Goal: Information Seeking & Learning: Find specific page/section

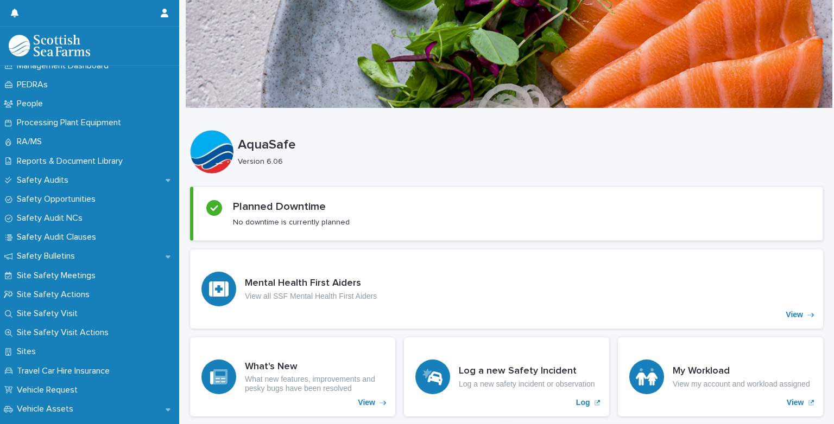
scroll to position [528, 0]
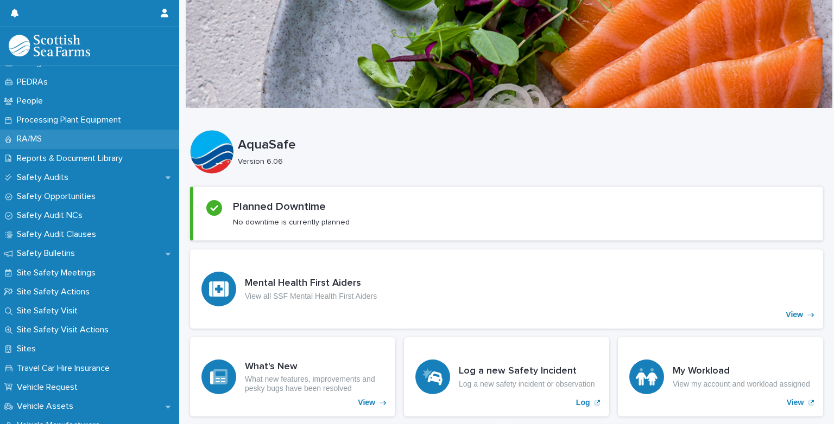
click at [31, 144] on p "RA/MS" at bounding box center [31, 139] width 38 height 10
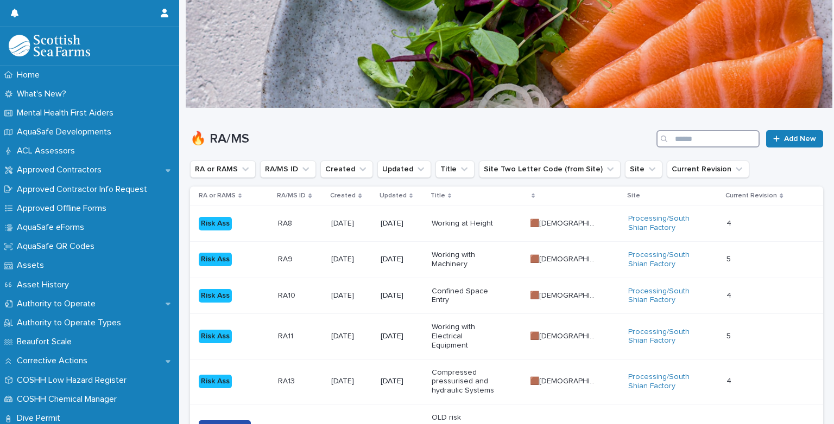
click at [674, 137] on input "Search" at bounding box center [707, 138] width 103 height 17
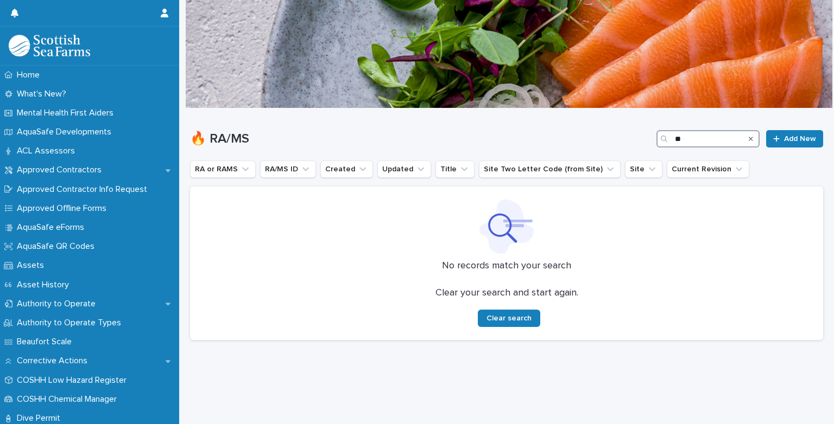
type input "*"
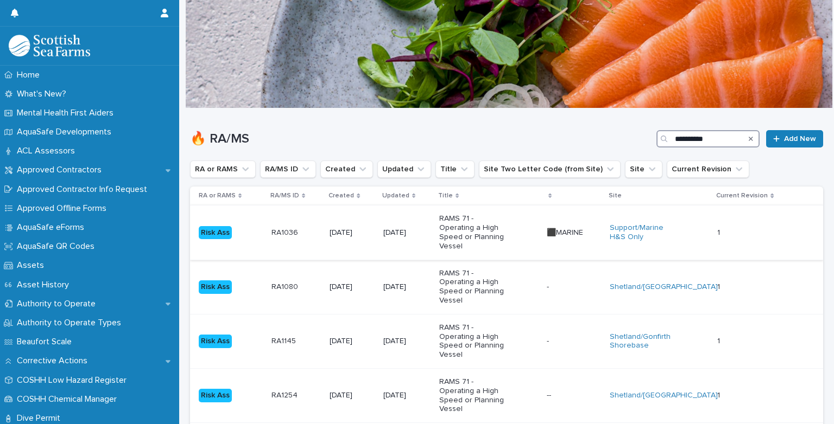
type input "**********"
click at [490, 233] on p "RAMS 71 - Operating a High Speed or Planning Vessel" at bounding box center [473, 232] width 68 height 36
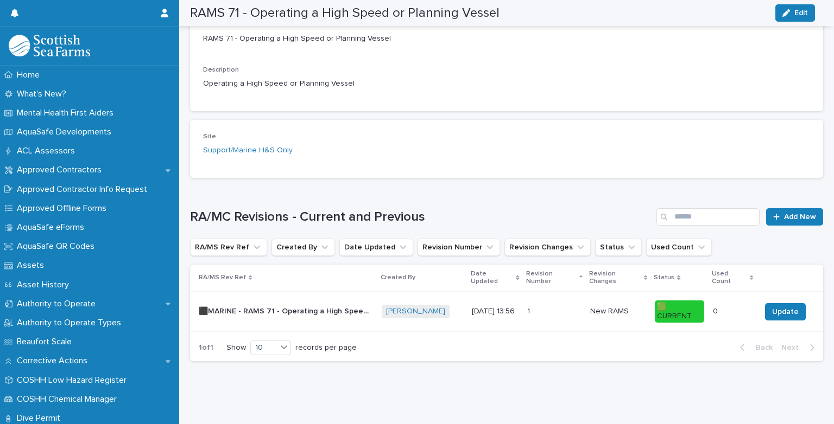
scroll to position [266, 0]
click at [341, 306] on p "⬛MARINE - RAMS 71 - Operating a High Speed or Planning Vessel - Rev 1 🟩" at bounding box center [287, 310] width 176 height 11
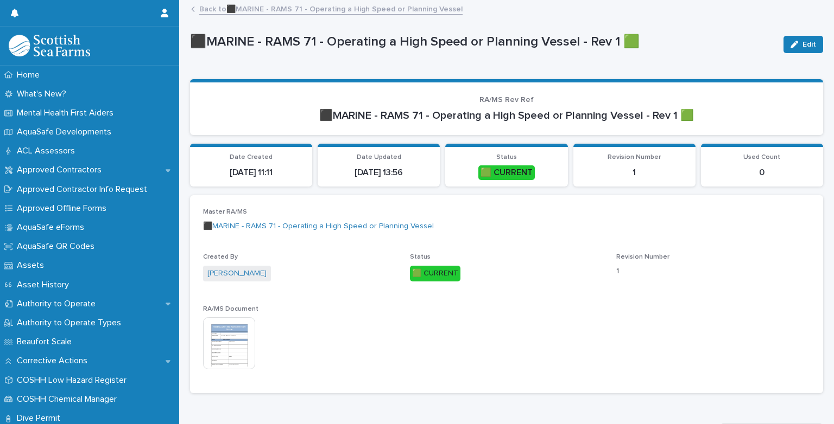
click at [239, 337] on img at bounding box center [229, 344] width 52 height 52
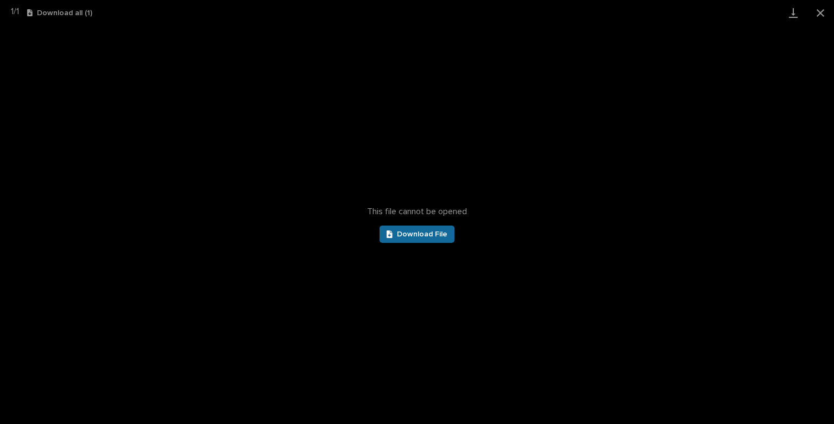
click at [411, 238] on link "Download File" at bounding box center [416, 234] width 75 height 17
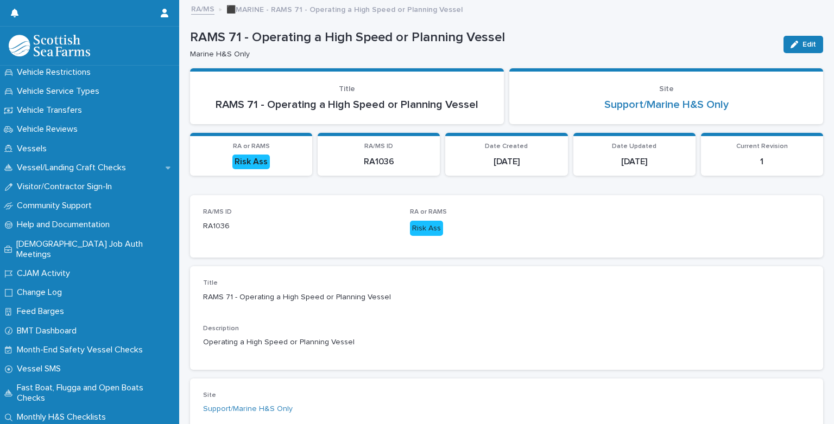
scroll to position [969, 0]
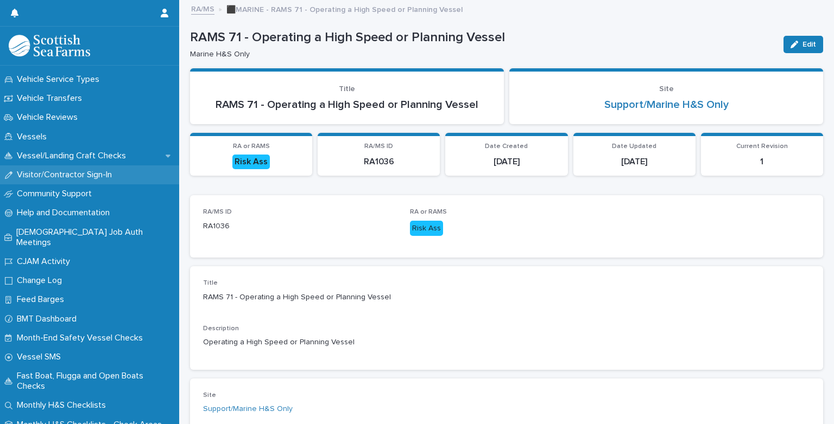
click at [84, 180] on p "Visitor/Contractor Sign-In" at bounding box center [66, 175] width 108 height 10
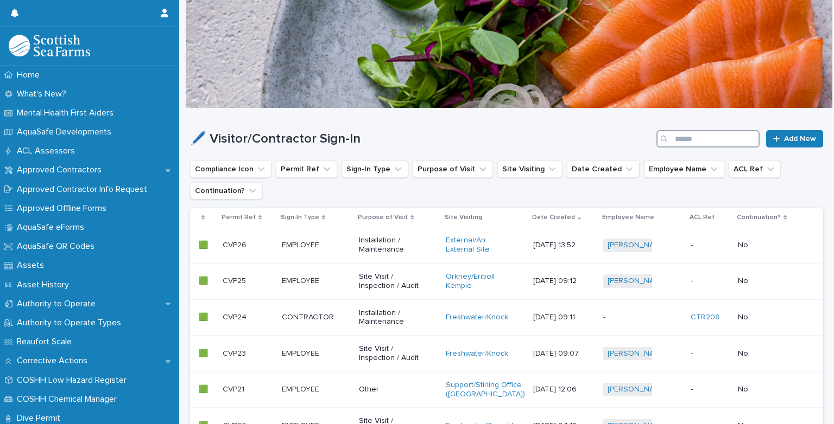
click at [678, 136] on input "Search" at bounding box center [707, 138] width 103 height 17
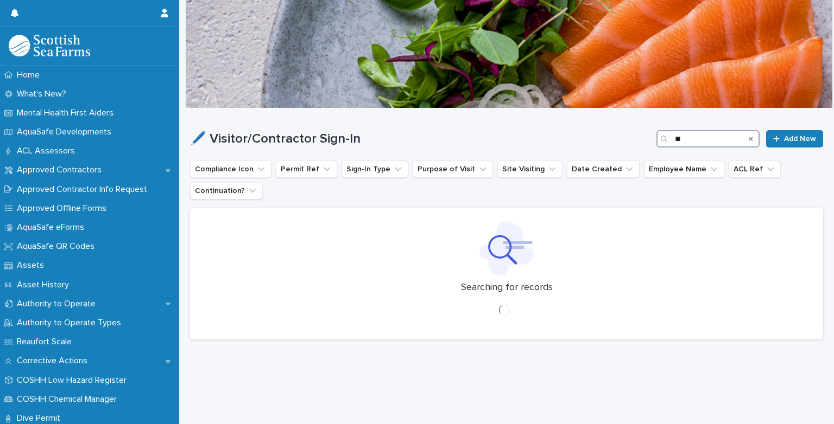
type input "*"
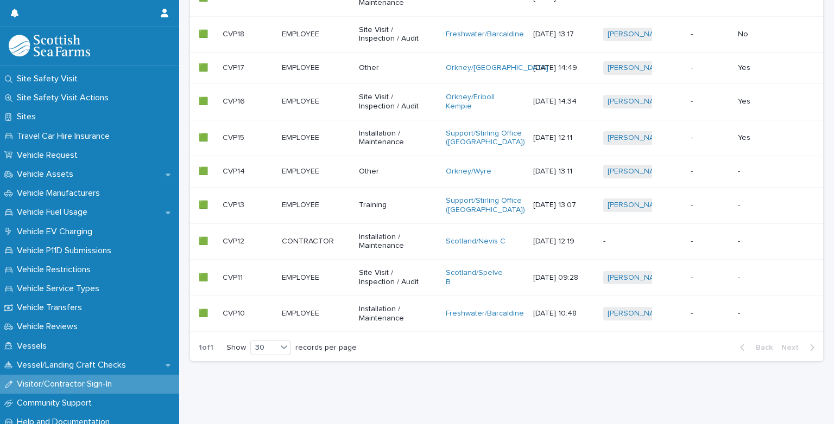
scroll to position [762, 0]
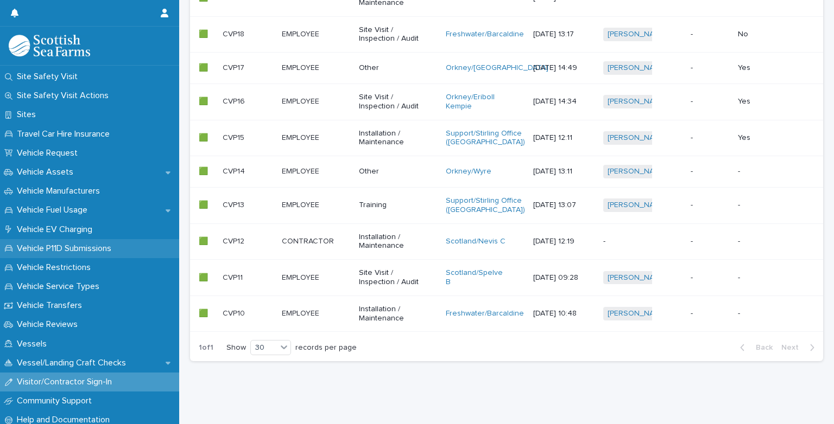
click at [109, 248] on p "Vehicle P11D Submissions" at bounding box center [65, 249] width 107 height 10
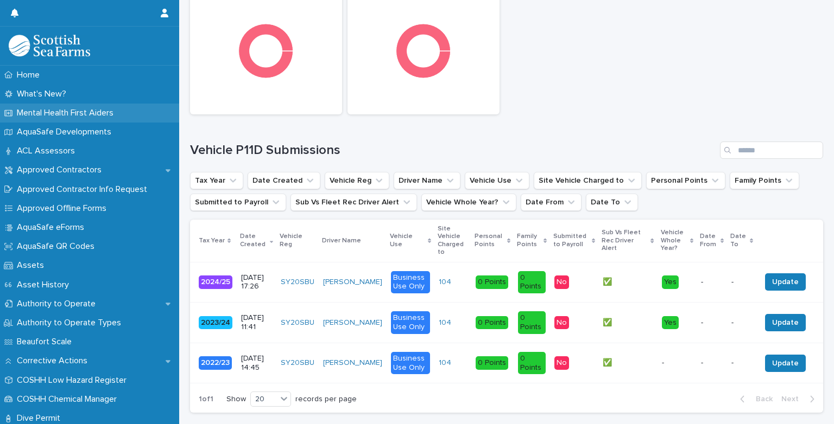
click at [87, 109] on p "Mental Health First Aiders" at bounding box center [67, 113] width 110 height 10
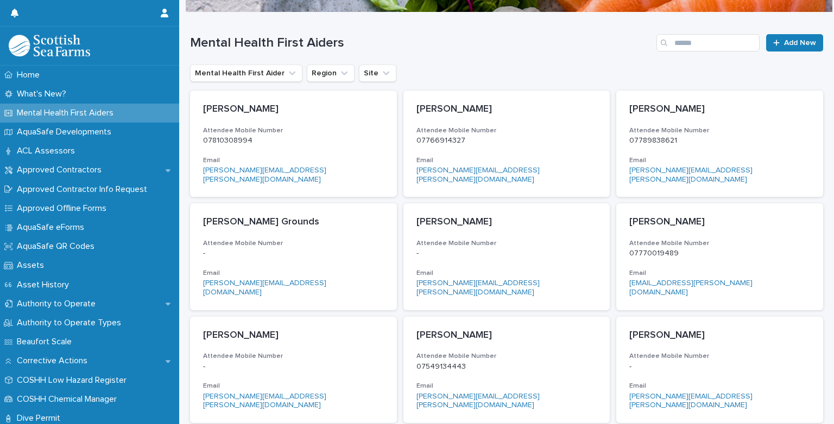
scroll to position [58, 0]
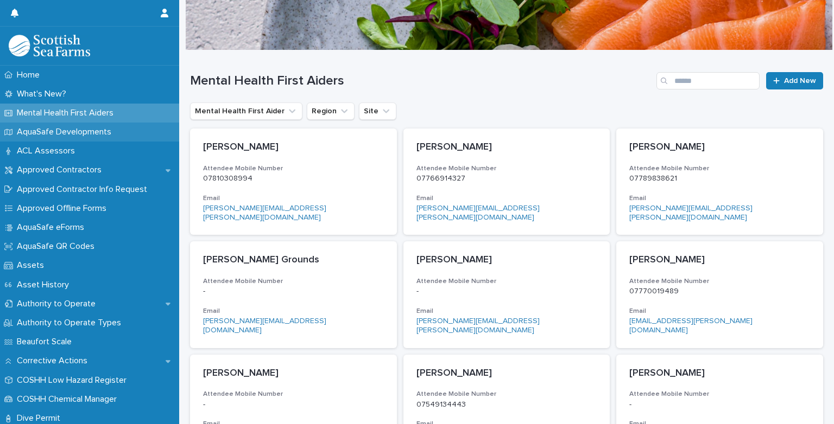
click at [106, 130] on p "AquaSafe Developments" at bounding box center [65, 132] width 107 height 10
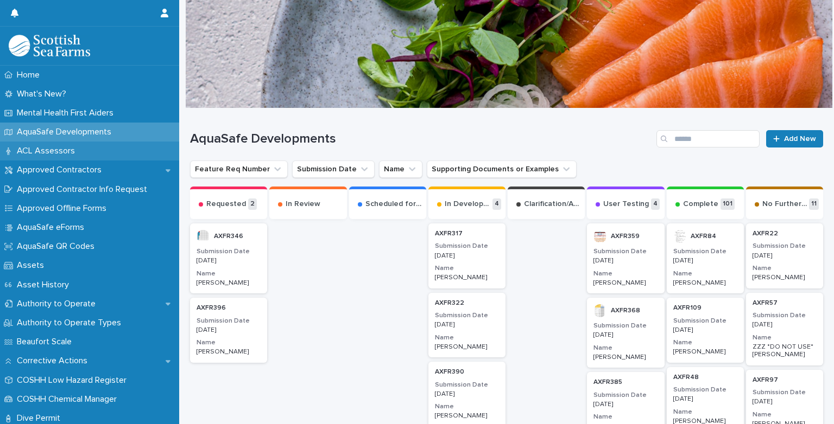
click at [36, 153] on p "ACL Assessors" at bounding box center [47, 151] width 71 height 10
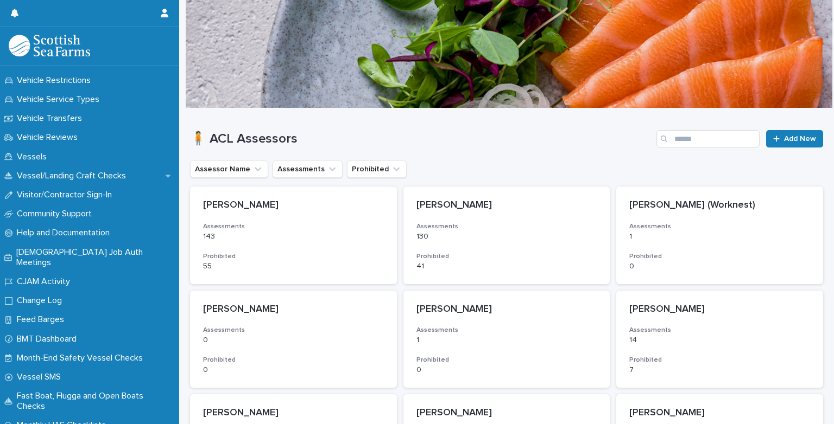
scroll to position [969, 0]
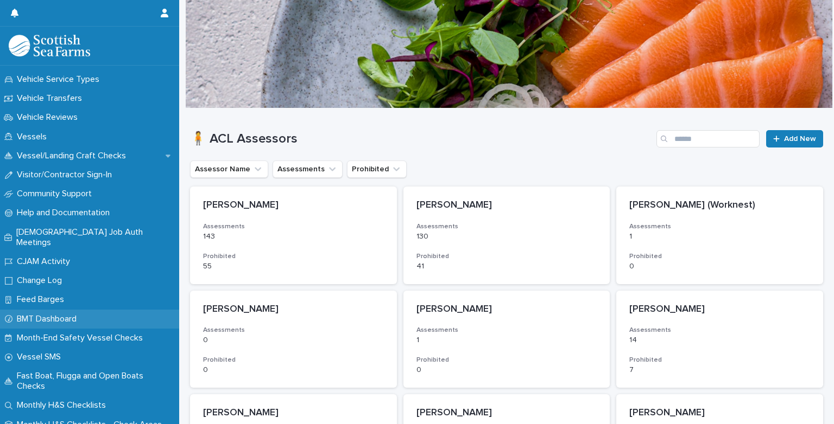
click at [78, 314] on p "BMT Dashboard" at bounding box center [48, 319] width 73 height 10
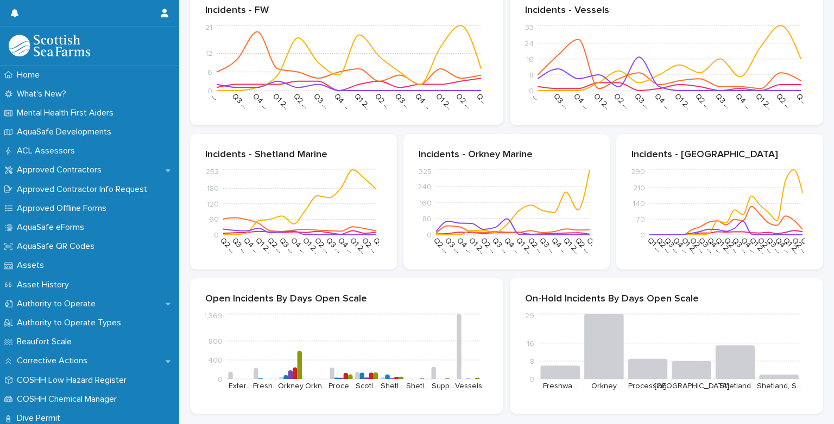
scroll to position [366, 0]
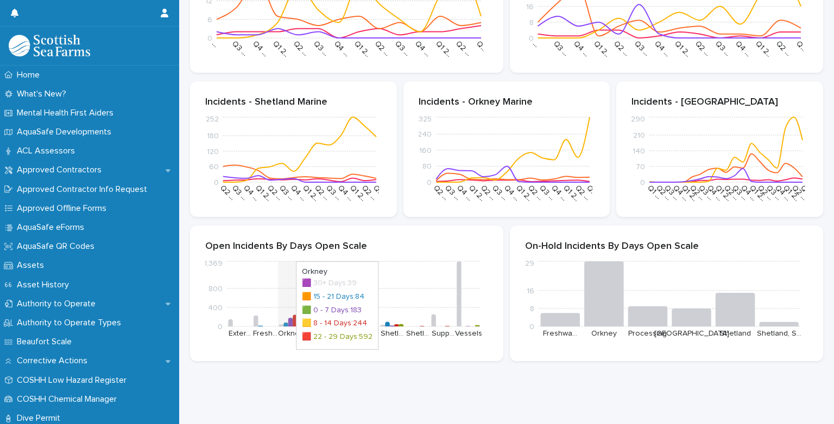
click at [297, 315] on icon at bounding box center [295, 320] width 4 height 11
click at [282, 295] on icon "0 400 800 1,369 Exter… Fresh… Orkney Orkn… Proce… Scotl… Shetl… Shetl… Supp… Ve…" at bounding box center [344, 302] width 278 height 87
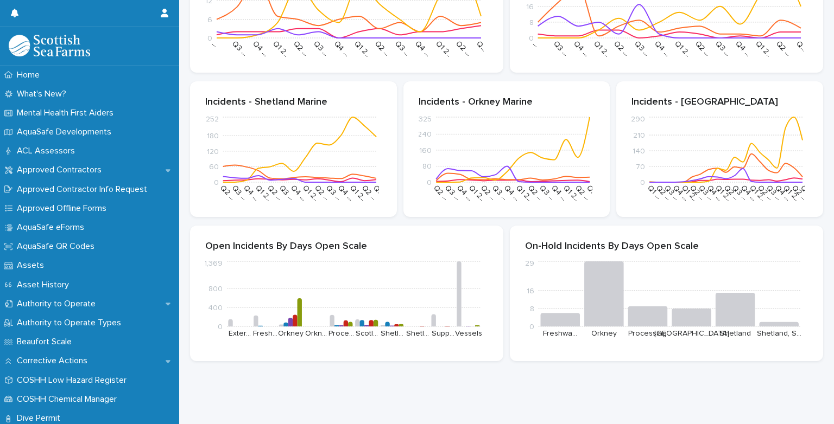
click at [370, 399] on div "Loading... Saving… Loading... Saving… Loading... Saving… Loading... Saving… Loa…" at bounding box center [506, 58] width 655 height 732
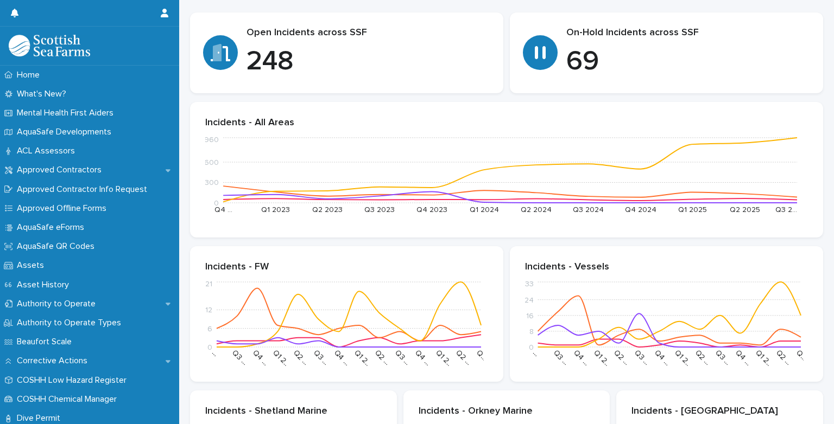
scroll to position [0, 0]
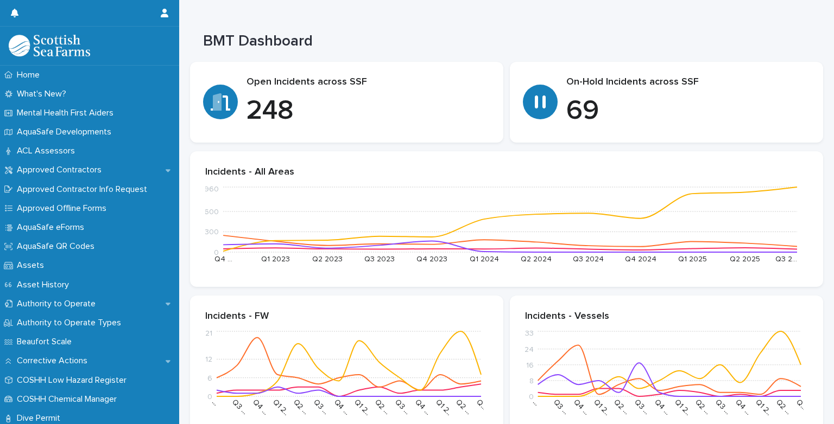
click at [566, 115] on p "69" at bounding box center [688, 111] width 244 height 33
click at [541, 104] on icon at bounding box center [540, 102] width 11 height 13
click at [278, 107] on p "248" at bounding box center [368, 111] width 244 height 33
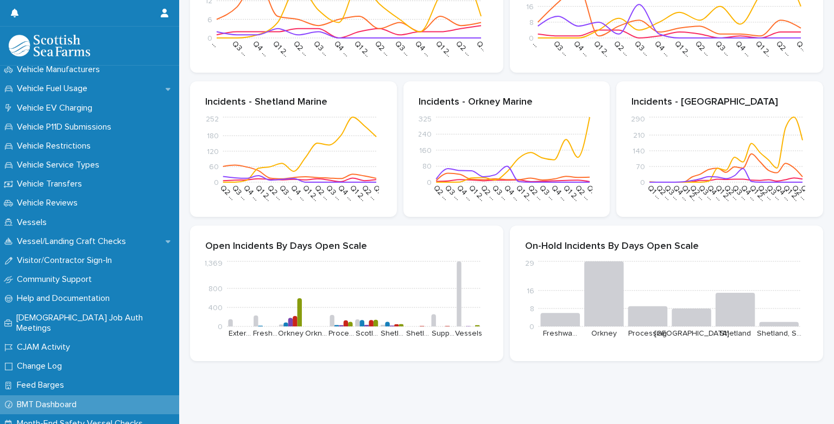
scroll to position [930, 0]
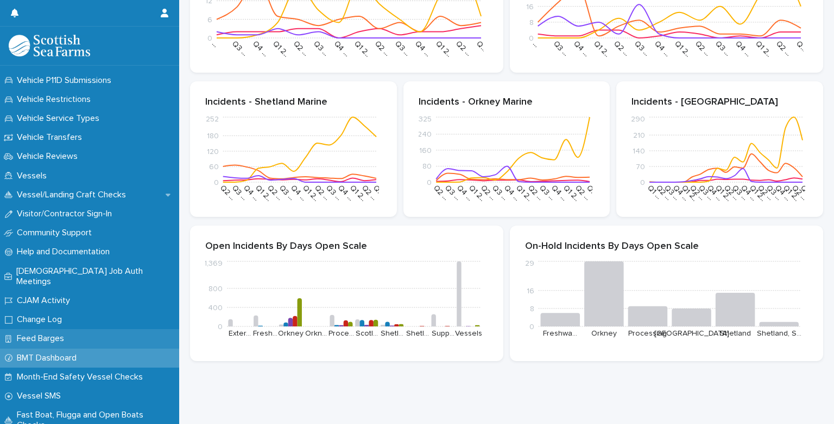
click at [49, 334] on p "Feed Barges" at bounding box center [42, 339] width 60 height 10
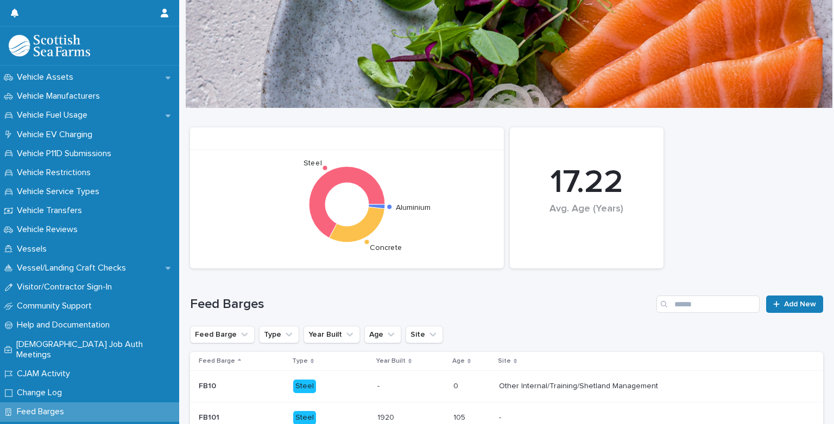
scroll to position [969, 0]
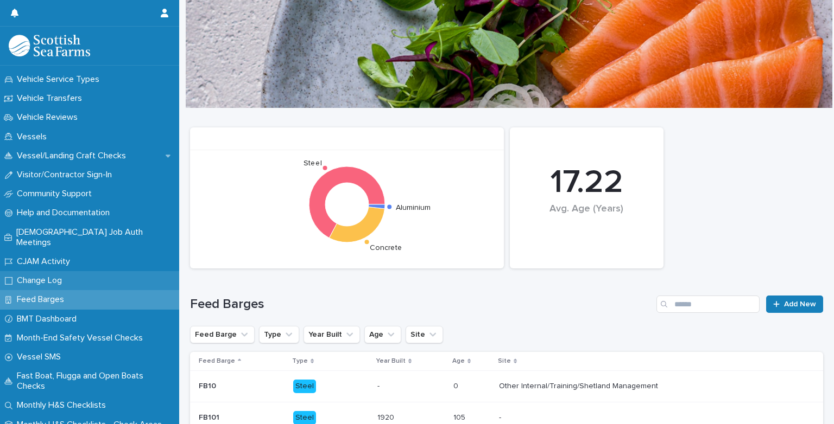
click at [41, 276] on p "Change Log" at bounding box center [41, 281] width 58 height 10
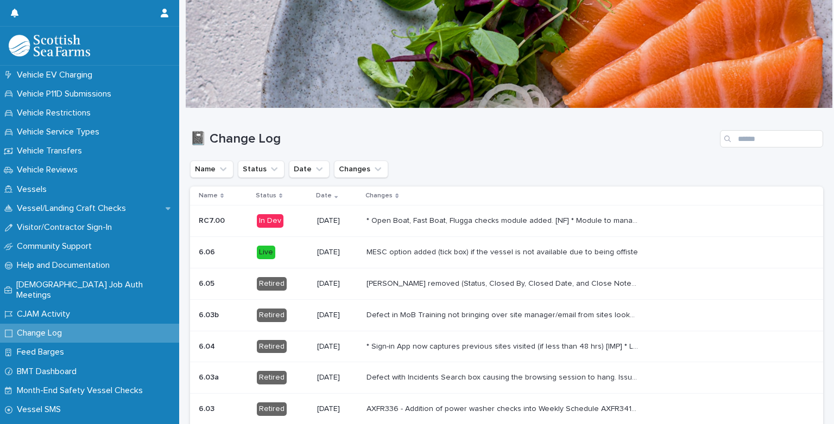
scroll to position [969, 0]
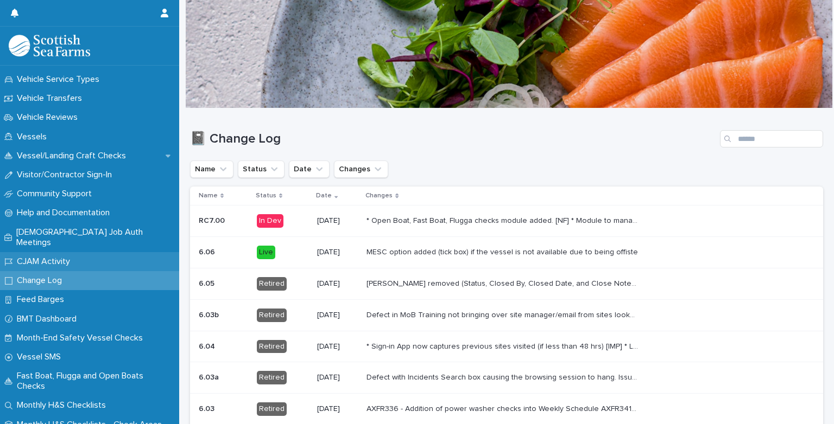
click at [56, 258] on div "CJAM Activity" at bounding box center [89, 261] width 179 height 19
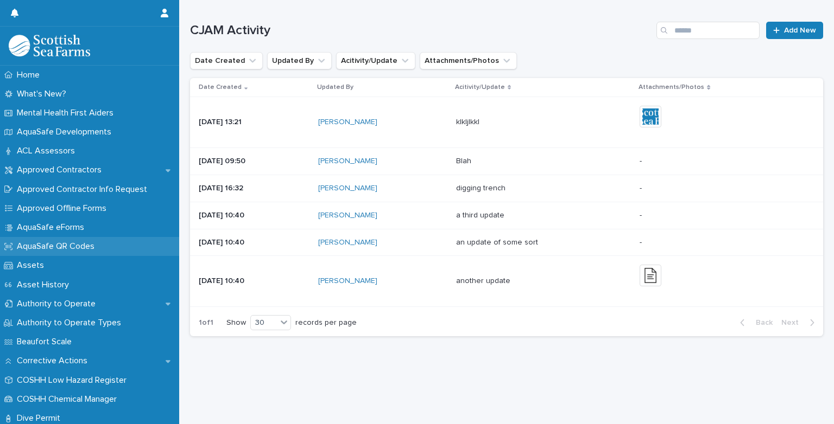
click at [59, 250] on p "AquaSafe QR Codes" at bounding box center [57, 247] width 91 height 10
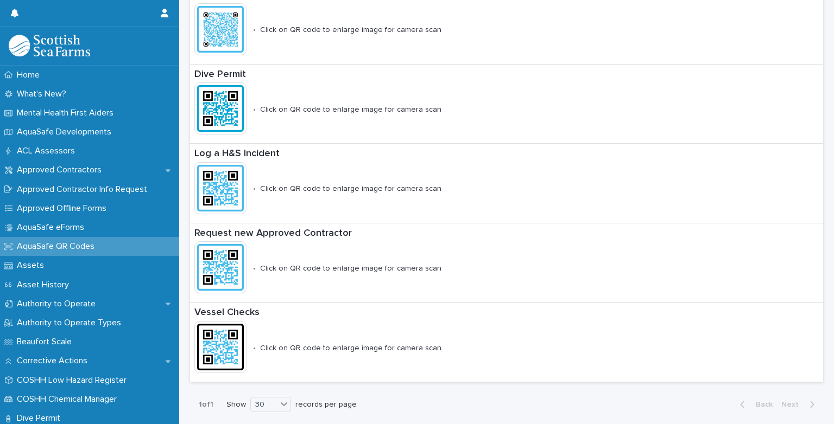
scroll to position [257, 0]
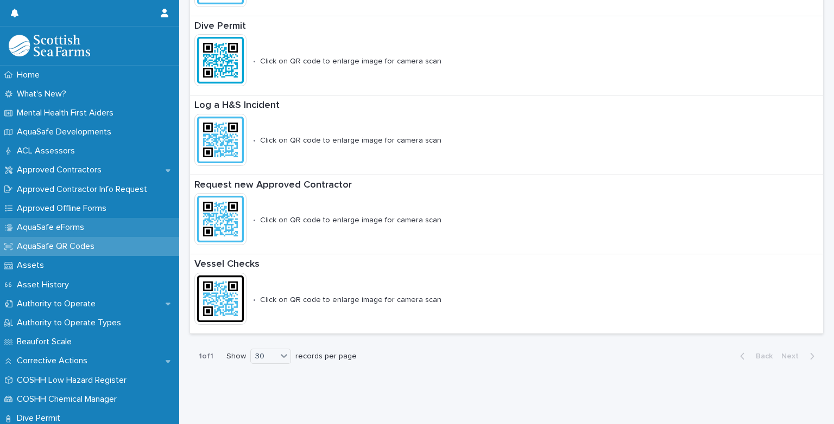
click at [67, 233] on p "AquaSafe eForms" at bounding box center [52, 228] width 80 height 10
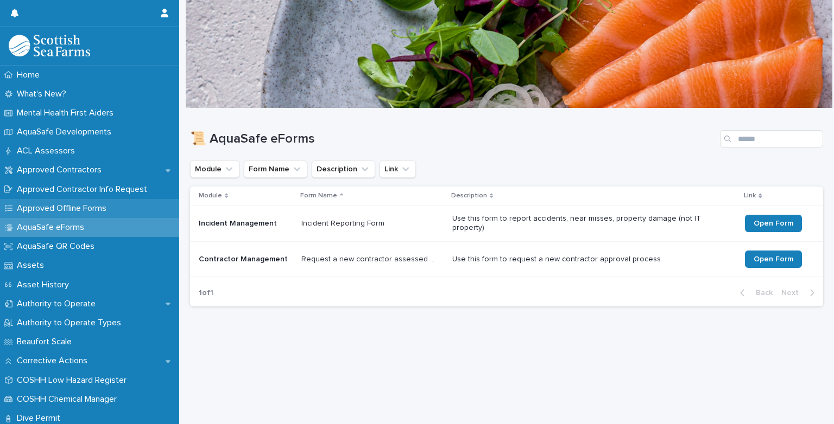
click at [61, 209] on p "Approved Offline Forms" at bounding box center [63, 209] width 103 height 10
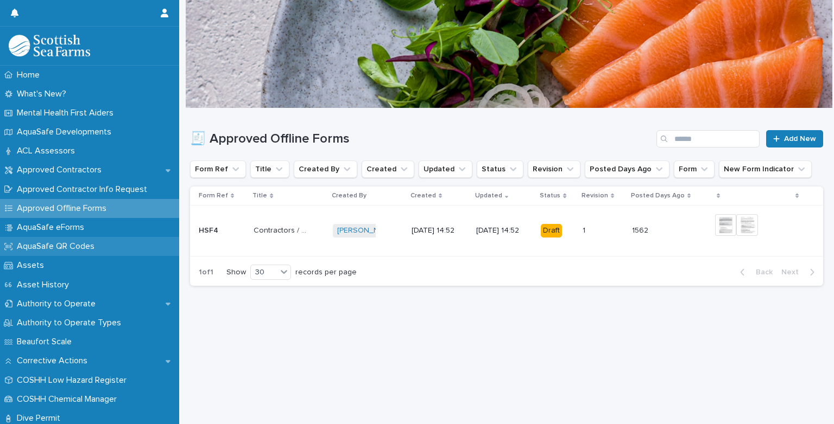
click at [58, 244] on p "AquaSafe QR Codes" at bounding box center [57, 247] width 91 height 10
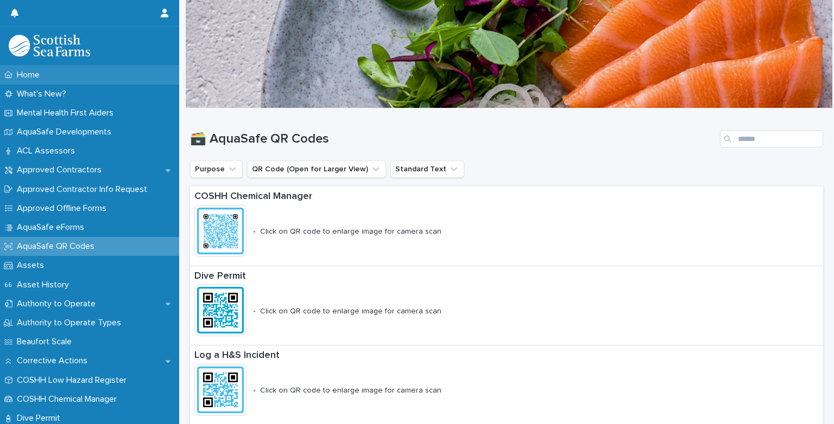
click at [80, 77] on div "Home" at bounding box center [89, 75] width 179 height 19
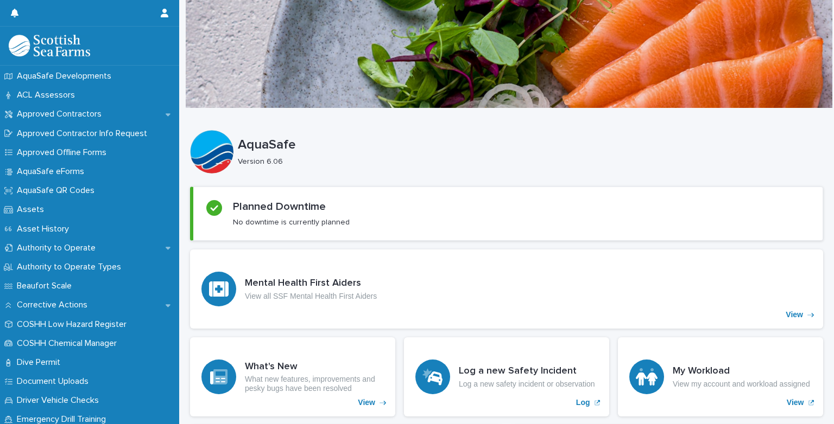
scroll to position [46, 0]
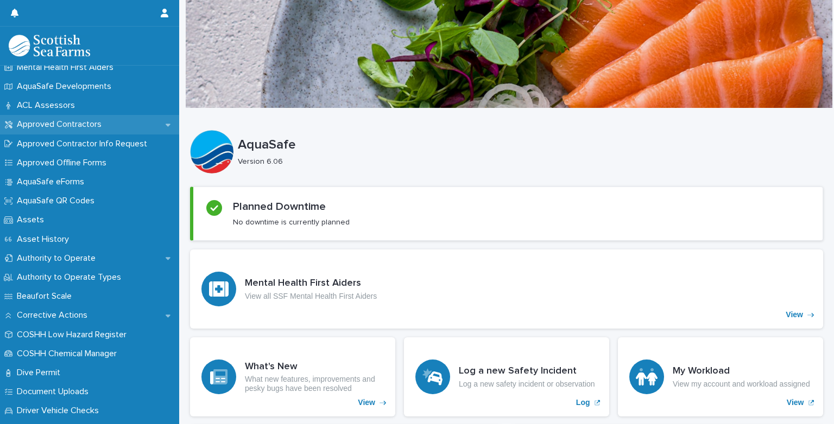
click at [58, 120] on p "Approved Contractors" at bounding box center [61, 124] width 98 height 10
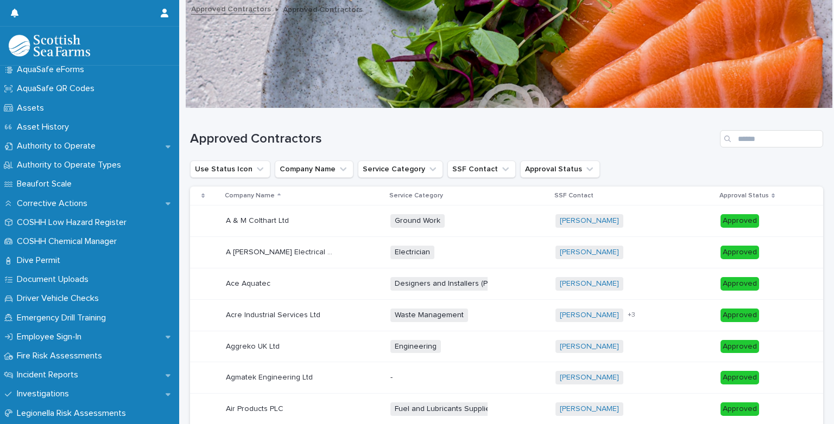
scroll to position [238, 0]
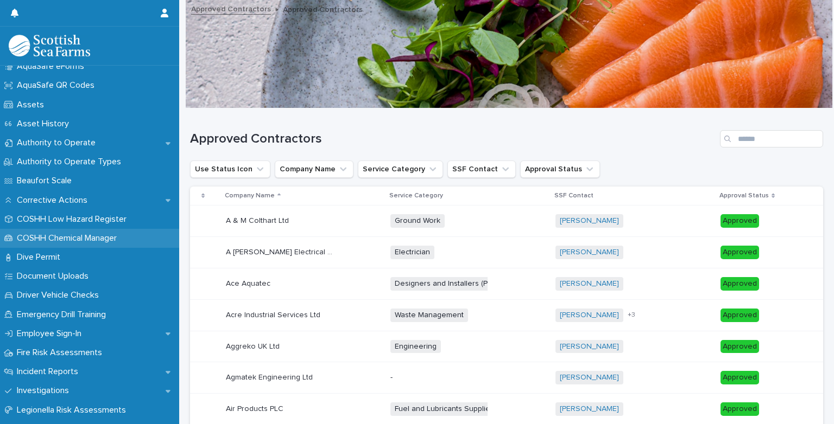
click at [88, 236] on p "COSHH Chemical Manager" at bounding box center [68, 238] width 113 height 10
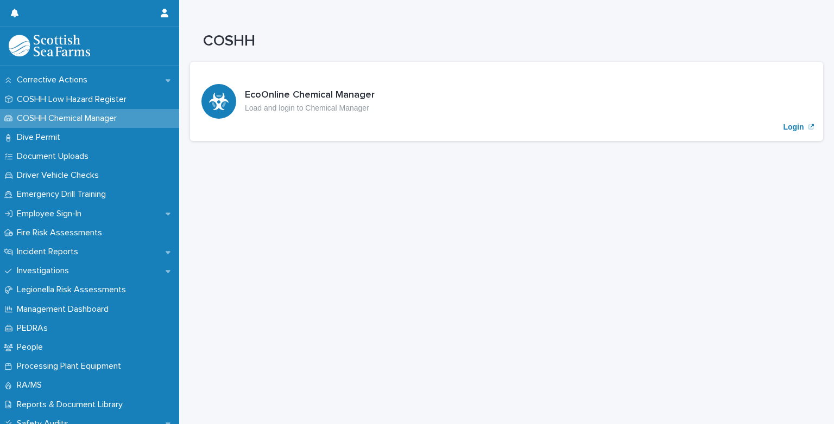
scroll to position [288, 0]
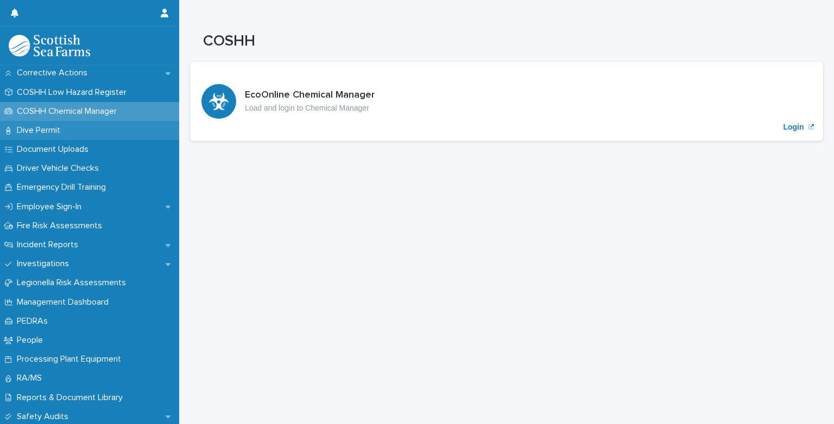
click at [68, 136] on div "Dive Permit" at bounding box center [89, 130] width 179 height 19
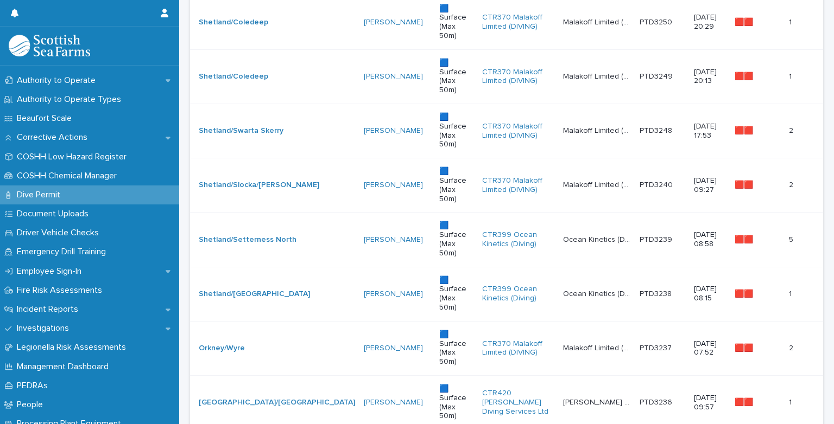
scroll to position [232, 0]
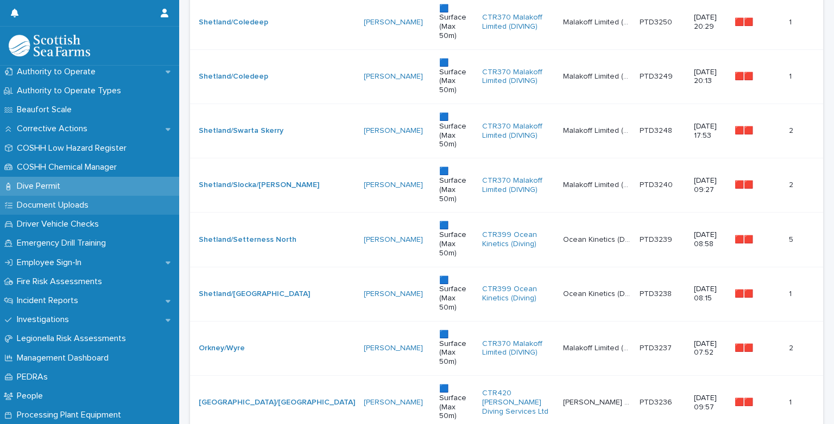
click at [94, 205] on p "Document Uploads" at bounding box center [54, 205] width 85 height 10
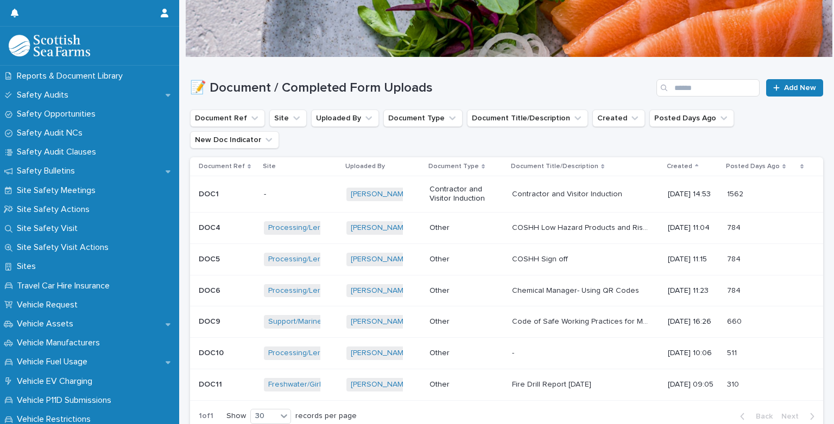
scroll to position [616, 0]
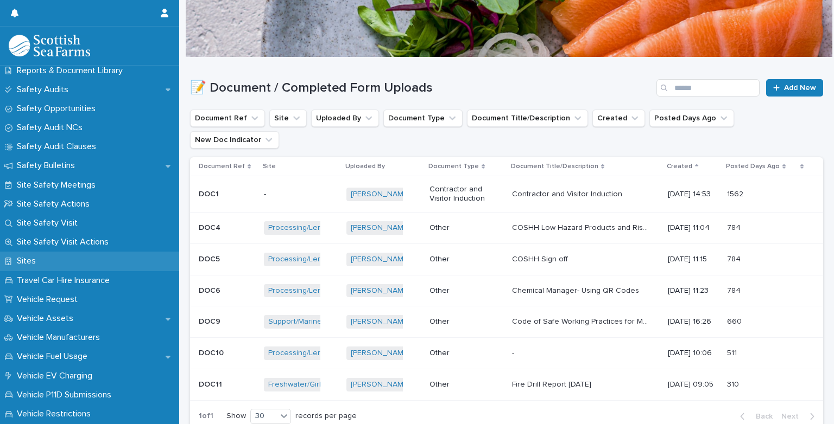
click at [61, 264] on div "Sites" at bounding box center [89, 261] width 179 height 19
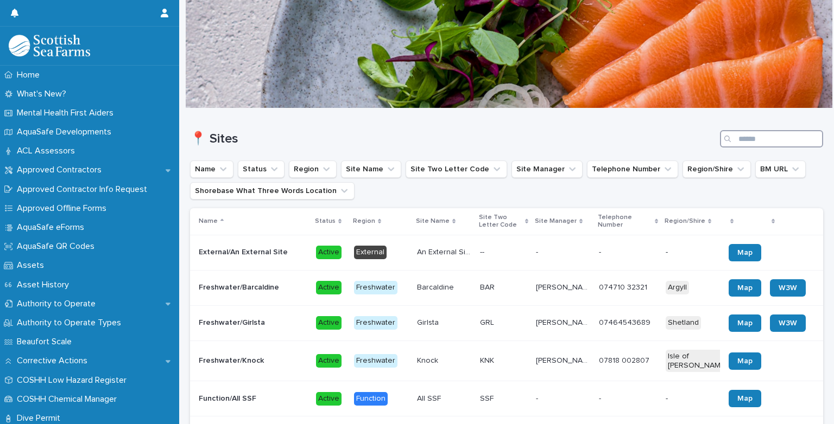
click at [741, 142] on input "Search" at bounding box center [771, 138] width 103 height 17
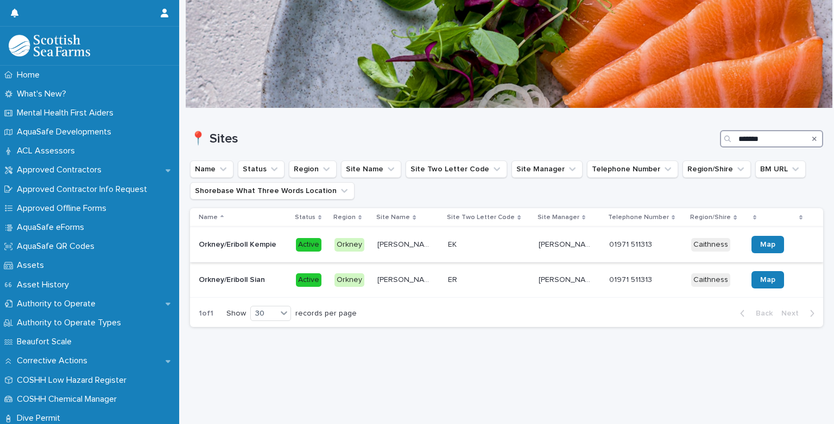
type input "*******"
click at [256, 239] on p "Orkney/Eriboll Kempie" at bounding box center [239, 243] width 80 height 11
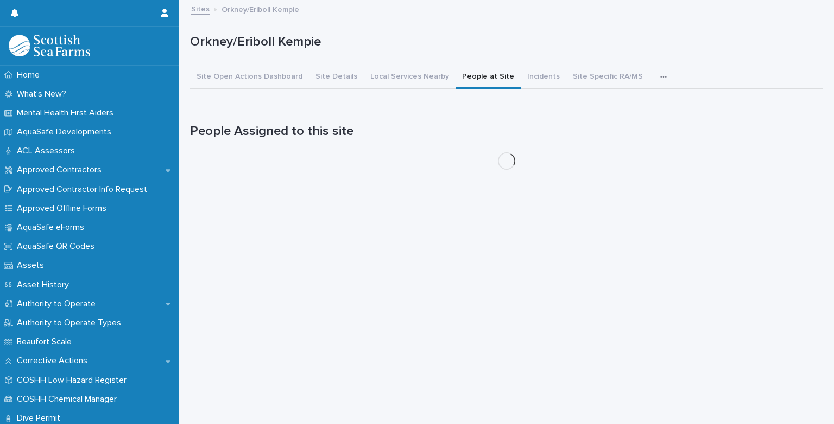
click at [465, 80] on button "People at Site" at bounding box center [487, 77] width 65 height 23
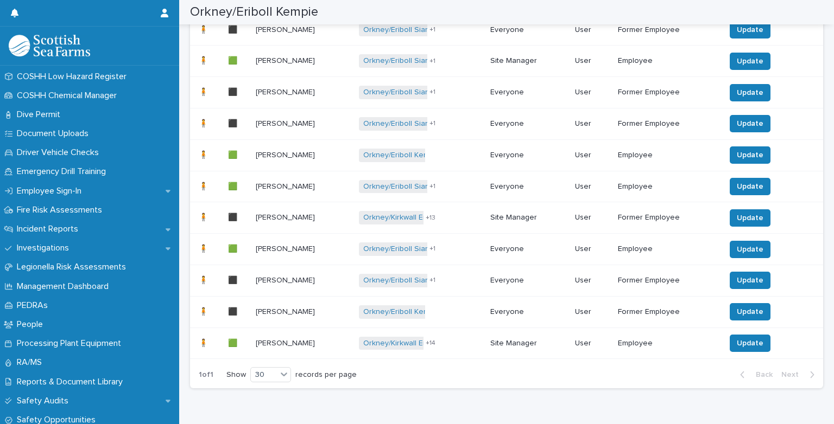
scroll to position [326, 0]
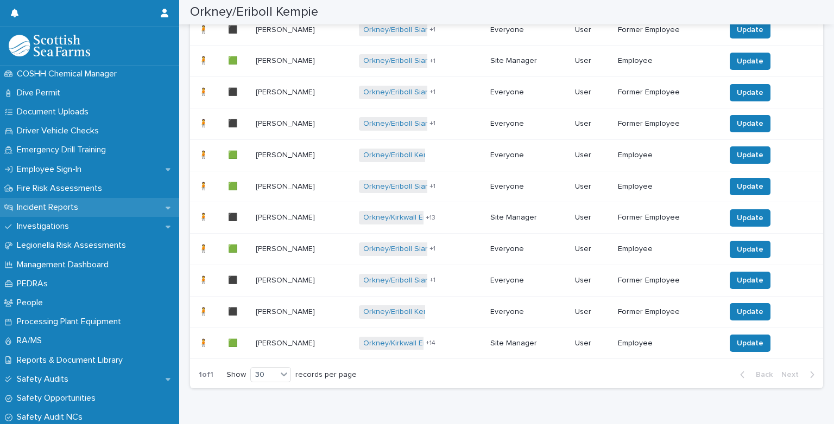
click at [77, 206] on p "Incident Reports" at bounding box center [49, 207] width 74 height 10
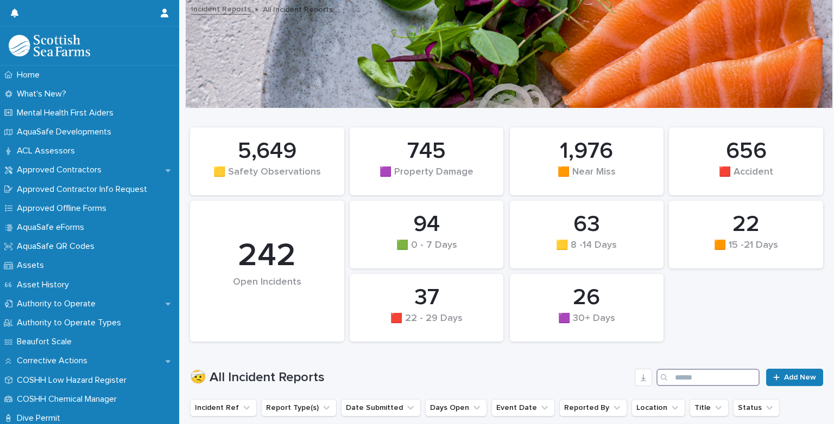
click at [674, 379] on input "Search" at bounding box center [707, 377] width 103 height 17
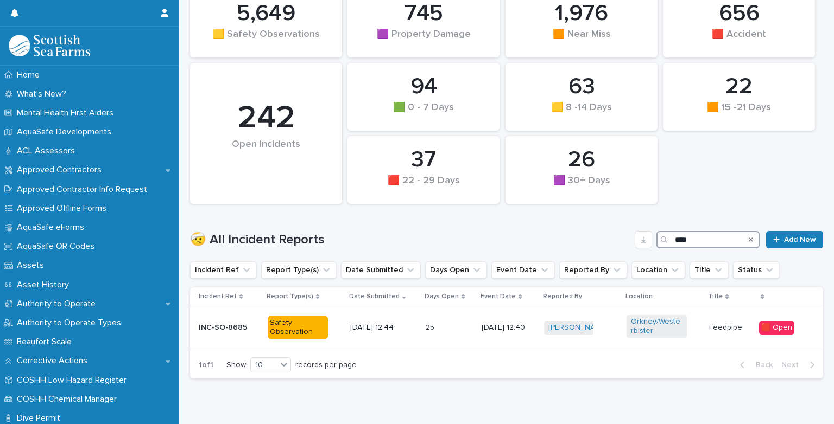
scroll to position [140, 0]
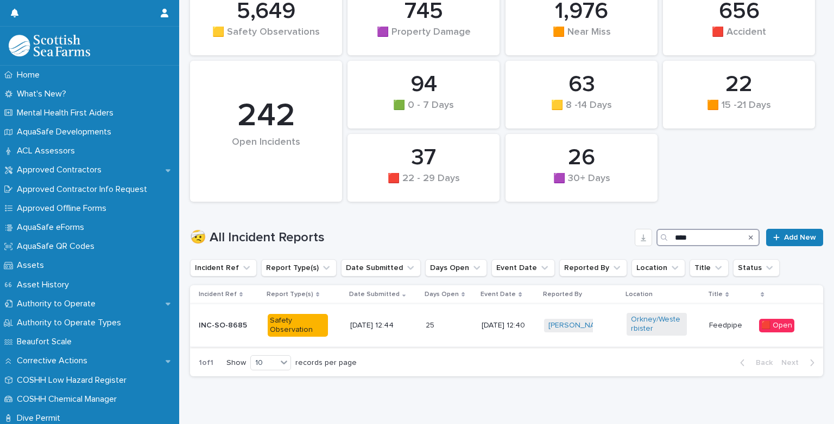
type input "****"
click at [452, 338] on td "25 25" at bounding box center [449, 326] width 56 height 43
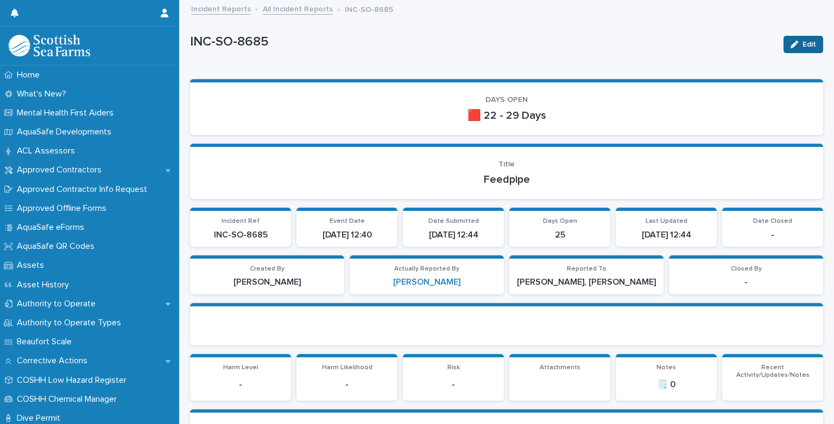
click at [792, 41] on div "button" at bounding box center [796, 45] width 12 height 8
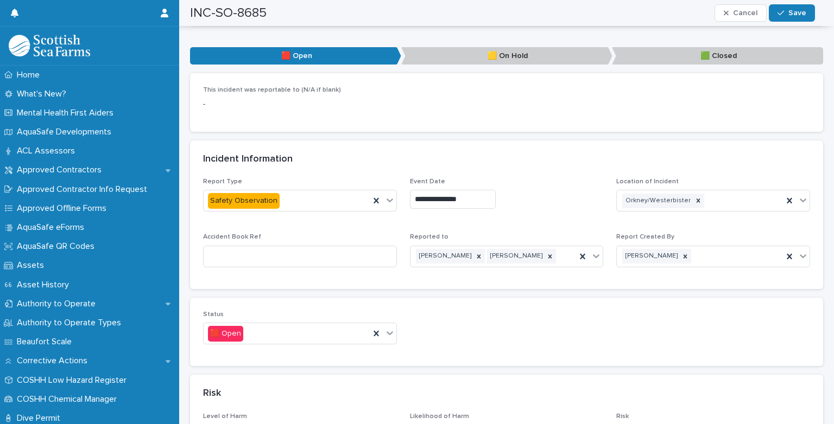
scroll to position [445, 0]
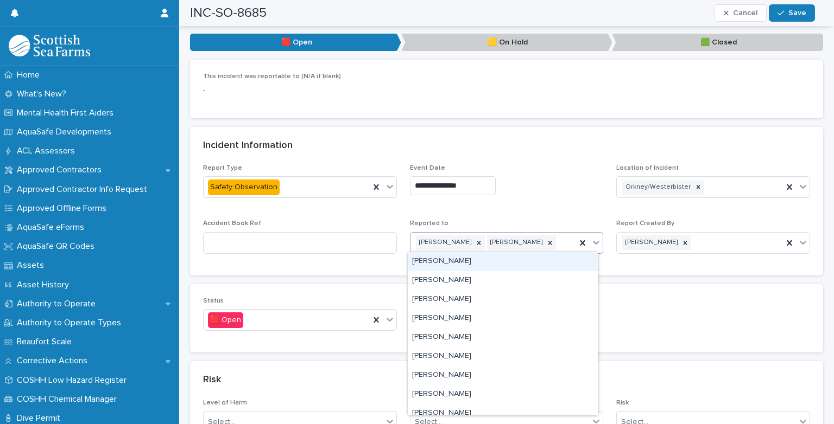
click at [547, 241] on div "Andrew Powell Lee J Mainland" at bounding box center [493, 242] width 166 height 19
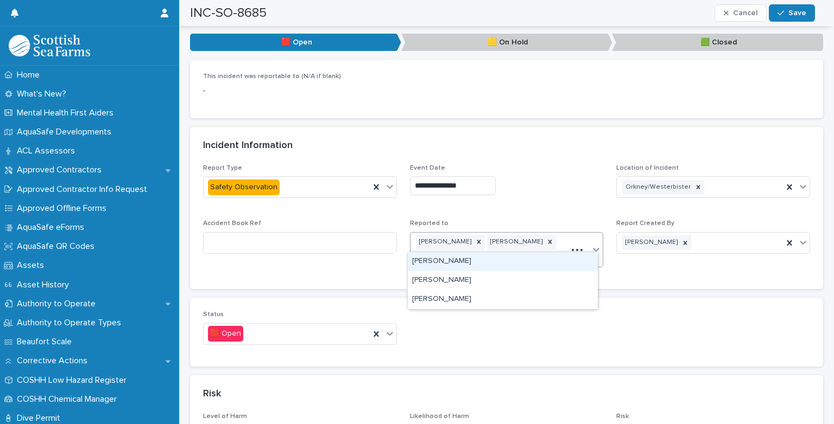
type input "********"
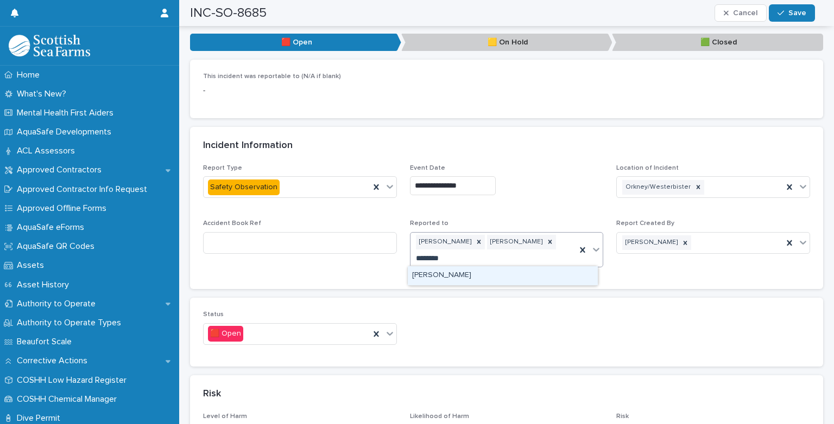
click at [489, 275] on div "[PERSON_NAME]" at bounding box center [503, 276] width 190 height 19
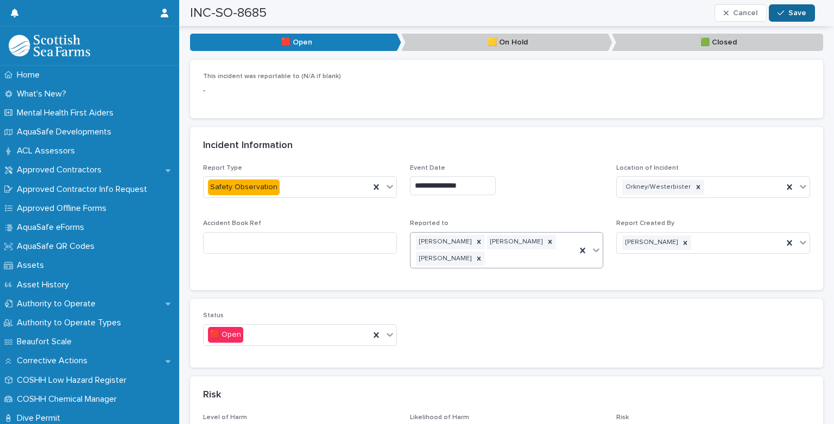
click at [789, 13] on span "Save" at bounding box center [797, 13] width 18 height 8
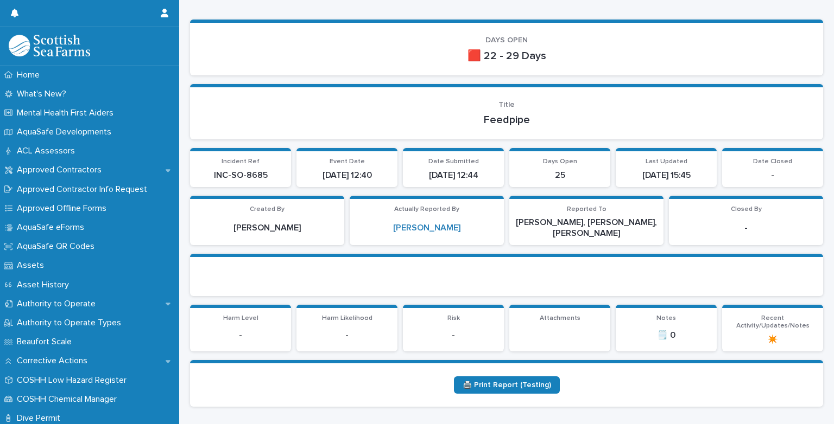
scroll to position [0, 0]
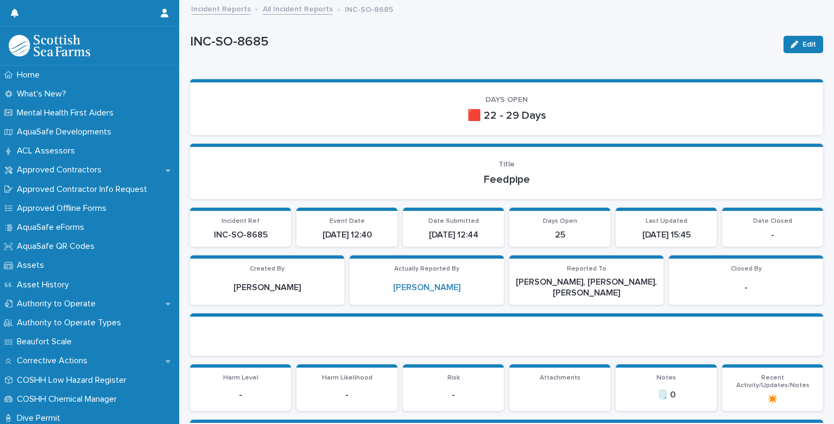
click at [291, 8] on link "All Incident Reports" at bounding box center [298, 8] width 70 height 12
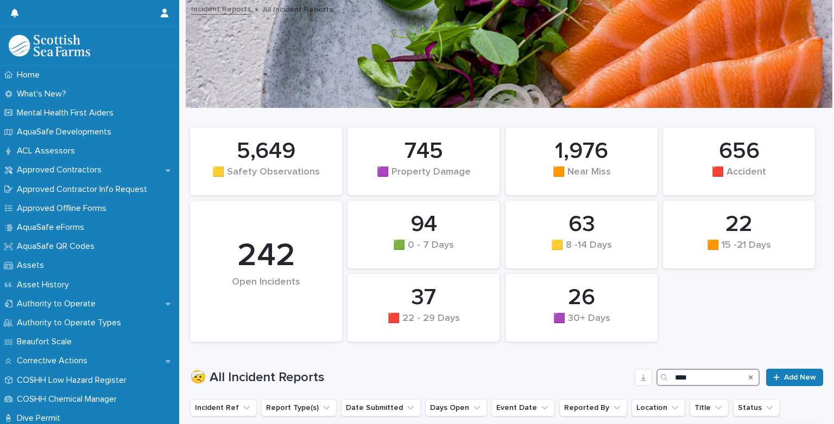
click at [683, 378] on input "****" at bounding box center [707, 377] width 103 height 17
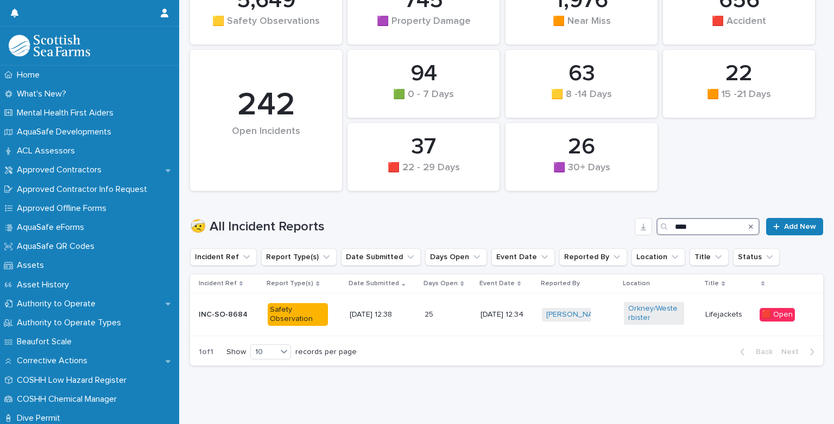
scroll to position [155, 0]
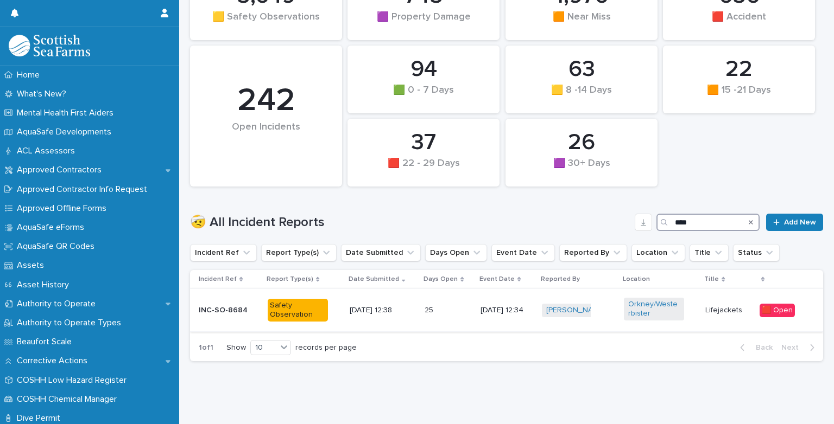
type input "****"
click at [501, 316] on div "20/8/2025 12:34" at bounding box center [506, 311] width 53 height 18
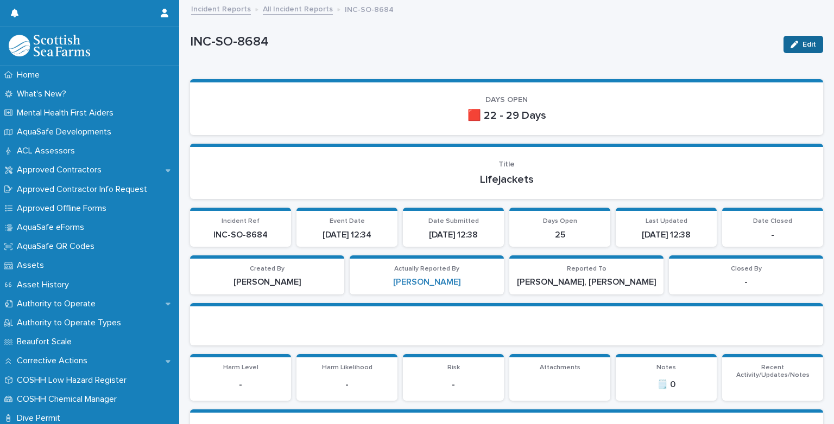
click at [792, 48] on button "Edit" at bounding box center [803, 44] width 40 height 17
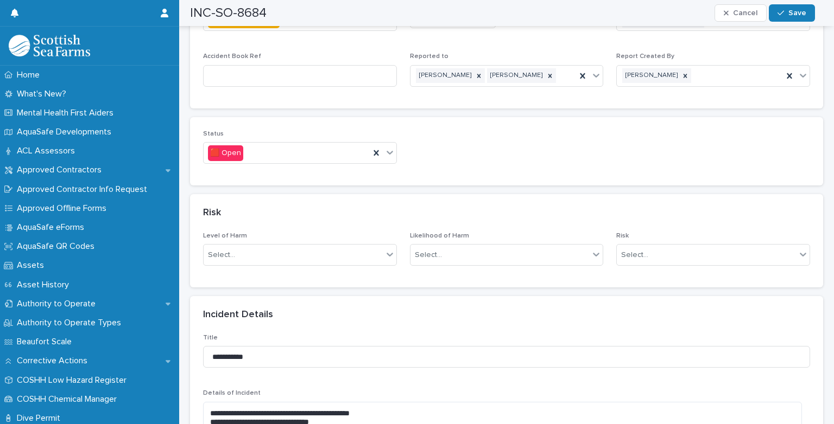
scroll to position [598, 0]
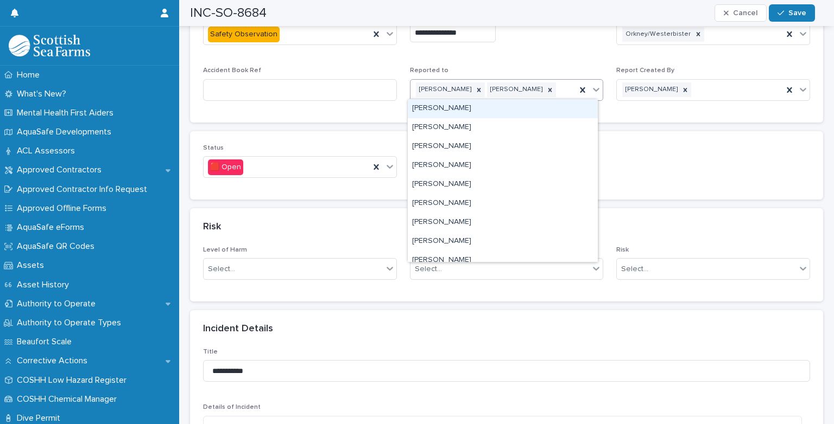
click at [540, 89] on div "Andrew Powell Lee J Mainland" at bounding box center [493, 89] width 166 height 19
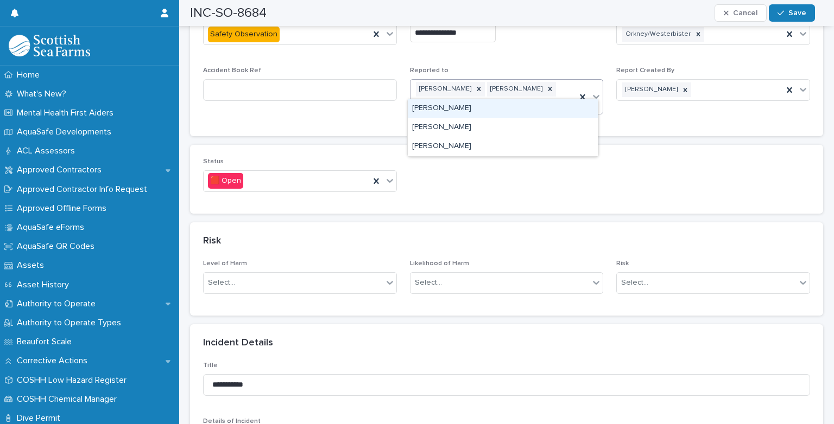
type input "********"
click at [471, 106] on div "[PERSON_NAME]" at bounding box center [503, 108] width 190 height 19
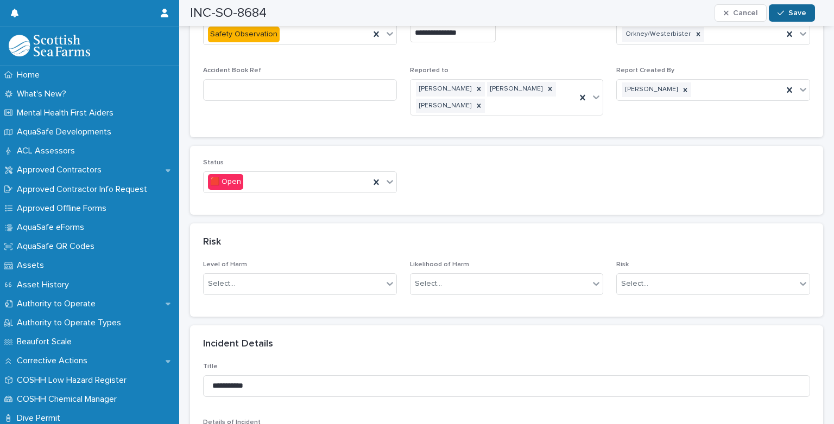
click at [786, 13] on div "button" at bounding box center [782, 13] width 11 height 8
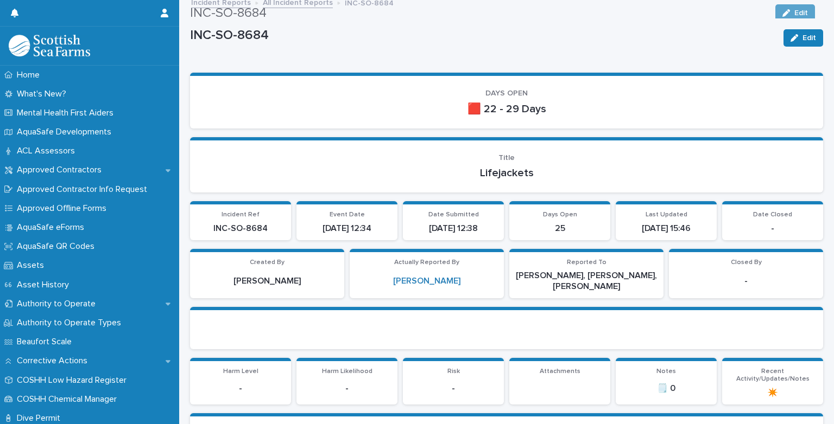
scroll to position [0, 0]
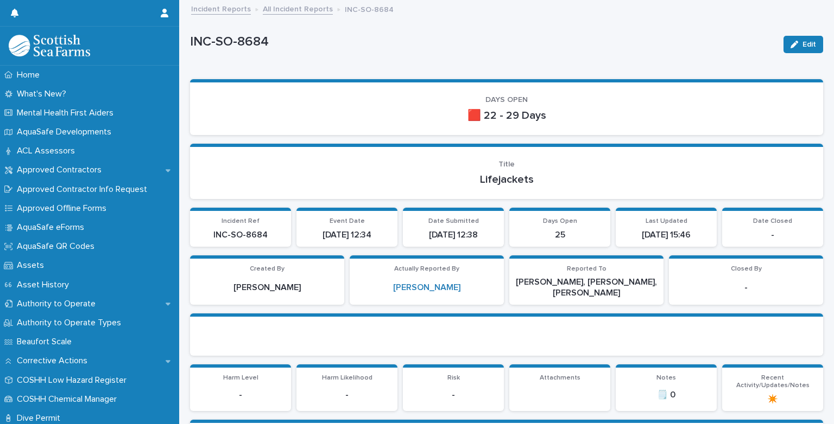
click at [281, 14] on link "All Incident Reports" at bounding box center [298, 8] width 70 height 12
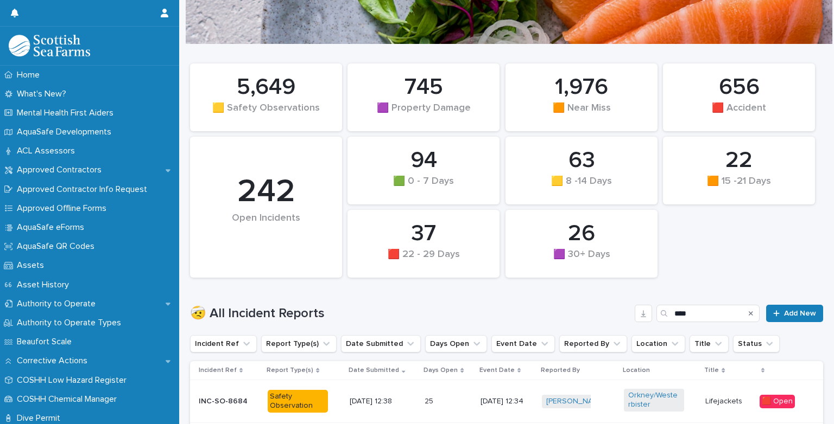
scroll to position [72, 0]
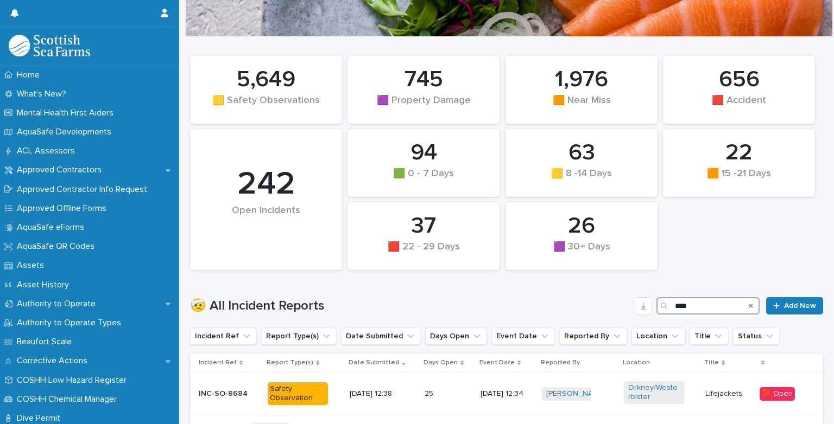
click at [686, 309] on input "****" at bounding box center [707, 305] width 103 height 17
type input "****"
click at [492, 394] on p "22/8/2025 12:31" at bounding box center [502, 394] width 49 height 9
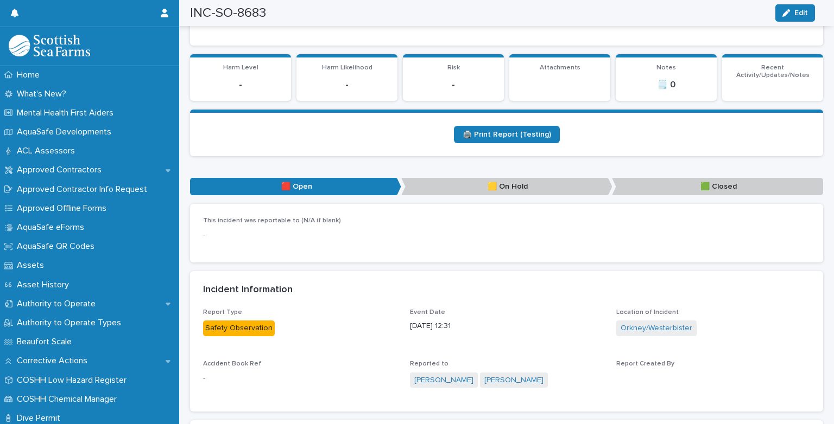
scroll to position [316, 0]
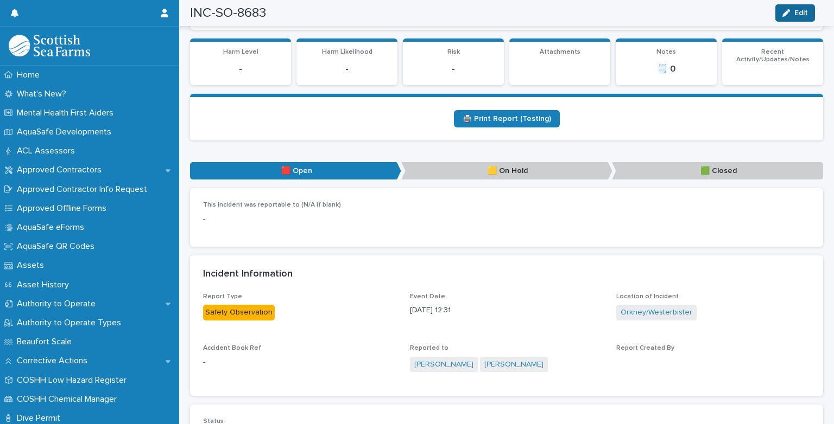
click at [795, 17] on button "Edit" at bounding box center [795, 12] width 40 height 17
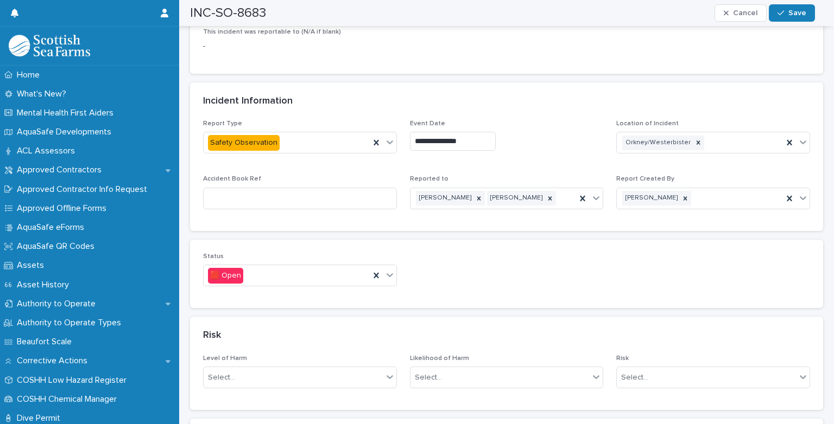
scroll to position [493, 0]
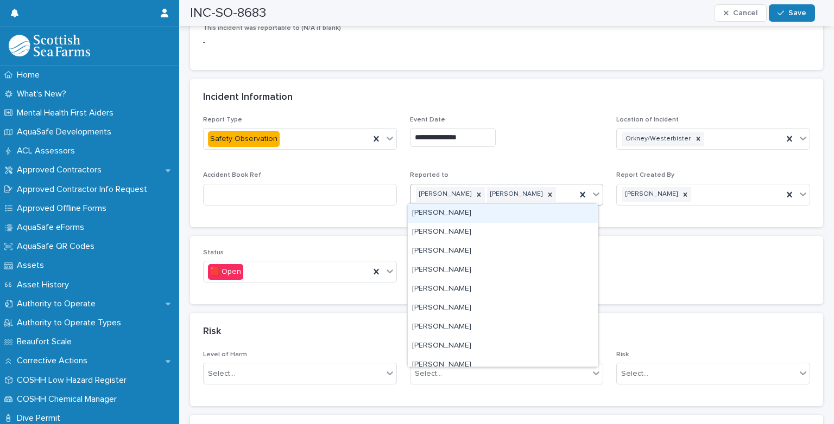
click at [547, 190] on div "Andrew Powell Lee J Mainland" at bounding box center [493, 194] width 166 height 19
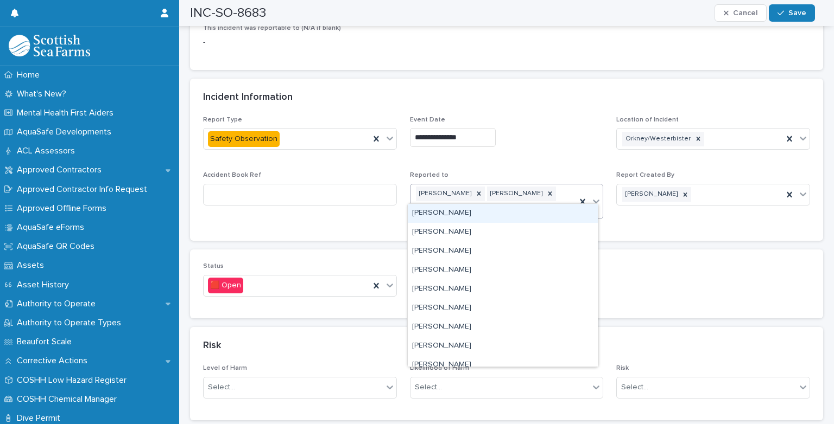
type input "*******"
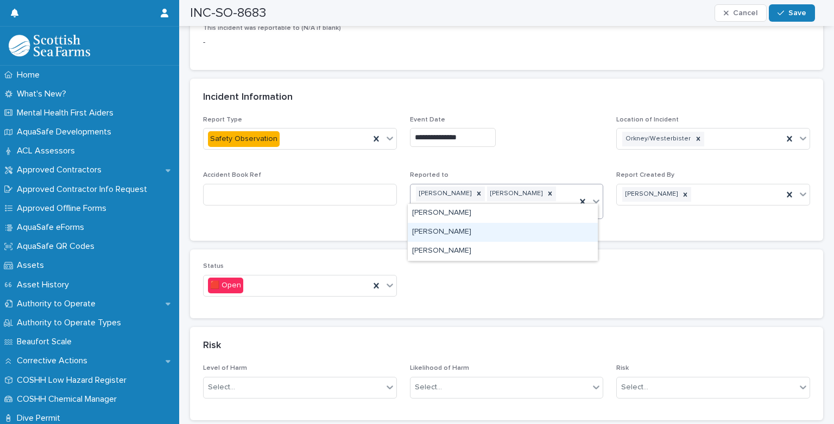
click at [455, 237] on div "[PERSON_NAME]" at bounding box center [503, 232] width 190 height 19
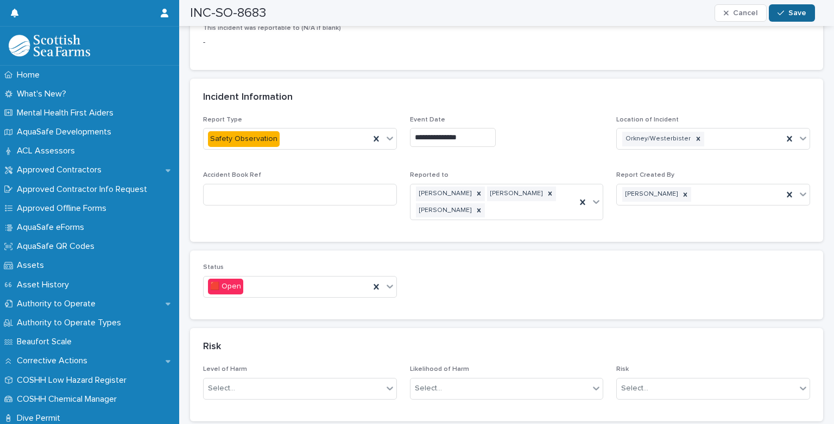
click at [792, 14] on span "Save" at bounding box center [797, 13] width 18 height 8
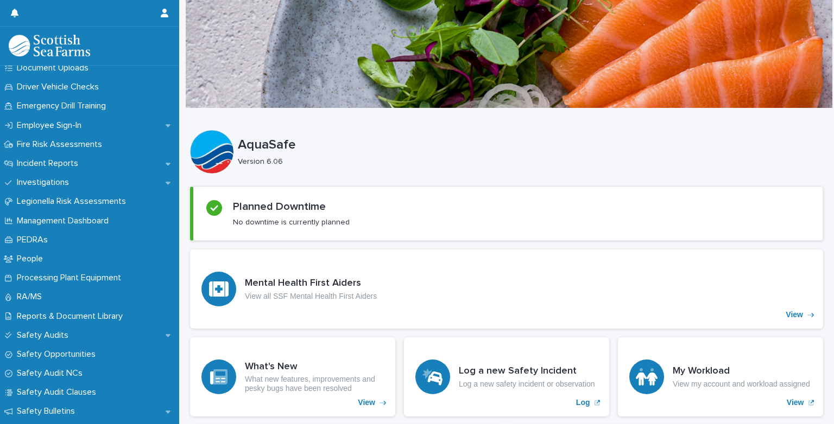
scroll to position [375, 0]
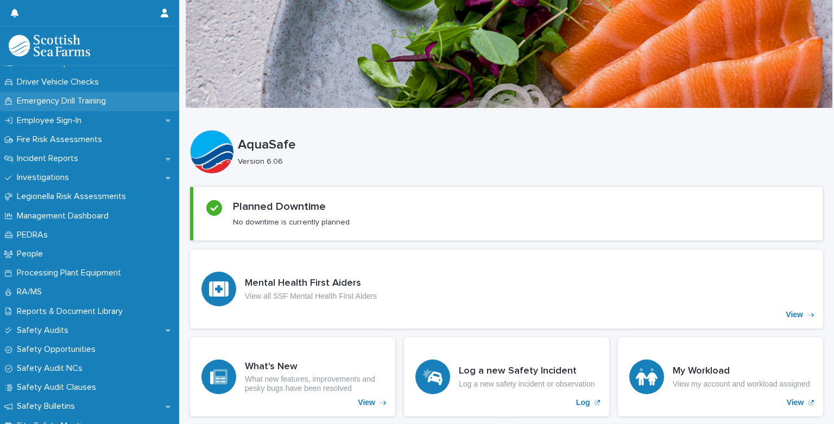
click at [61, 101] on p "Emergency Drill Training" at bounding box center [63, 101] width 102 height 10
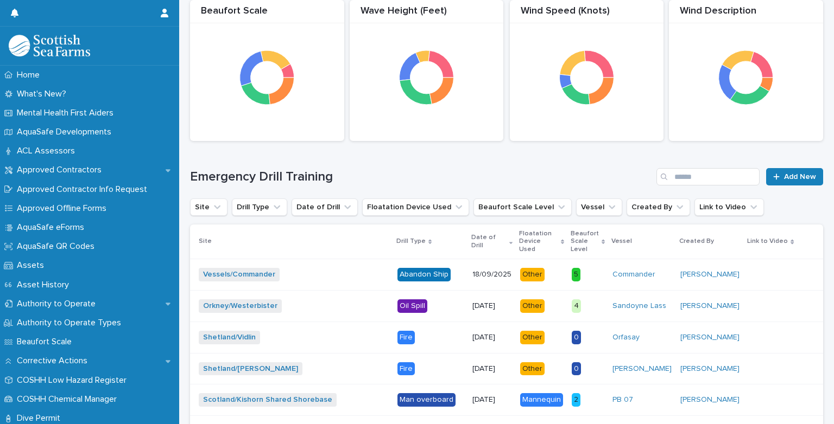
scroll to position [126, 0]
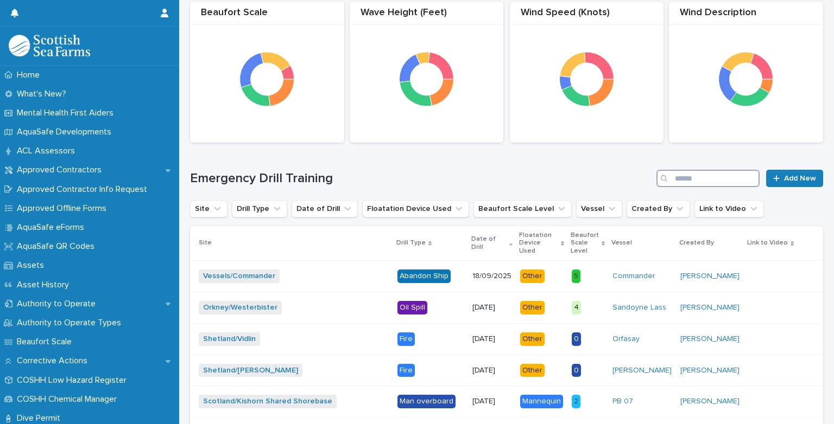
click at [709, 181] on input "Search" at bounding box center [707, 178] width 103 height 17
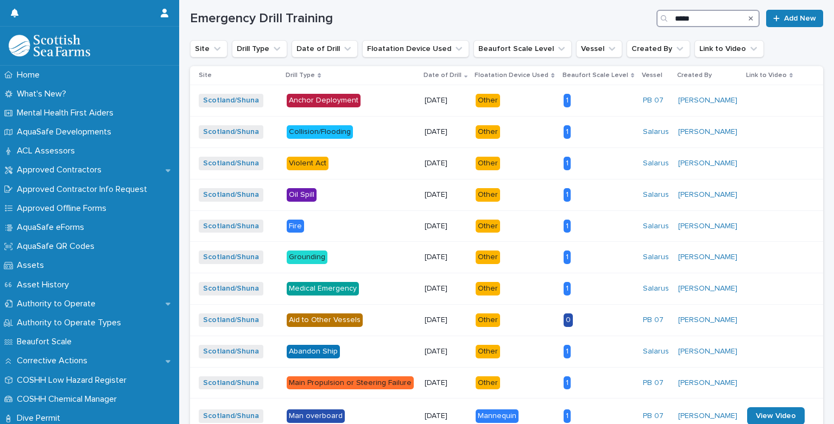
scroll to position [287, 0]
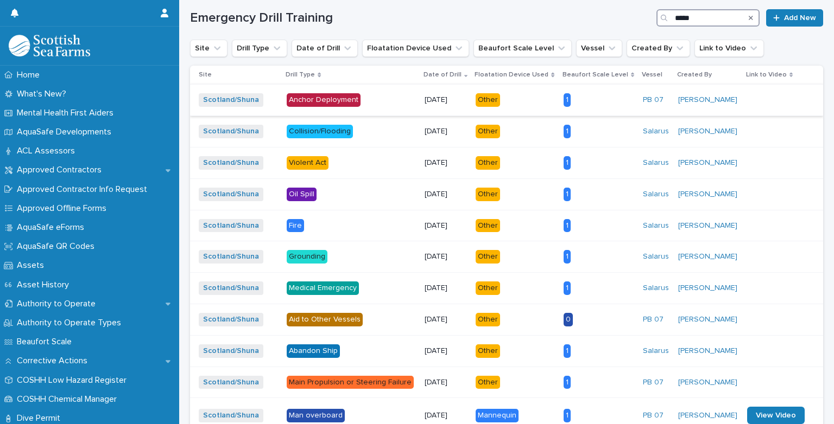
type input "*****"
click at [452, 106] on div "[DATE]" at bounding box center [445, 100] width 43 height 18
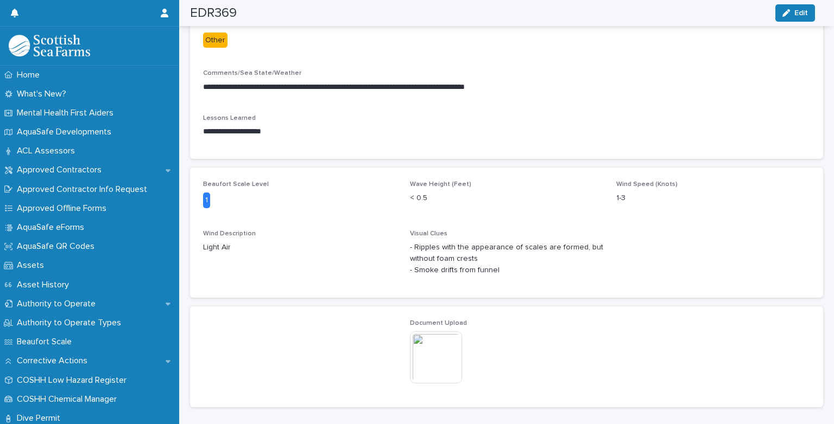
scroll to position [367, 0]
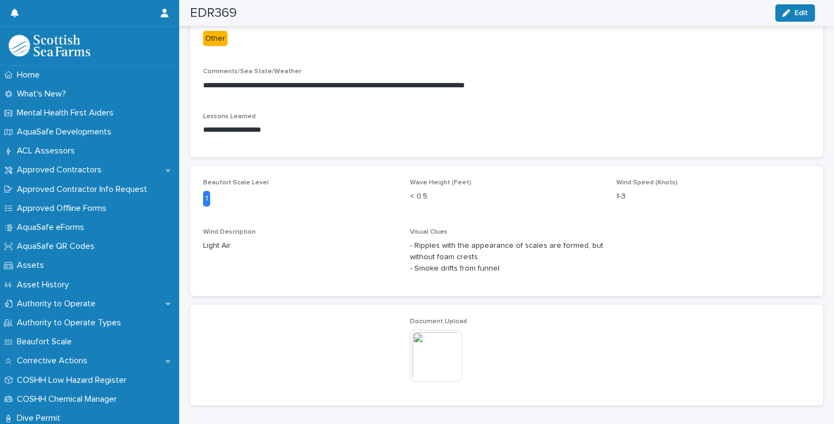
click at [437, 354] on img at bounding box center [436, 356] width 52 height 52
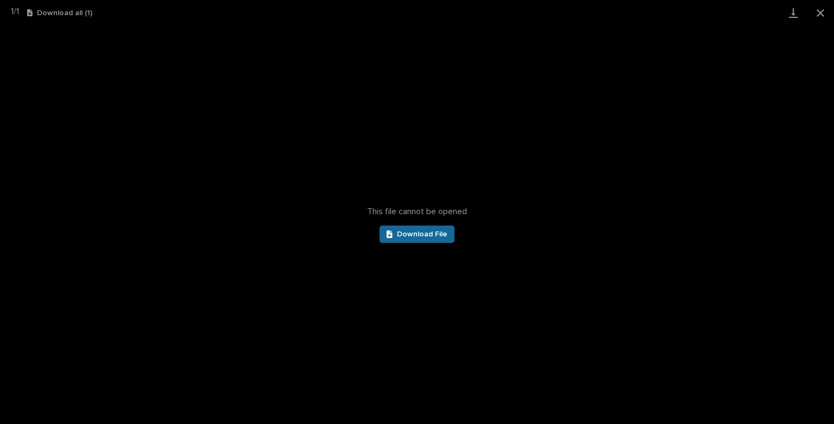
click at [421, 236] on span "Download File" at bounding box center [422, 235] width 50 height 8
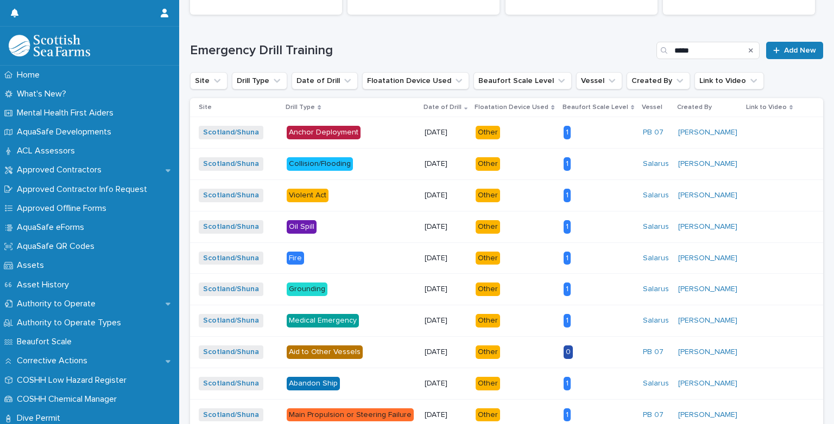
scroll to position [218, 0]
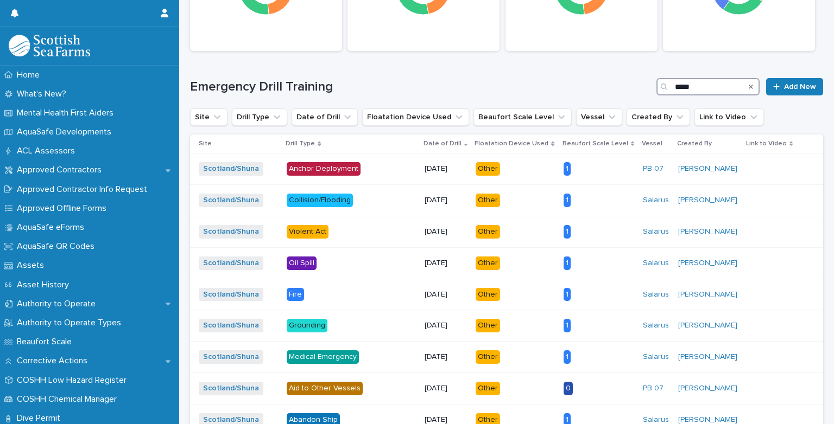
click at [697, 88] on input "*****" at bounding box center [707, 86] width 103 height 17
type input "*"
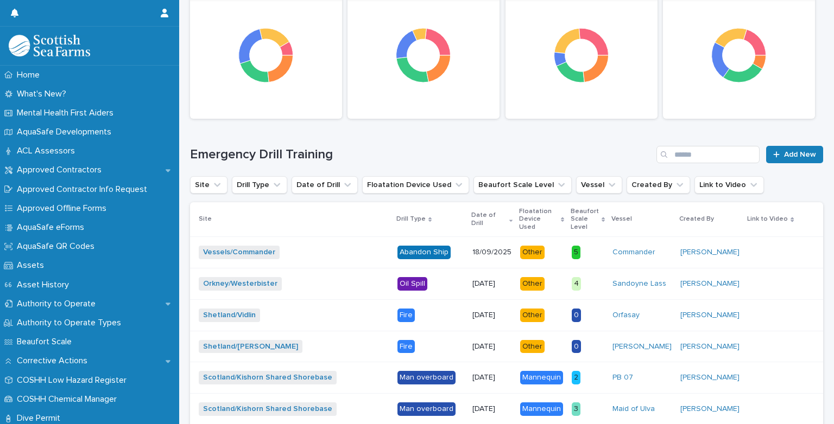
scroll to position [151, 0]
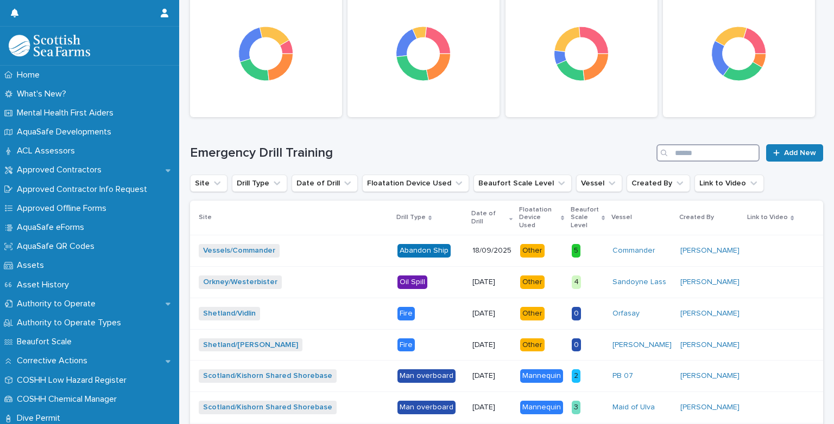
click at [685, 149] on input "Search" at bounding box center [707, 152] width 103 height 17
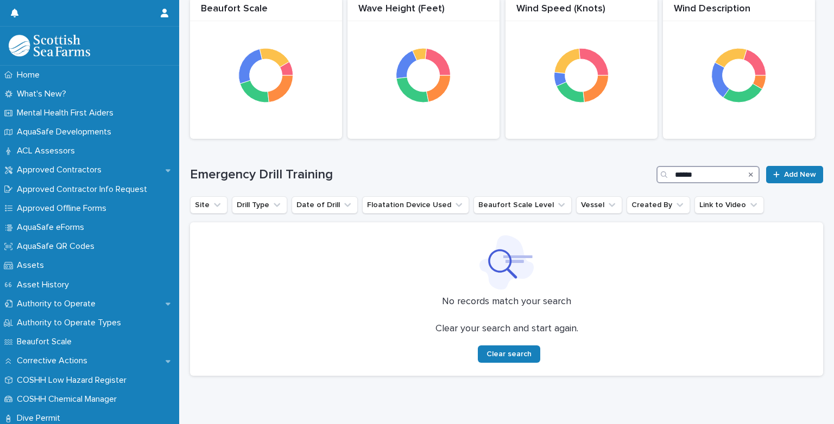
scroll to position [151, 0]
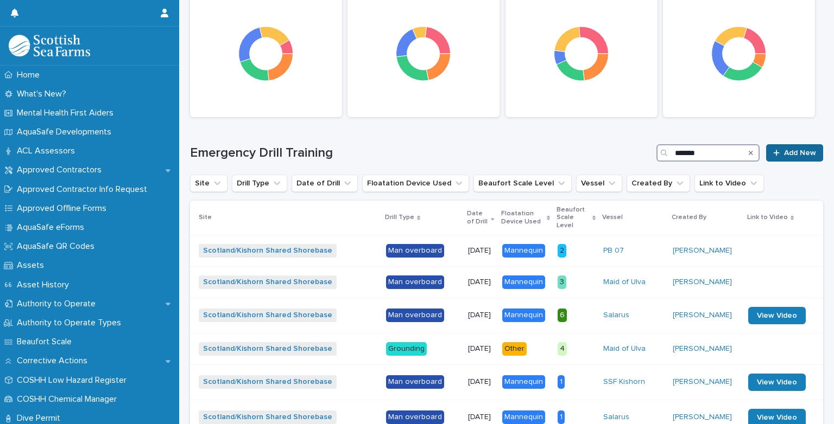
type input "*******"
click at [775, 151] on div at bounding box center [778, 153] width 11 height 8
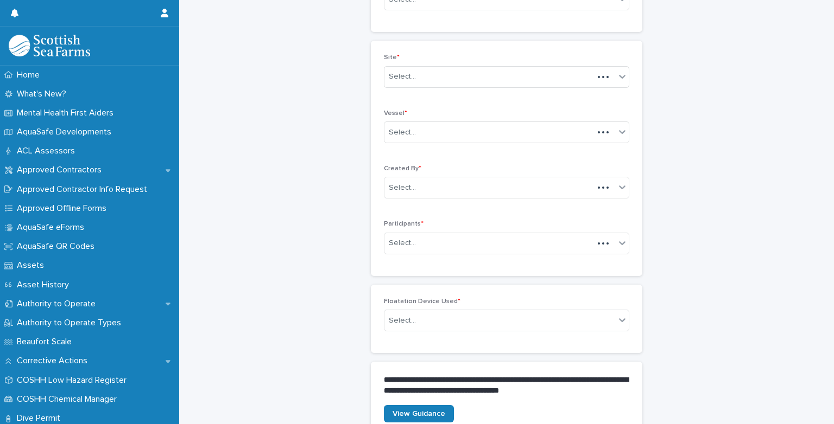
scroll to position [167, 0]
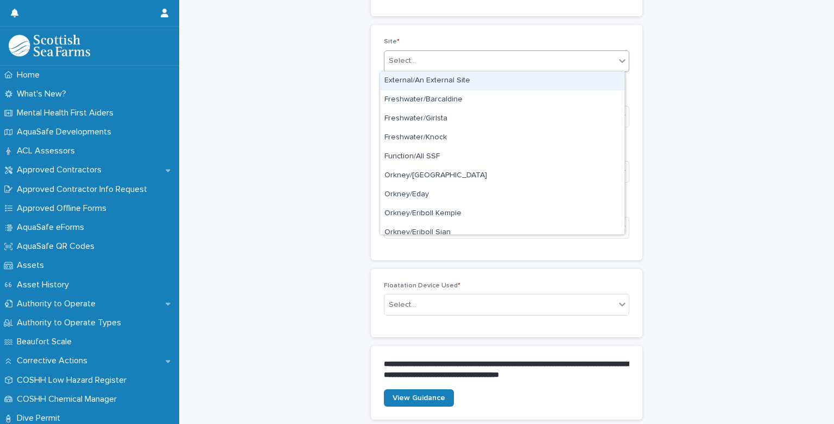
click at [608, 62] on div "Select..." at bounding box center [499, 61] width 231 height 18
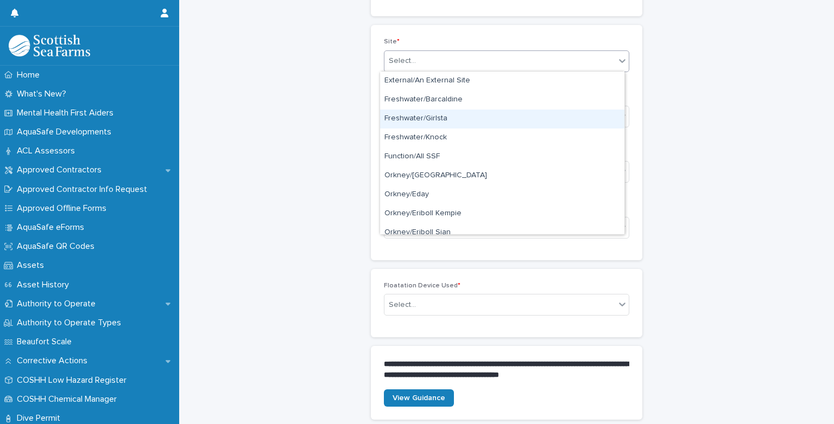
click at [454, 111] on div "Freshwater/Girlsta" at bounding box center [502, 119] width 244 height 19
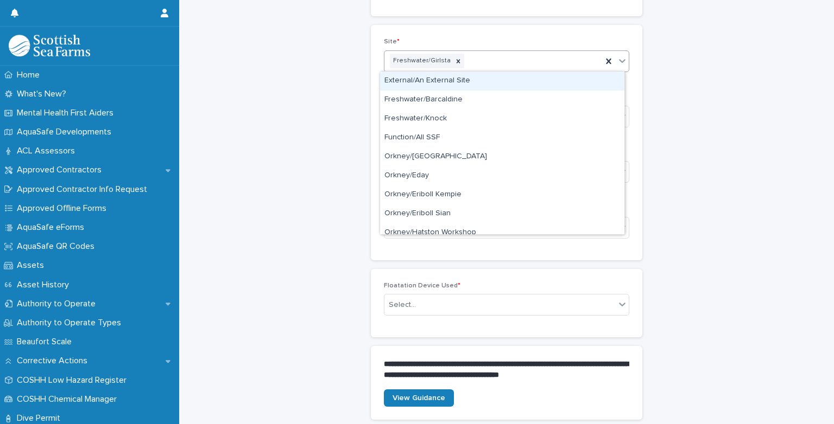
click at [467, 64] on div "Freshwater/Girlsta" at bounding box center [493, 61] width 218 height 19
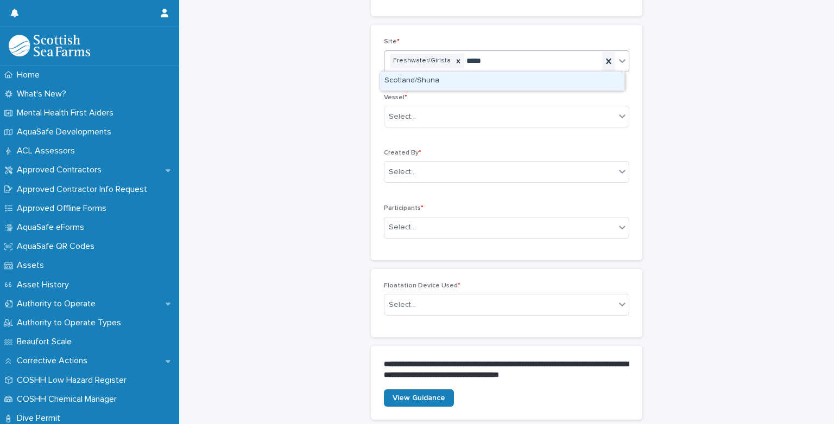
type input "*****"
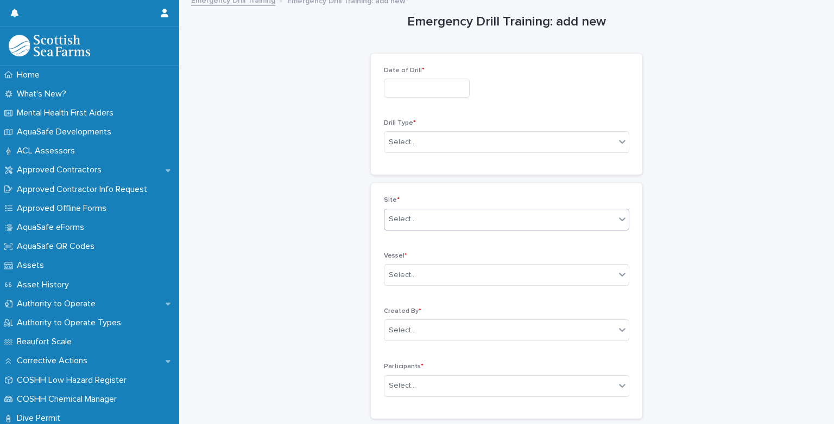
scroll to position [0, 0]
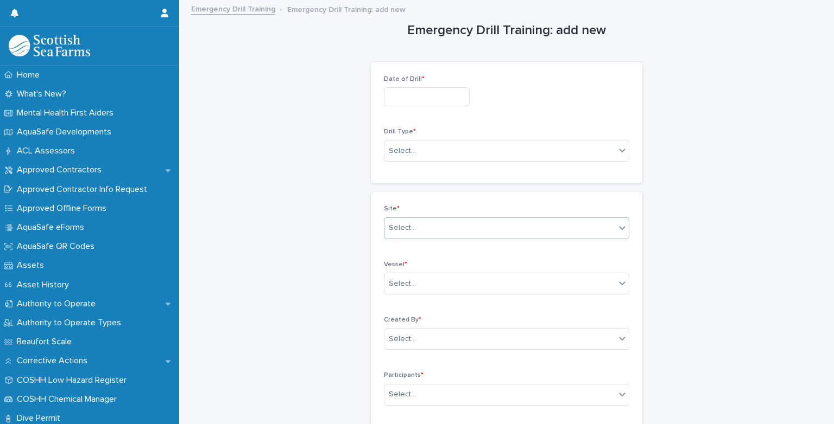
click at [241, 10] on link "Emergency Drill Training" at bounding box center [233, 8] width 84 height 12
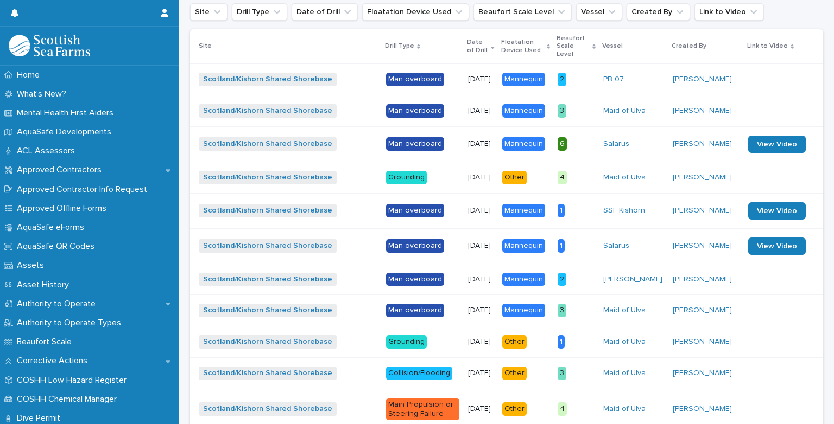
scroll to position [326, 0]
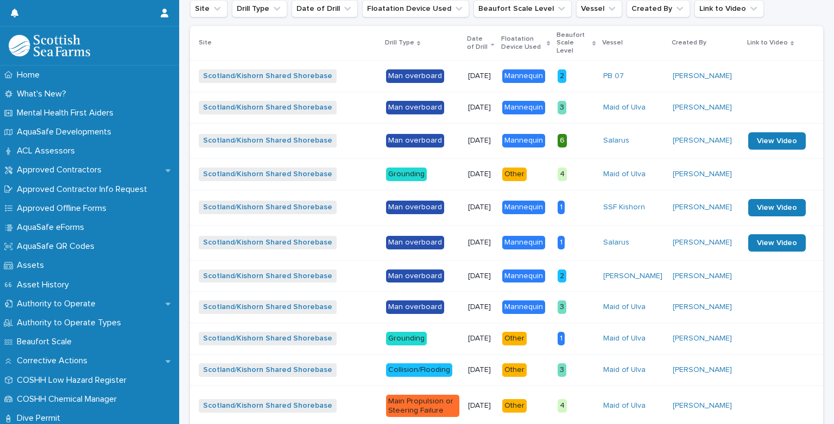
click at [479, 244] on p "[DATE]" at bounding box center [480, 242] width 25 height 9
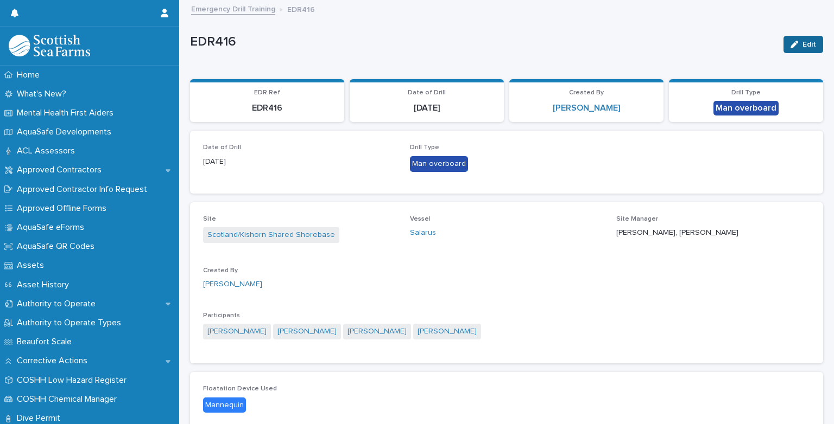
click at [802, 44] on span "Edit" at bounding box center [809, 45] width 14 height 8
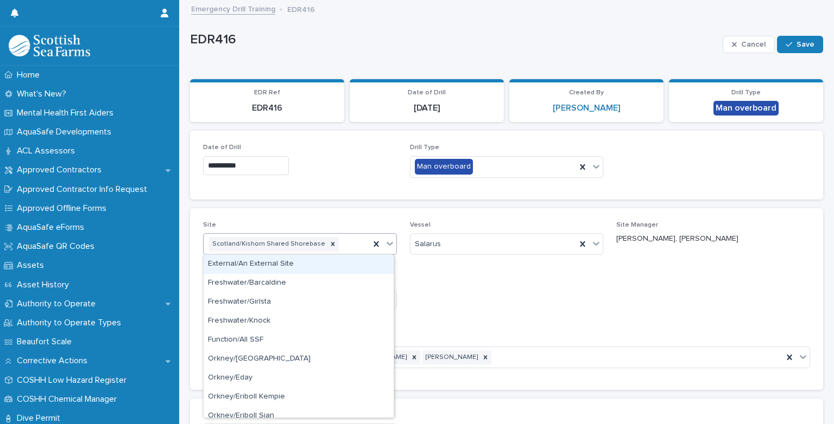
click at [337, 245] on div "Scotland/Kishorn Shared Shorebase" at bounding box center [287, 244] width 166 height 19
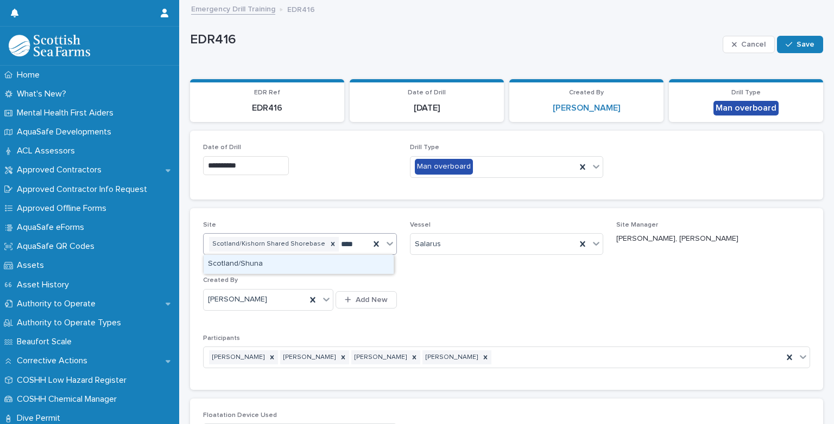
type input "*****"
click at [254, 265] on div "Scotland/Shuna" at bounding box center [299, 264] width 190 height 19
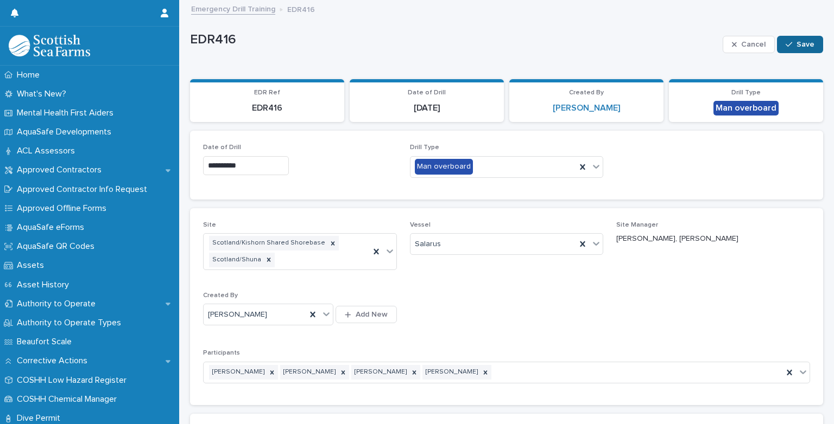
click at [788, 50] on button "Save" at bounding box center [800, 44] width 46 height 17
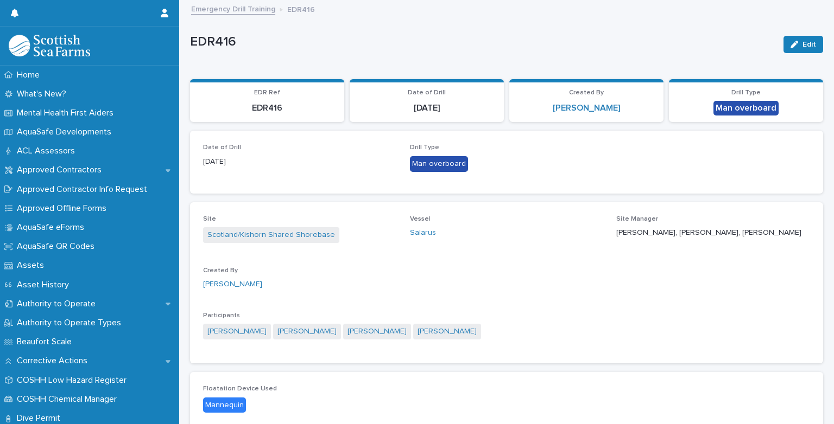
click at [238, 10] on link "Emergency Drill Training" at bounding box center [233, 8] width 84 height 12
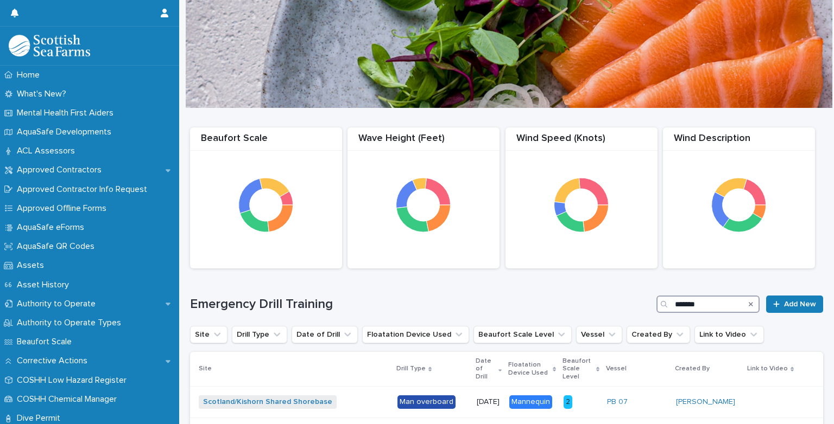
click at [703, 305] on input "*******" at bounding box center [707, 304] width 103 height 17
type input "*"
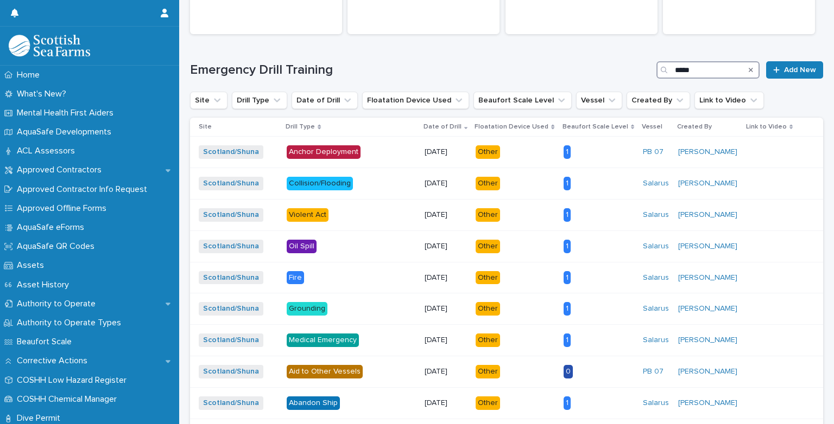
scroll to position [237, 0]
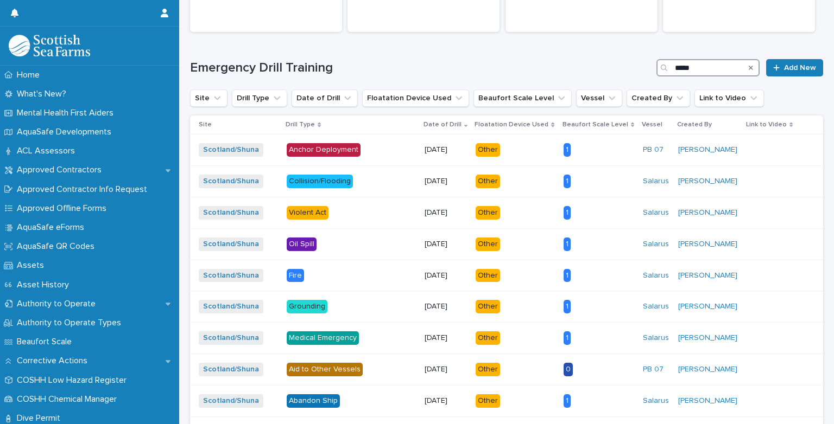
type input "*****"
click at [777, 106] on div "Site Drill Type Date of Drill Floatation Device Used Beaufort Scale Level Vesse…" at bounding box center [506, 98] width 633 height 17
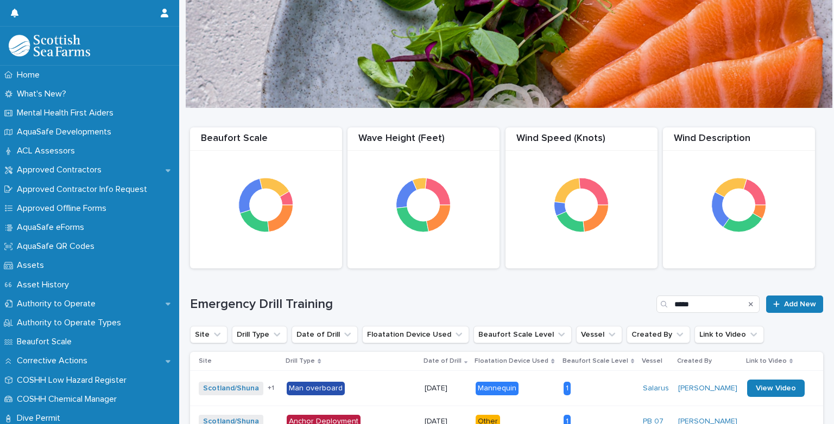
scroll to position [0, 0]
click at [748, 305] on icon "Search" at bounding box center [750, 304] width 4 height 4
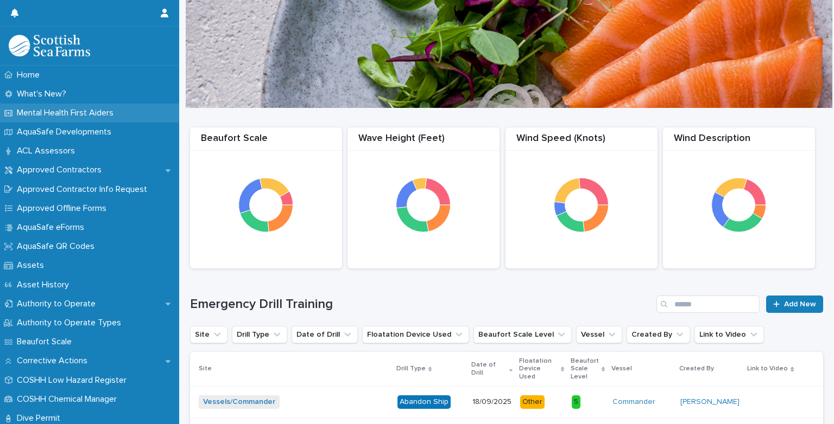
click at [102, 114] on p "Mental Health First Aiders" at bounding box center [67, 113] width 110 height 10
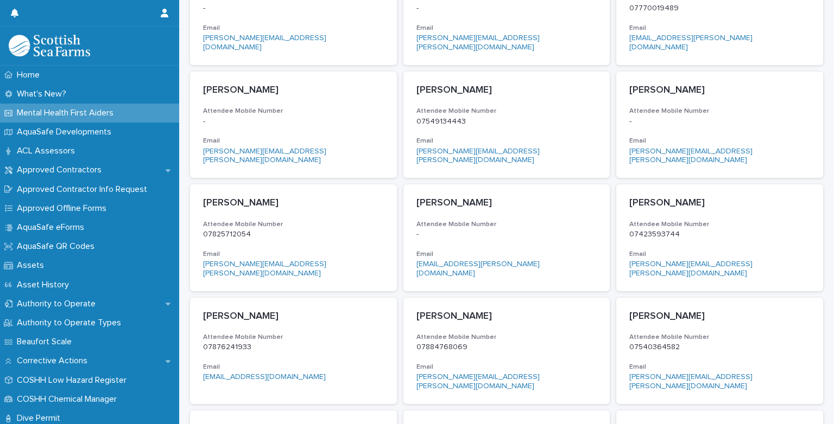
scroll to position [469, 0]
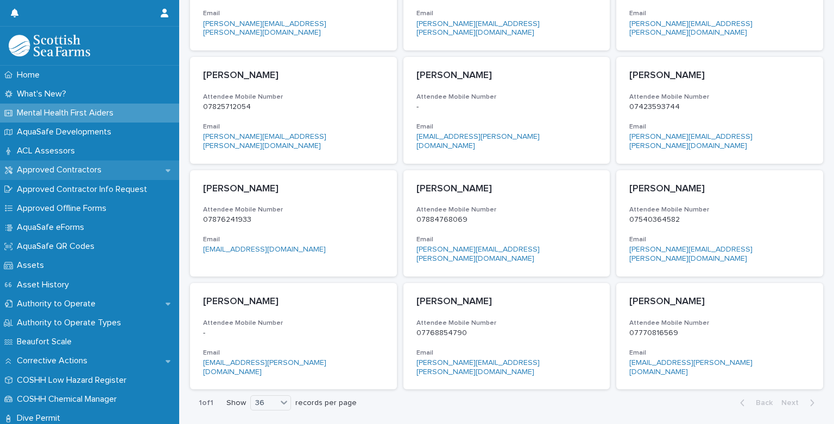
click at [54, 169] on p "Approved Contractors" at bounding box center [61, 170] width 98 height 10
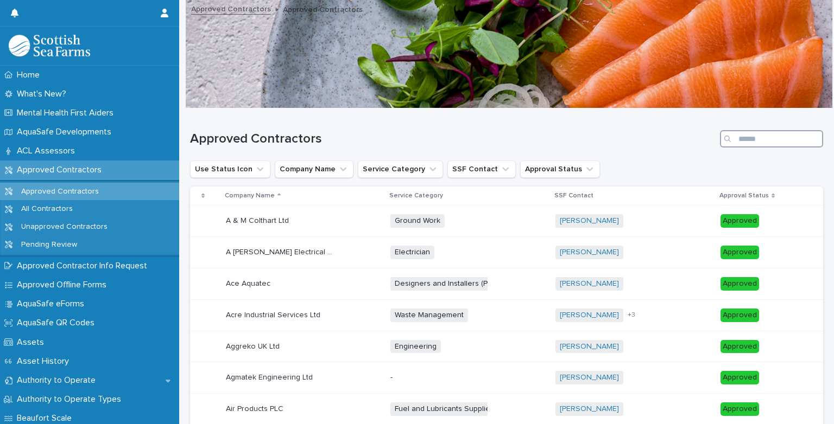
click at [733, 138] on input "Search" at bounding box center [771, 138] width 103 height 17
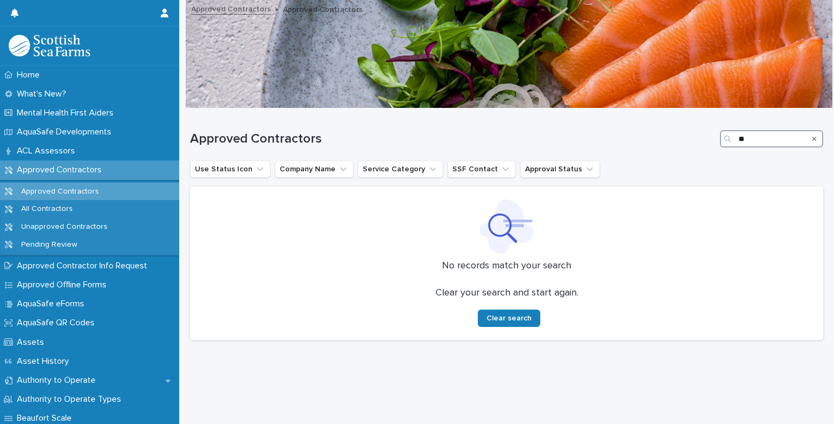
type input "*"
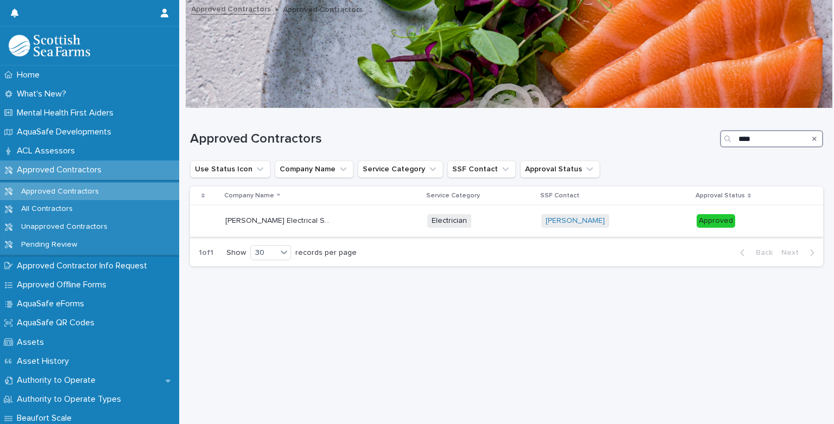
type input "****"
click at [304, 223] on p "[PERSON_NAME] Electrical Services Ltd" at bounding box center [280, 219] width 111 height 11
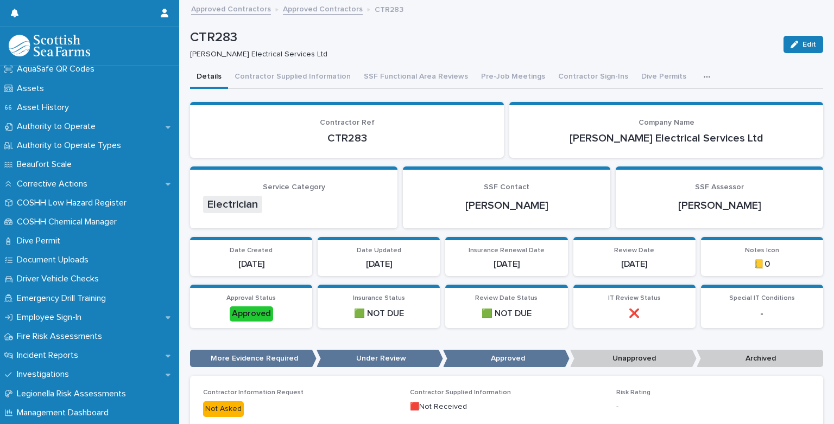
scroll to position [252, 0]
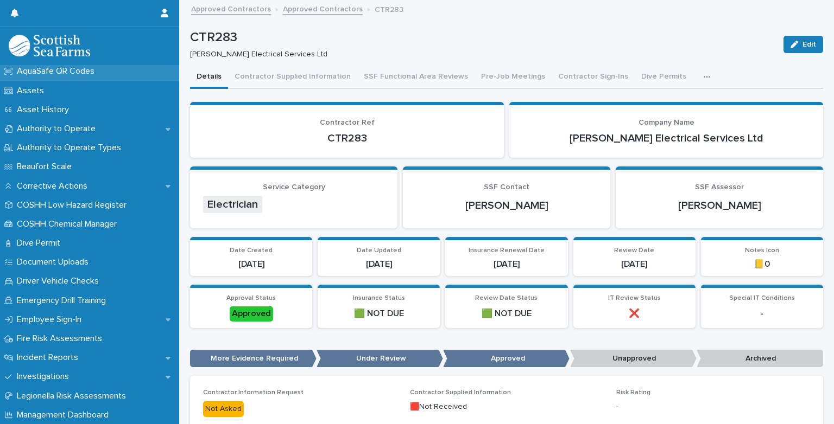
click at [71, 68] on p "AquaSafe QR Codes" at bounding box center [57, 71] width 91 height 10
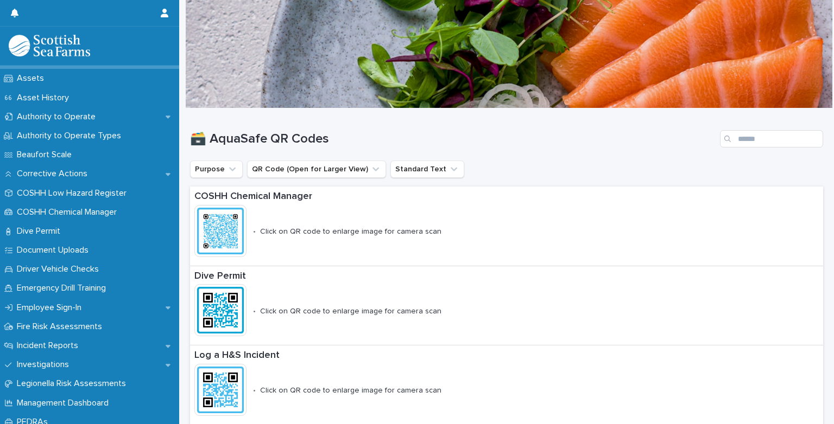
scroll to position [189, 0]
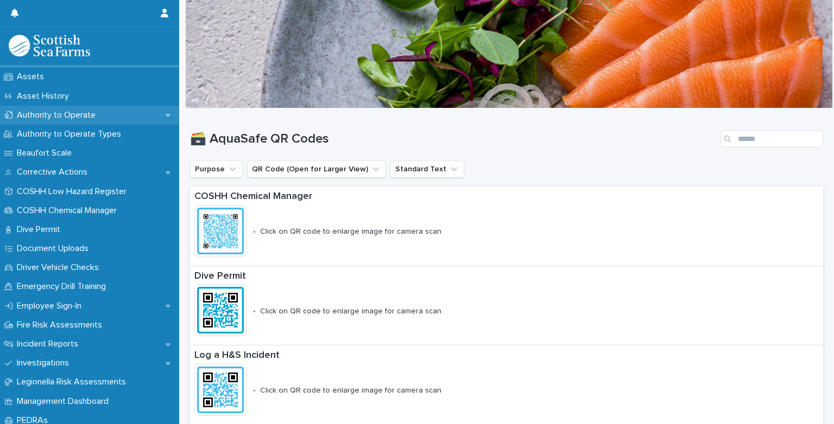
click at [83, 122] on div "Authority to Operate" at bounding box center [89, 115] width 179 height 19
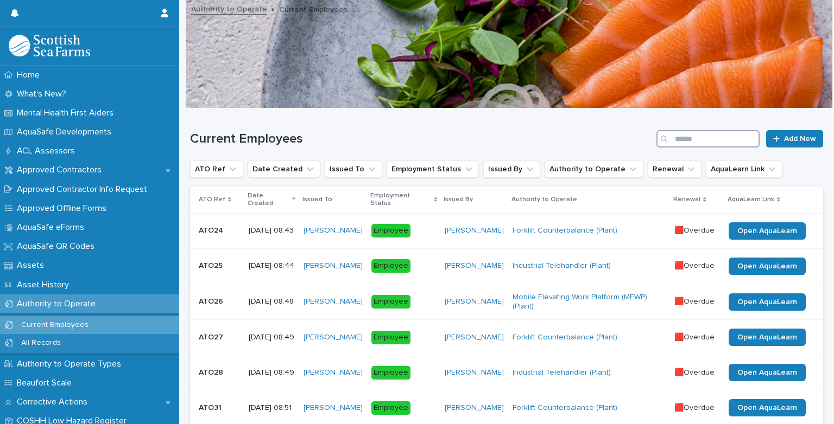
click at [671, 144] on input "Search" at bounding box center [707, 138] width 103 height 17
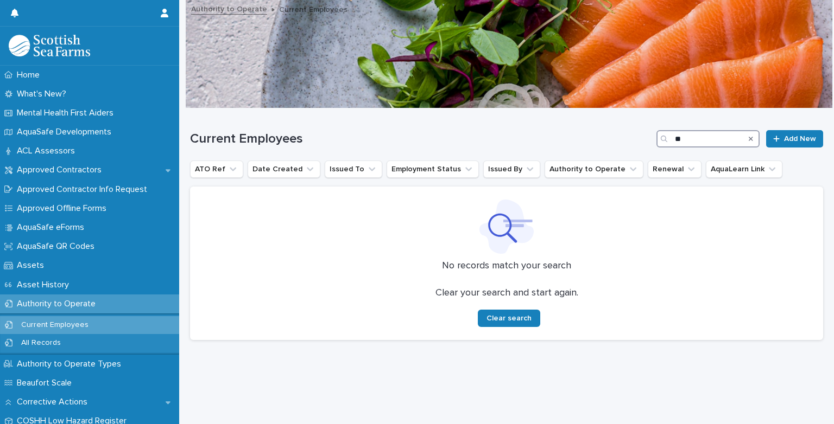
type input "*"
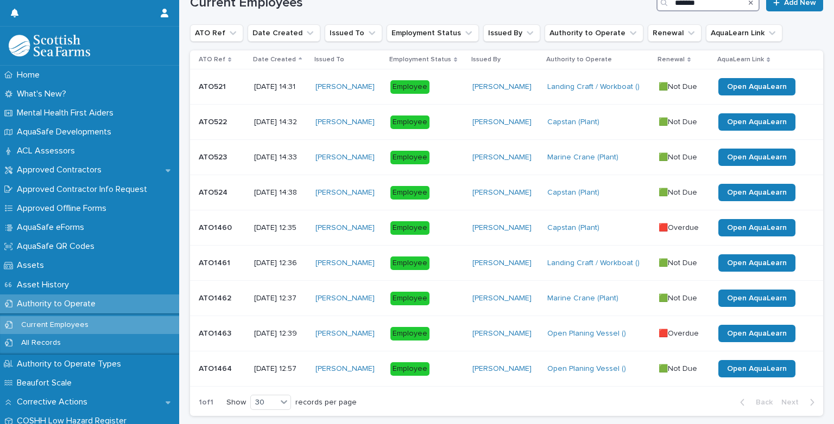
scroll to position [140, 0]
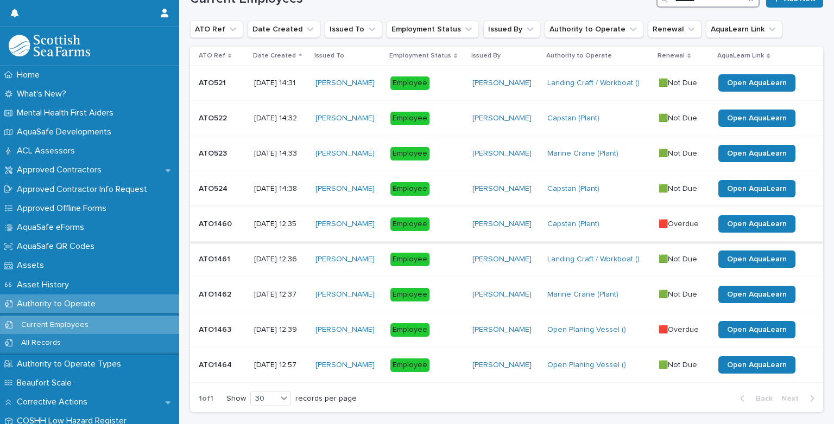
type input "******"
click at [254, 221] on p "[DATE] 12:35" at bounding box center [280, 224] width 53 height 9
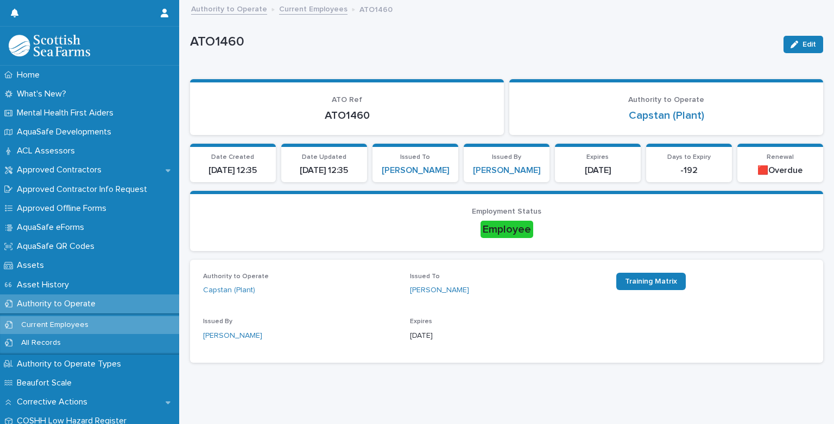
click at [243, 14] on link "Authority to Operate" at bounding box center [229, 8] width 76 height 12
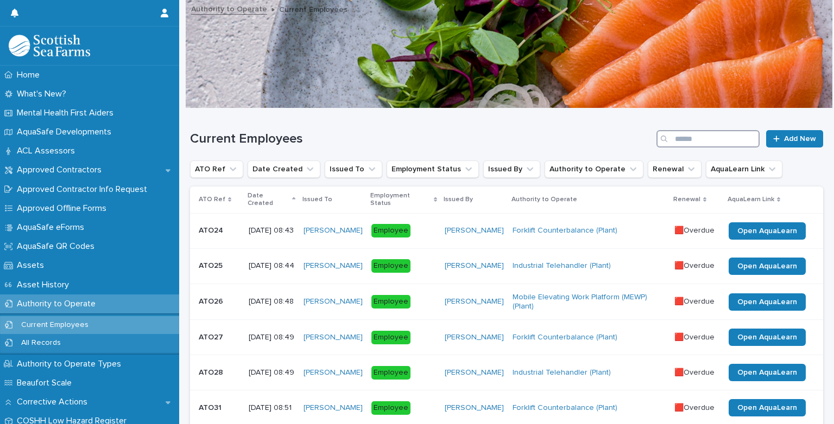
click at [684, 139] on input "Search" at bounding box center [707, 138] width 103 height 17
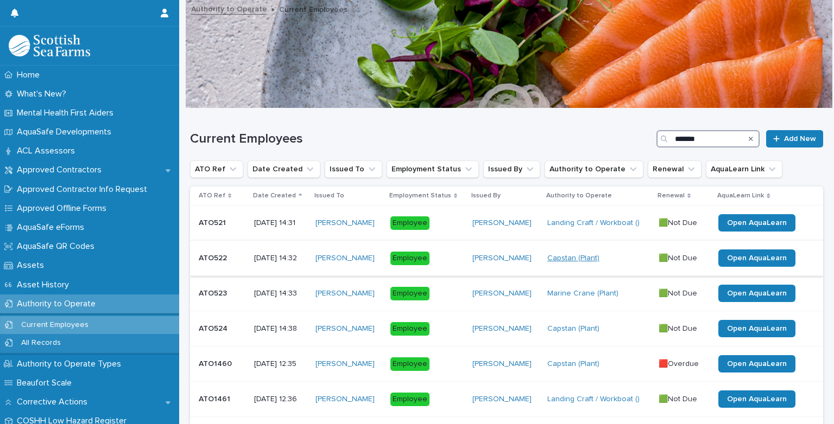
type input "******"
click at [570, 261] on link "Capstan (Plant)" at bounding box center [573, 258] width 52 height 9
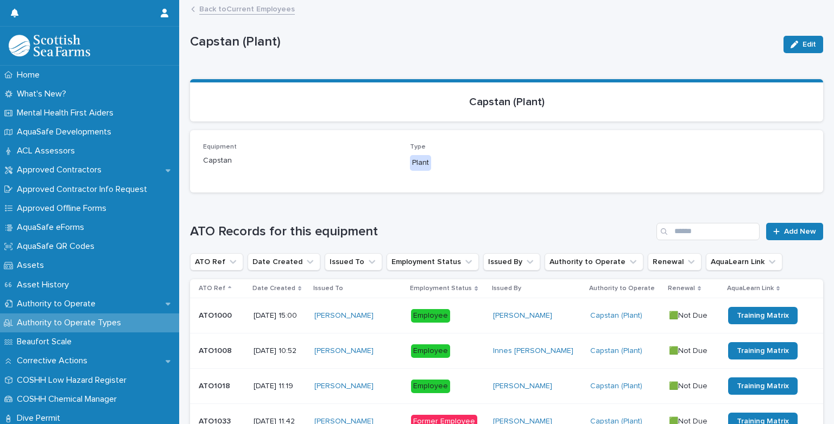
click at [242, 8] on link "Back to Current Employees" at bounding box center [247, 8] width 96 height 12
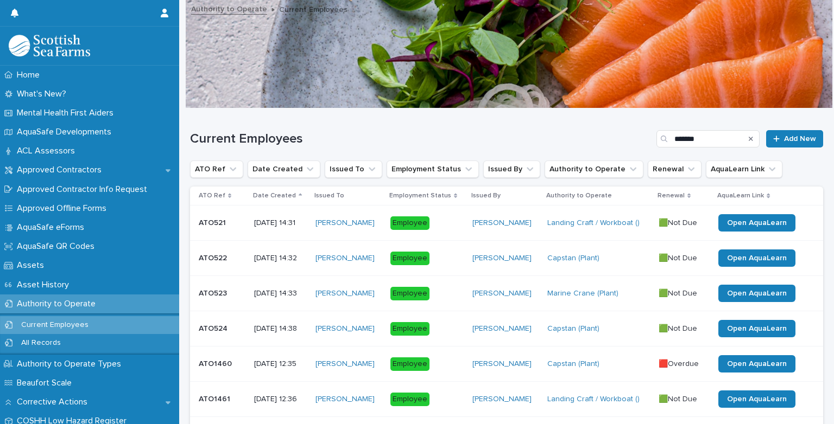
click at [682, 264] on div "🟩Not Due 🟩Not Due" at bounding box center [683, 259] width 51 height 18
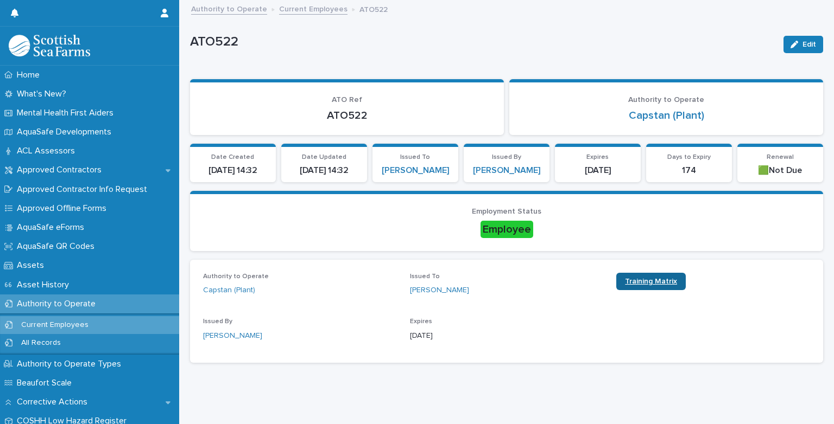
click at [647, 280] on span "Training Matrix" at bounding box center [651, 282] width 52 height 8
click at [230, 11] on link "Authority to Operate" at bounding box center [229, 8] width 76 height 12
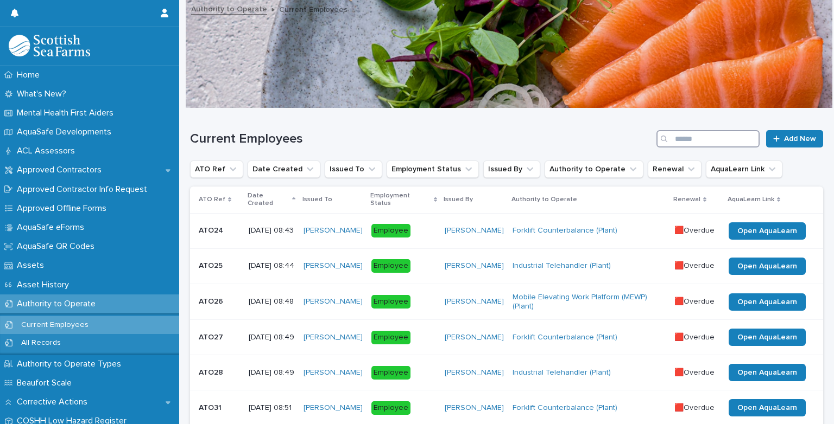
click at [690, 141] on input "Search" at bounding box center [707, 138] width 103 height 17
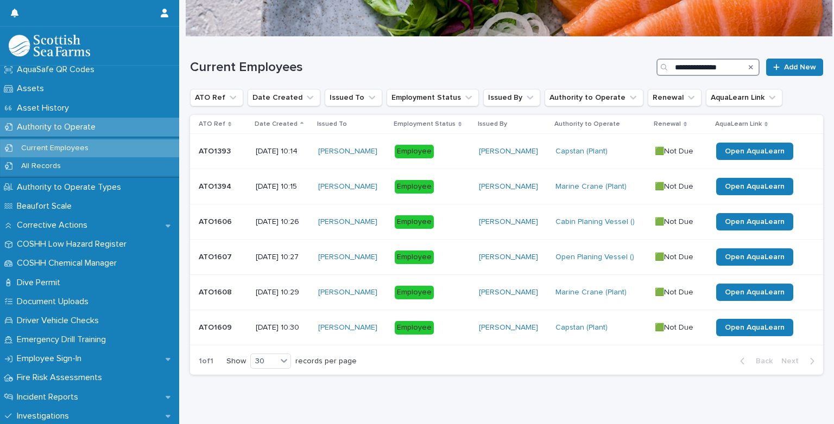
scroll to position [191, 0]
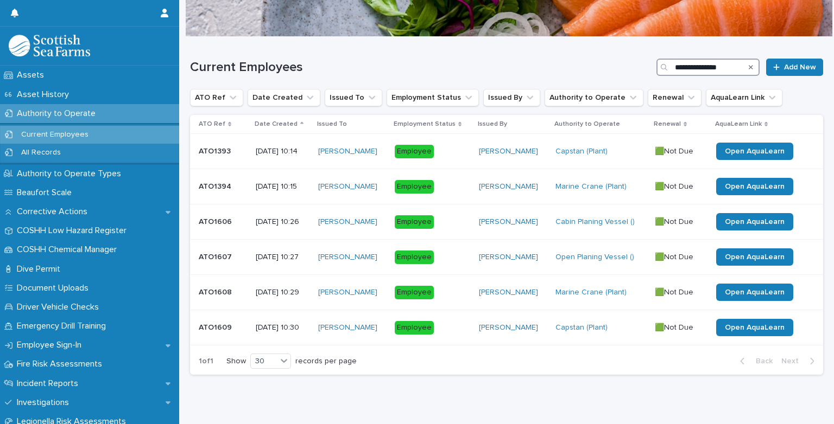
type input "**********"
click at [180, 204] on div "**********" at bounding box center [506, 237] width 655 height 401
click at [98, 252] on p "COSHH Chemical Manager" at bounding box center [68, 250] width 113 height 10
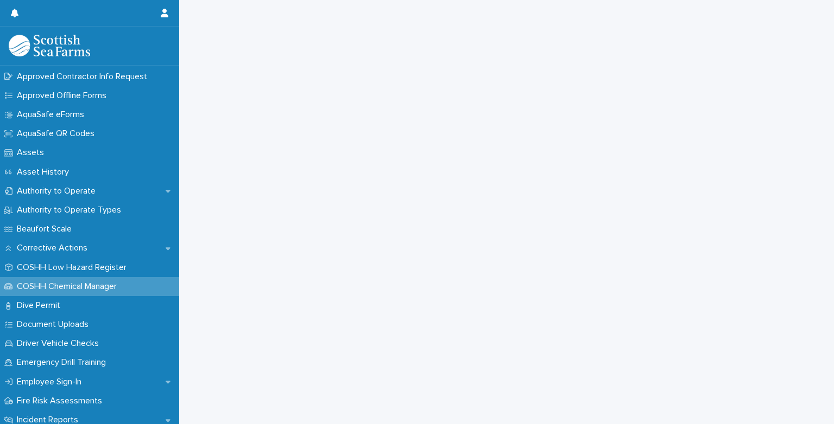
scroll to position [119, 0]
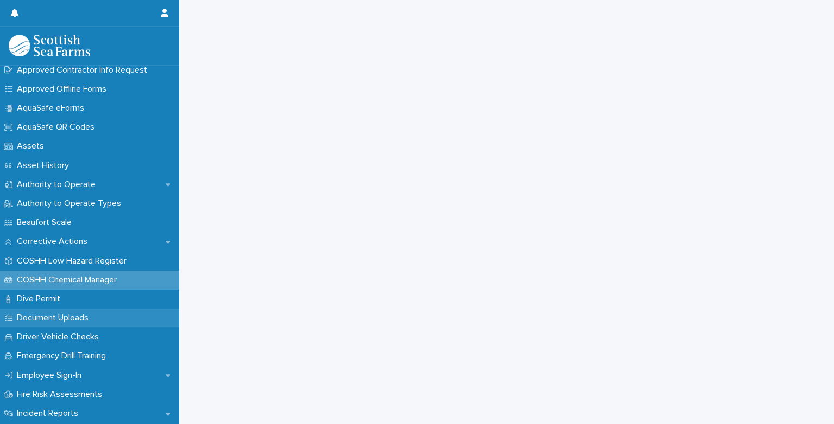
click at [71, 318] on p "Document Uploads" at bounding box center [54, 318] width 85 height 10
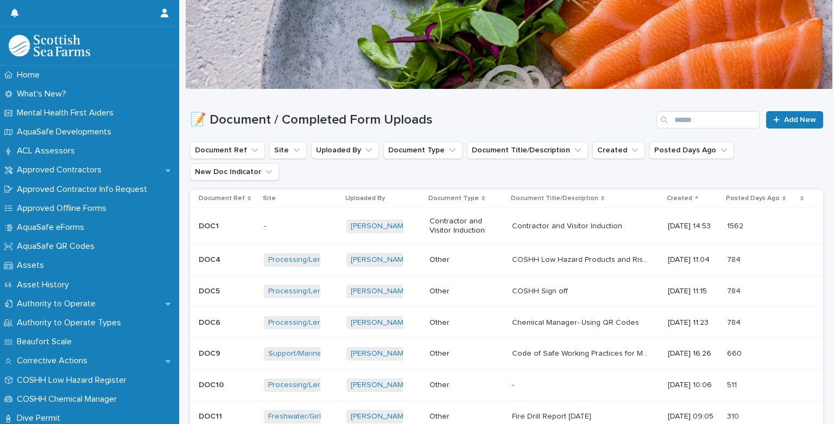
scroll to position [28, 0]
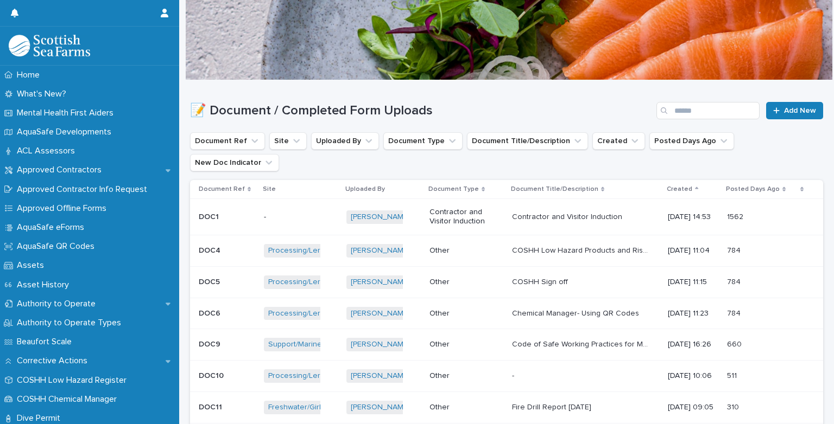
click at [512, 244] on p "COSHH Low Hazard Products and Risk Assessment" at bounding box center [581, 249] width 138 height 11
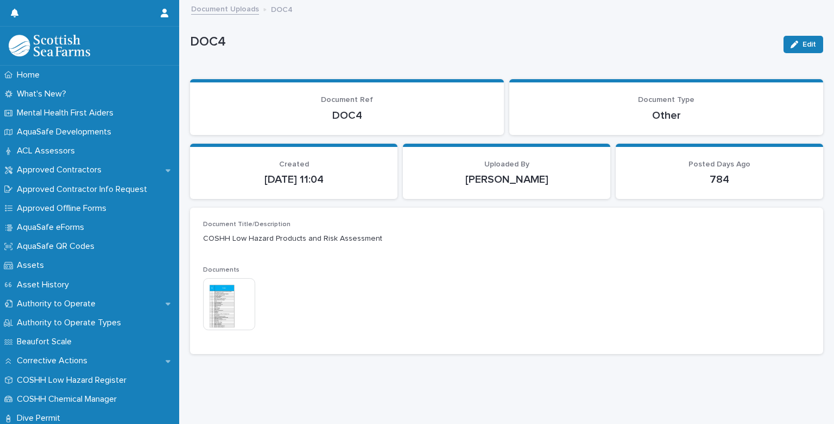
click at [246, 305] on img at bounding box center [229, 304] width 52 height 52
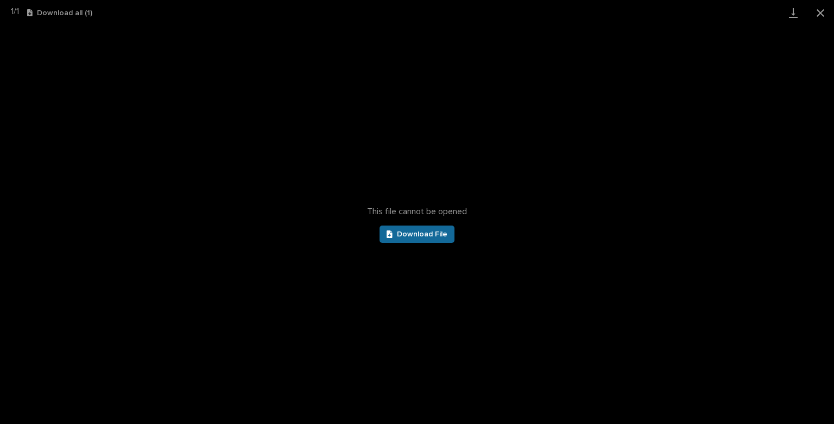
click at [397, 237] on span "Download File" at bounding box center [422, 235] width 50 height 8
click at [821, 15] on button "Close gallery" at bounding box center [820, 13] width 27 height 26
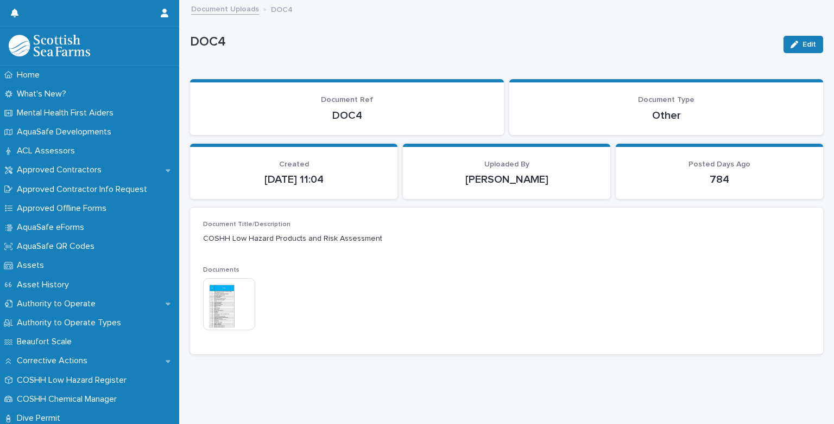
click at [223, 8] on link "Document Uploads" at bounding box center [225, 8] width 68 height 12
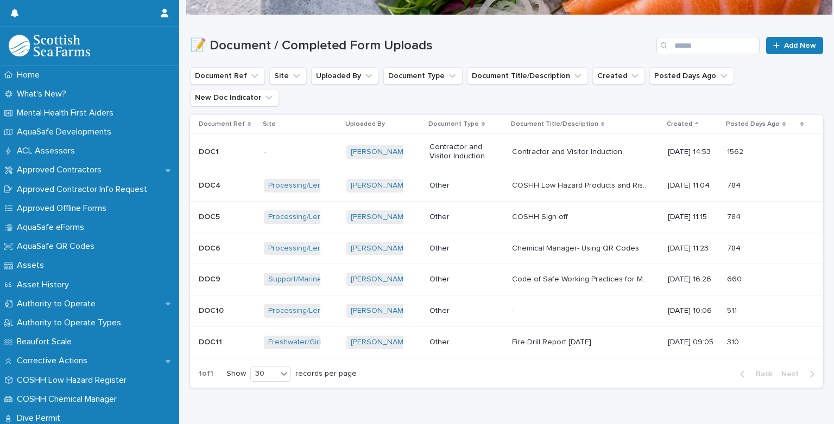
scroll to position [94, 0]
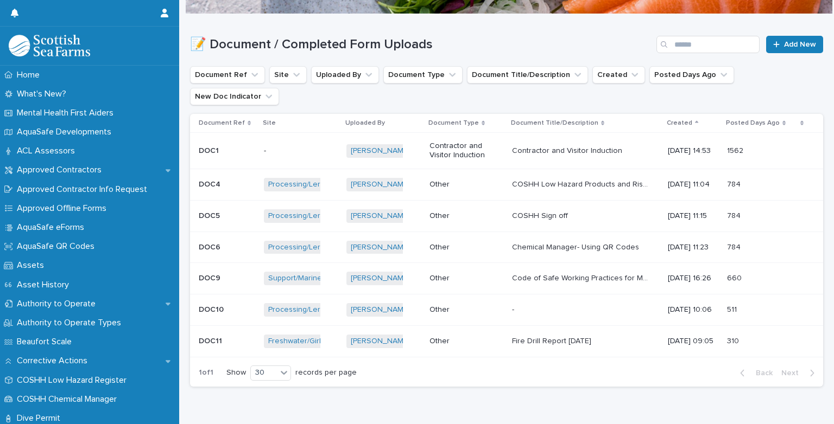
click at [545, 210] on p "COSHH Sign off" at bounding box center [541, 215] width 58 height 11
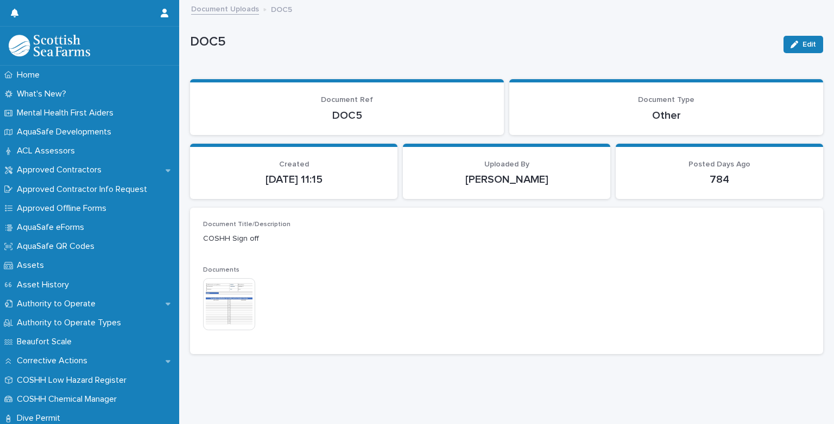
click at [227, 297] on img at bounding box center [229, 304] width 52 height 52
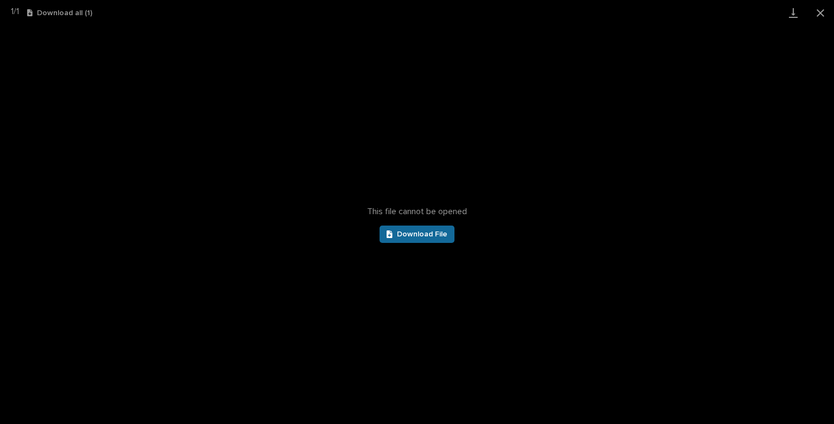
click at [414, 238] on link "Download File" at bounding box center [416, 234] width 75 height 17
click at [819, 16] on button "Close gallery" at bounding box center [820, 13] width 27 height 26
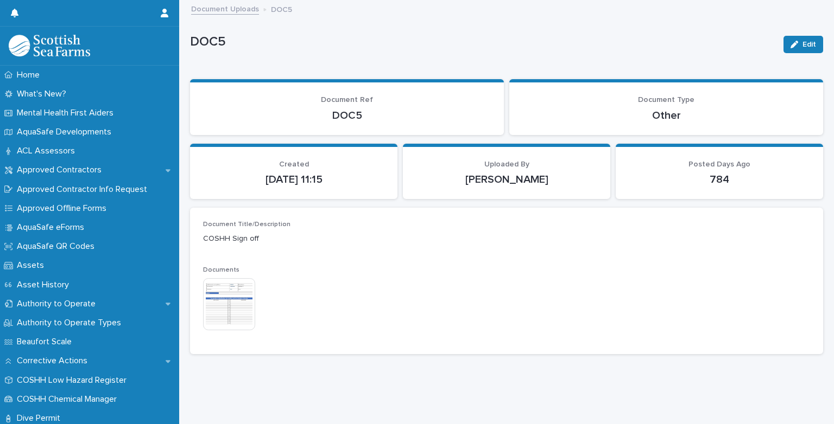
click at [218, 10] on link "Document Uploads" at bounding box center [225, 8] width 68 height 12
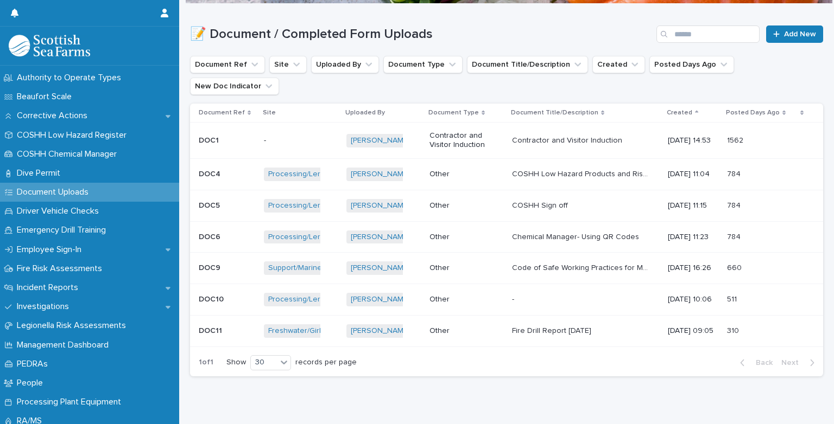
scroll to position [244, 0]
click at [60, 177] on p "Dive Permit" at bounding box center [40, 175] width 56 height 10
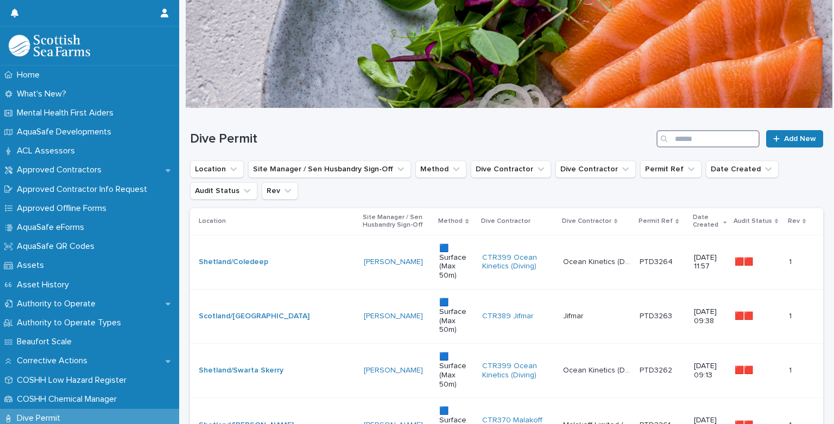
click at [688, 144] on input "Search" at bounding box center [707, 138] width 103 height 17
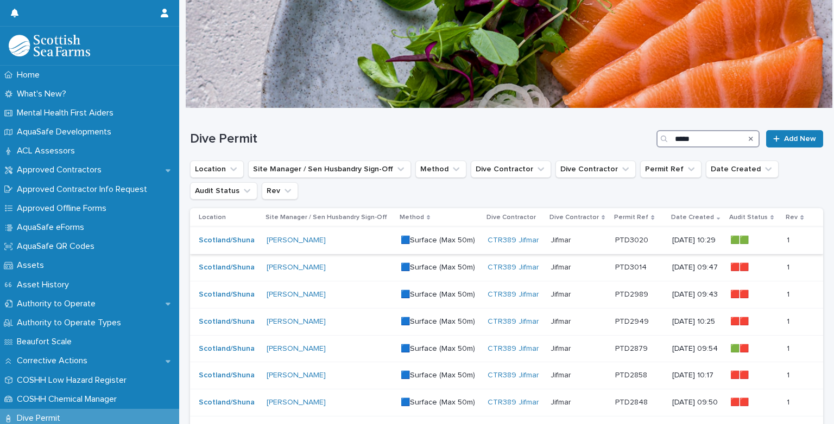
type input "*****"
click at [681, 241] on p "[DATE] 10:29" at bounding box center [696, 240] width 49 height 9
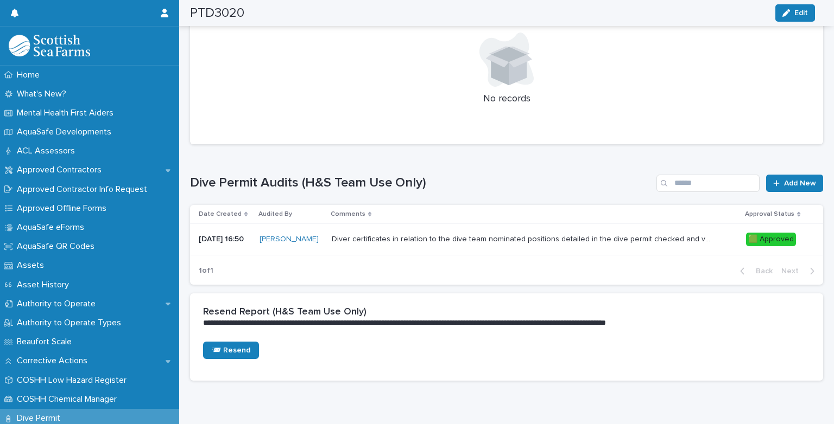
scroll to position [810, 0]
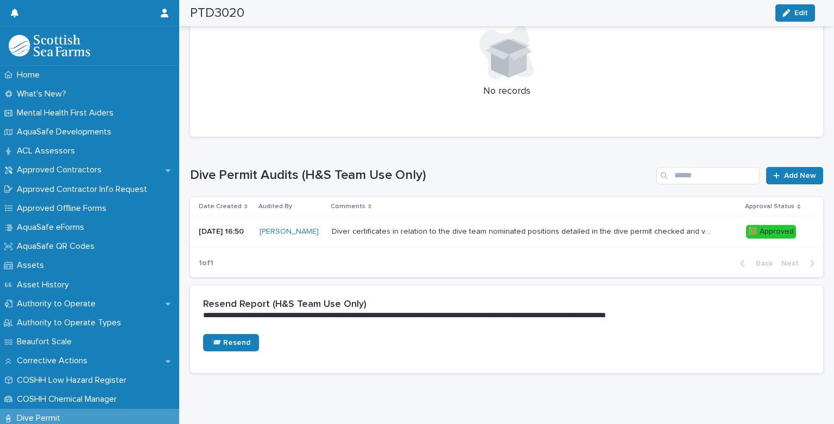
click at [424, 243] on td "Diver certificates in relation to the dive team nominated positions detailed in…" at bounding box center [534, 232] width 414 height 31
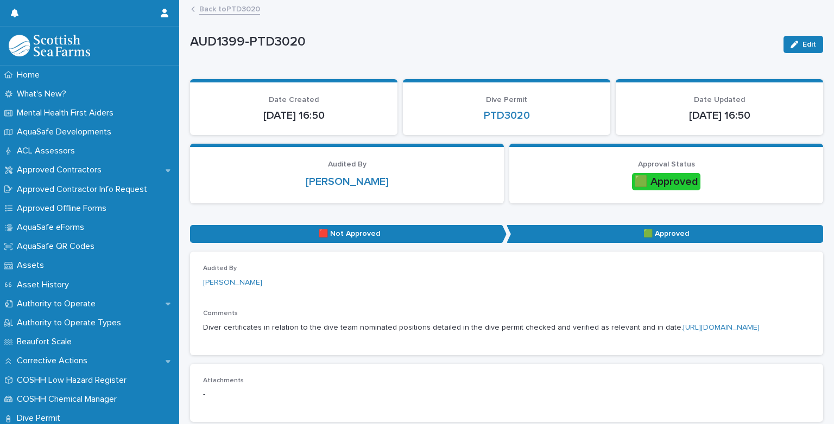
click at [683, 332] on link "[URL][DOMAIN_NAME]" at bounding box center [721, 328] width 77 height 8
click at [213, 12] on link "Back to PTD3020" at bounding box center [229, 8] width 61 height 12
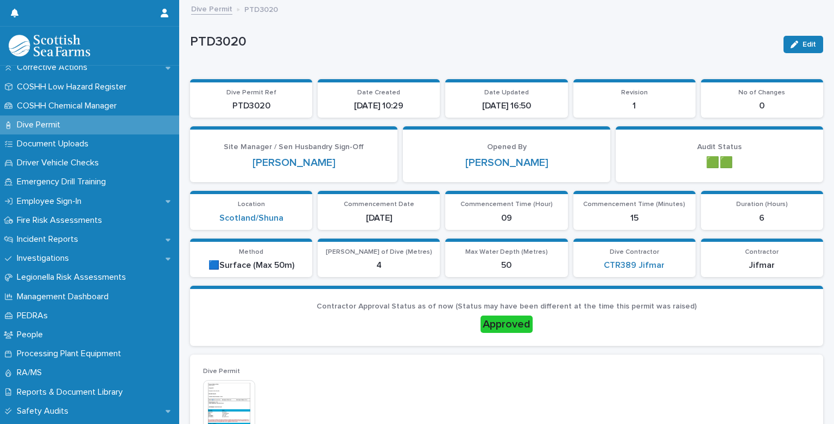
scroll to position [299, 0]
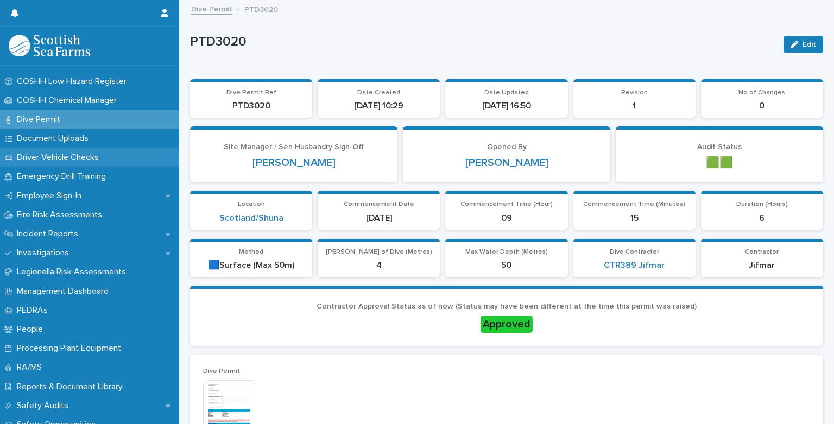
click at [68, 155] on p "Driver Vehicle Checks" at bounding box center [59, 158] width 95 height 10
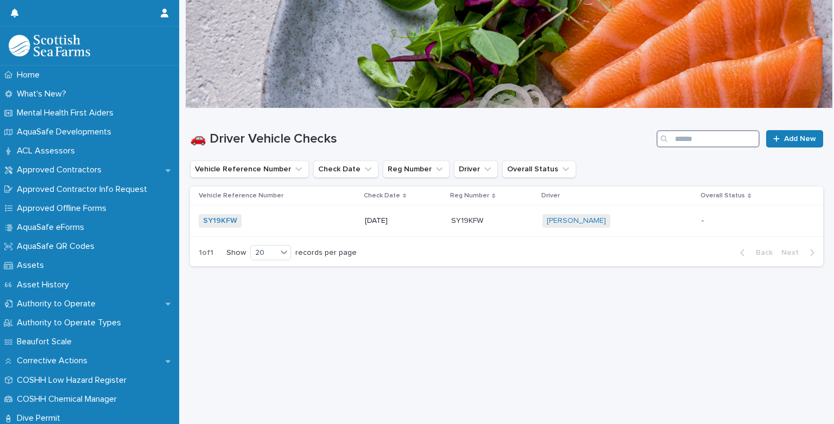
click at [690, 141] on input "Search" at bounding box center [707, 138] width 103 height 17
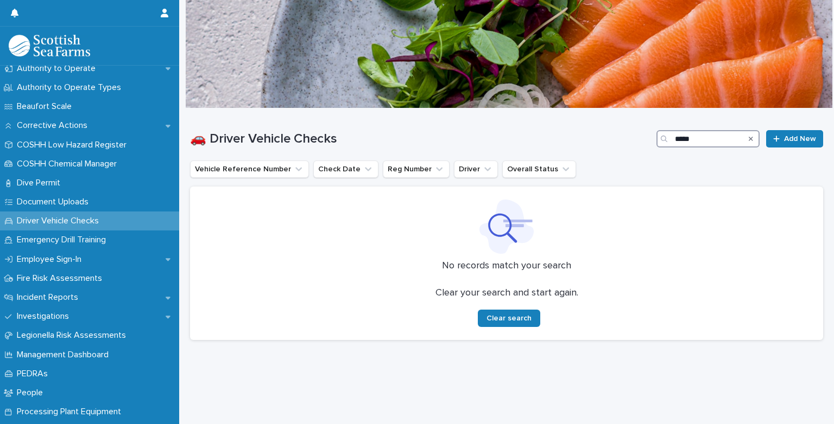
scroll to position [232, 0]
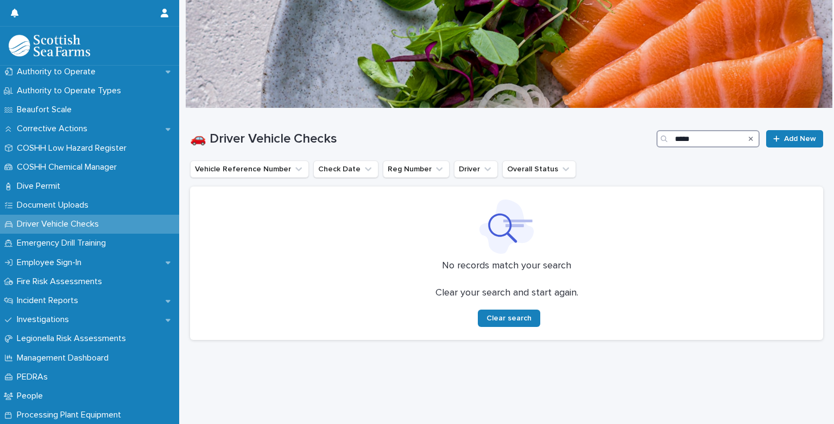
click at [686, 137] on input "****" at bounding box center [707, 138] width 103 height 17
click at [706, 136] on input "*******" at bounding box center [707, 138] width 103 height 17
type input "*"
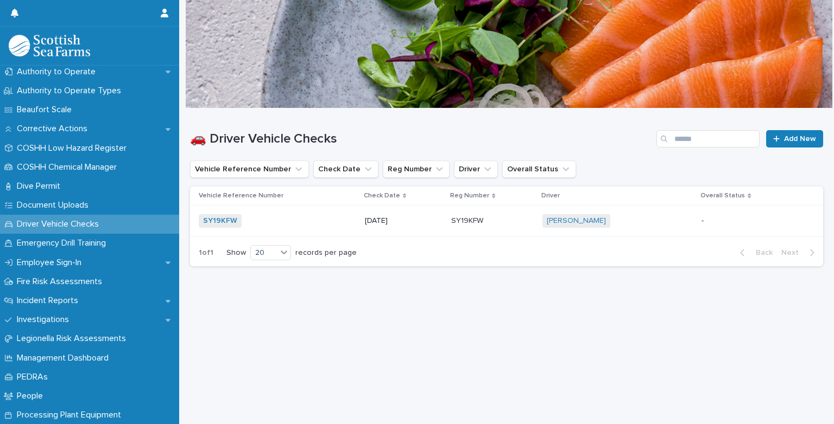
click at [388, 217] on p "[DATE]" at bounding box center [404, 221] width 78 height 9
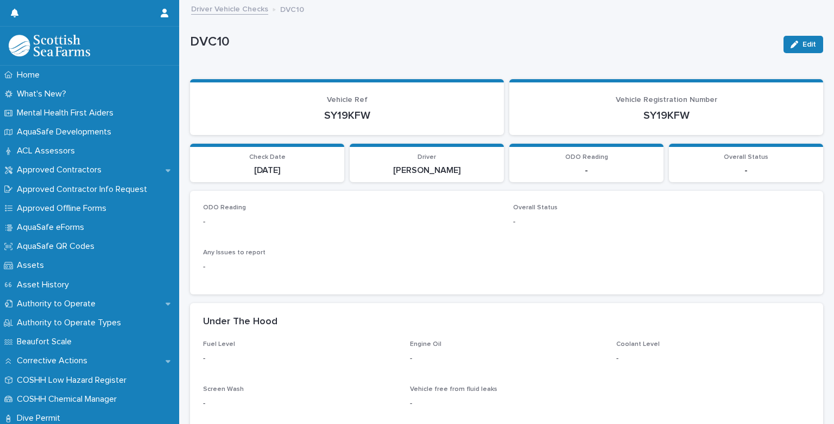
click at [207, 8] on link "Driver Vehicle Checks" at bounding box center [229, 8] width 77 height 12
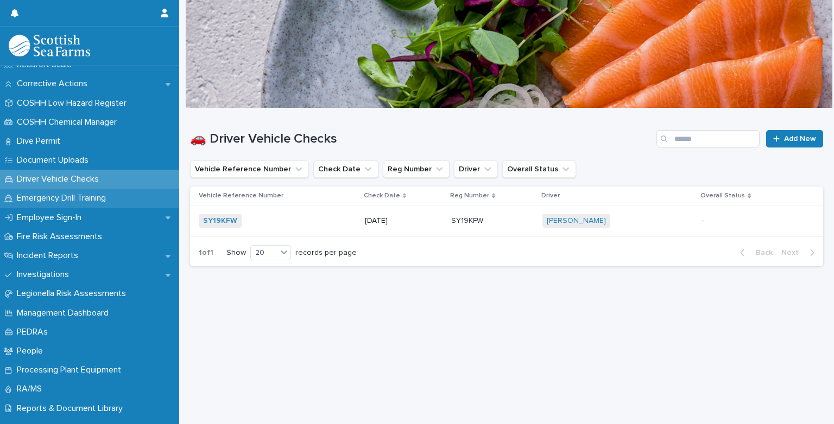
scroll to position [279, 0]
click at [115, 196] on p "Emergency Drill Training" at bounding box center [63, 197] width 102 height 10
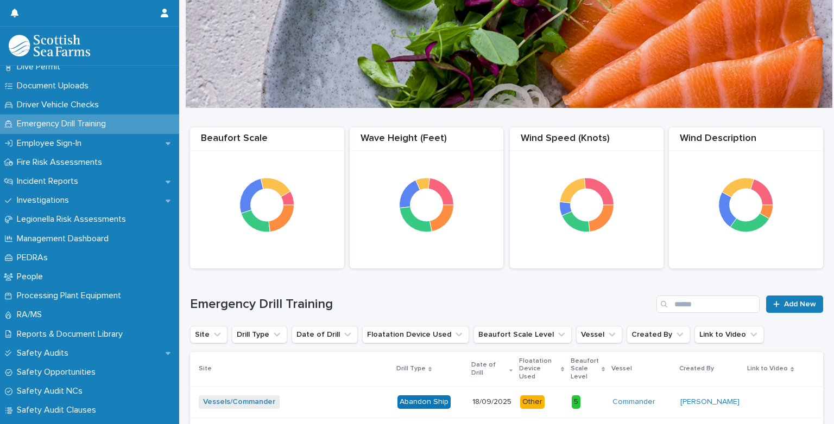
scroll to position [351, 0]
click at [69, 145] on p "Employee Sign-In" at bounding box center [51, 144] width 78 height 10
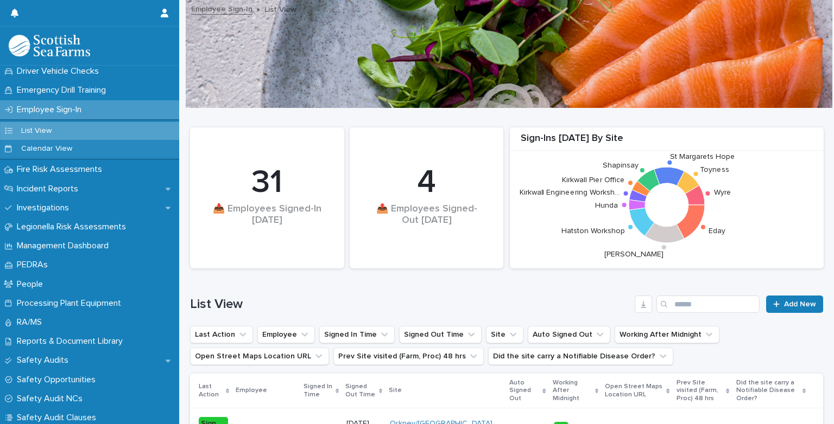
scroll to position [391, 0]
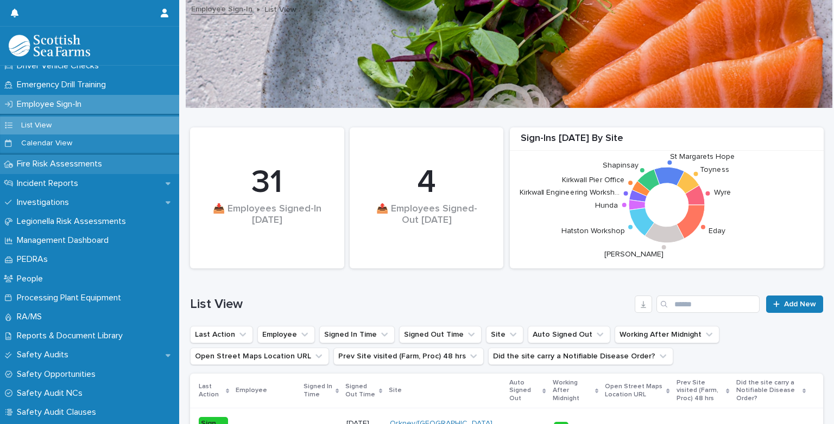
click at [48, 162] on p "Fire Risk Assessments" at bounding box center [61, 164] width 98 height 10
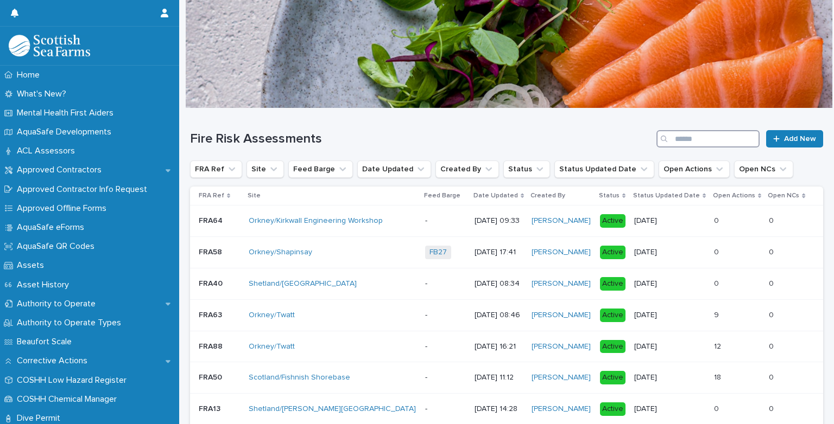
click at [676, 139] on input "Search" at bounding box center [707, 138] width 103 height 17
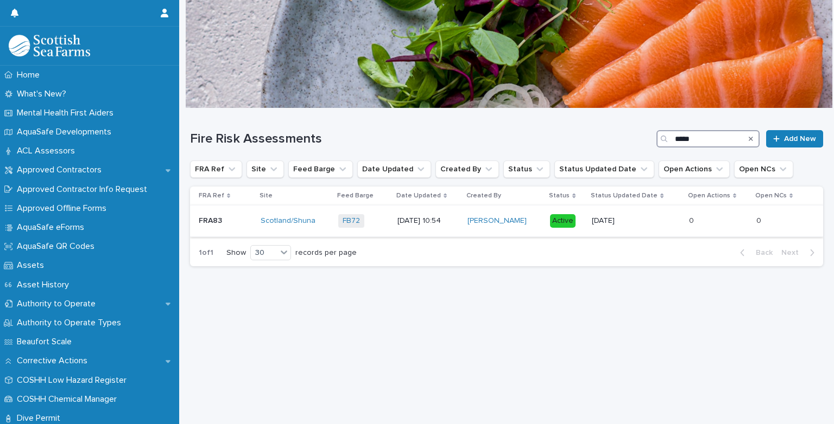
type input "*****"
click at [219, 222] on p "FRA83" at bounding box center [212, 219] width 26 height 11
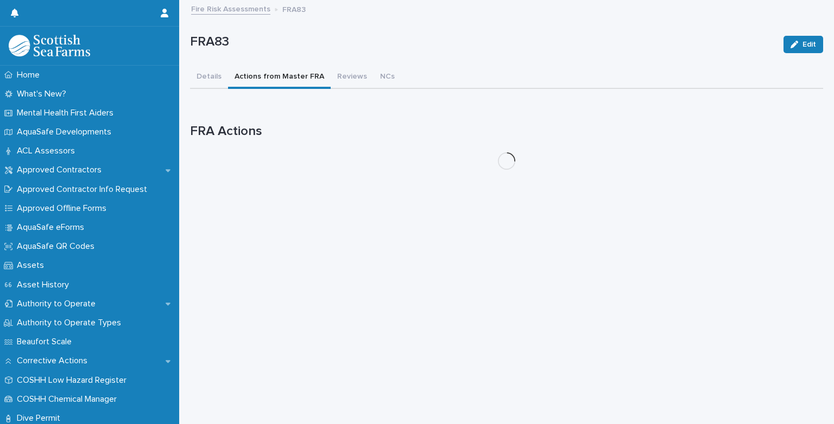
click at [276, 81] on button "Actions from Master FRA" at bounding box center [279, 77] width 103 height 23
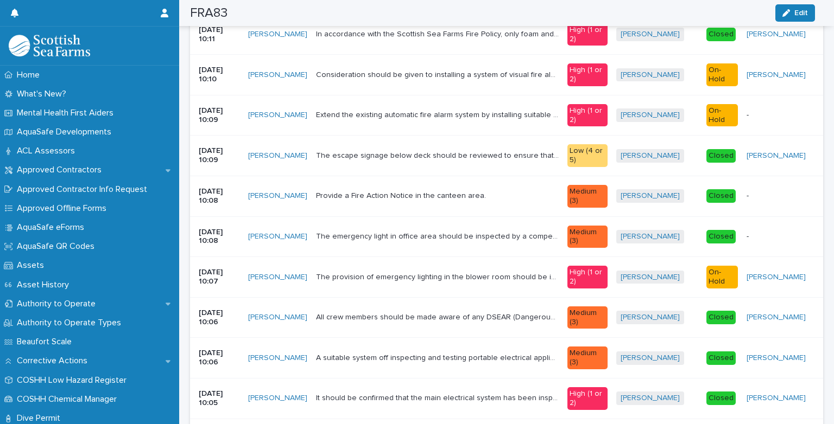
scroll to position [677, 0]
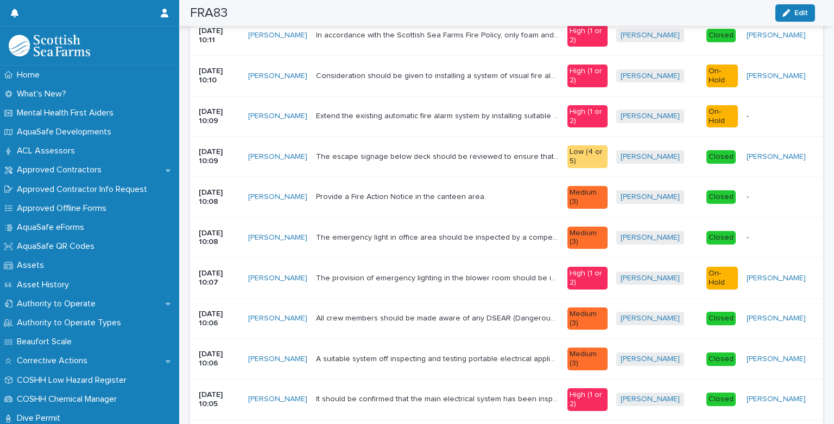
click at [557, 117] on td "Extend the existing automatic fire alarm system by installing suitable manual c…" at bounding box center [437, 116] width 251 height 41
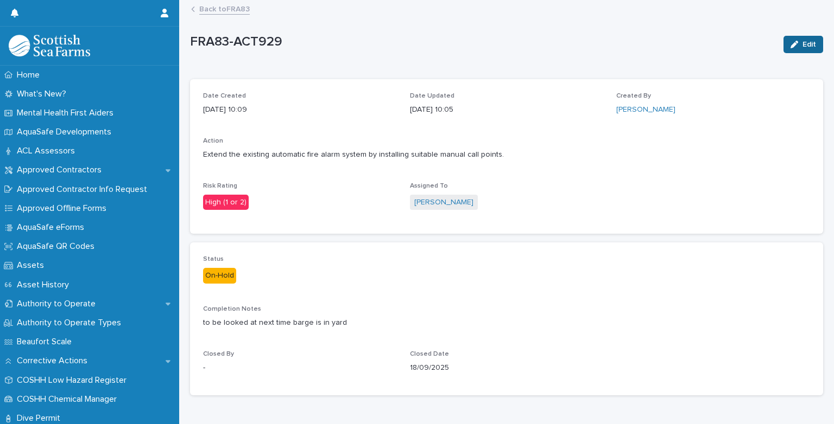
click at [802, 42] on span "Edit" at bounding box center [809, 45] width 14 height 8
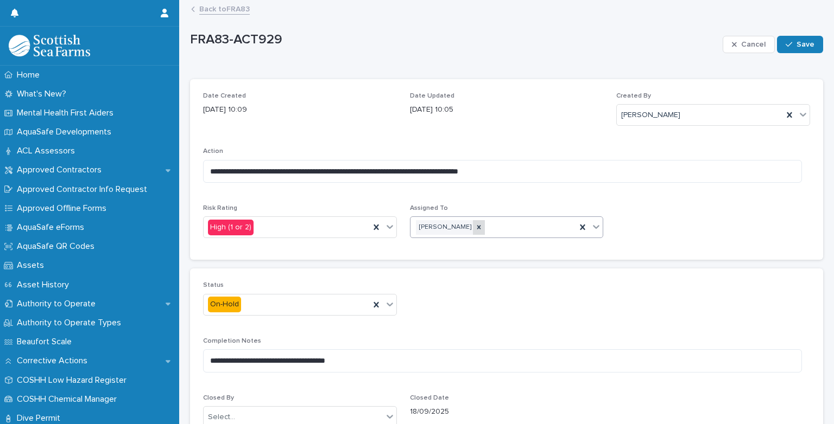
click at [477, 227] on icon at bounding box center [479, 228] width 4 height 4
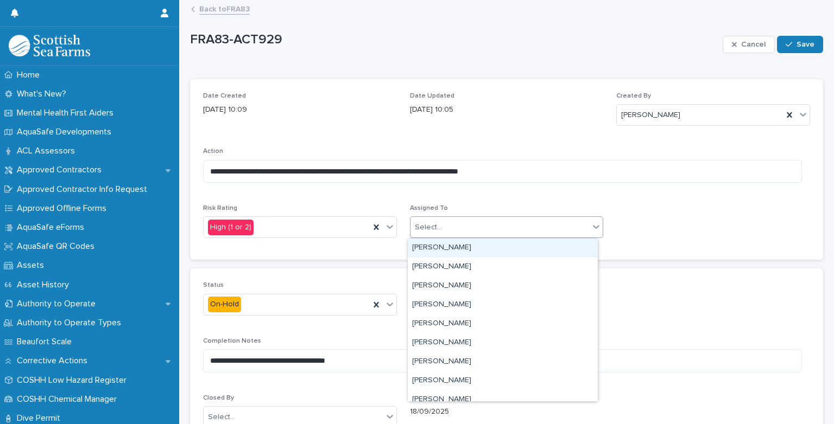
click at [462, 227] on div "Select..." at bounding box center [499, 228] width 179 height 18
type input "********"
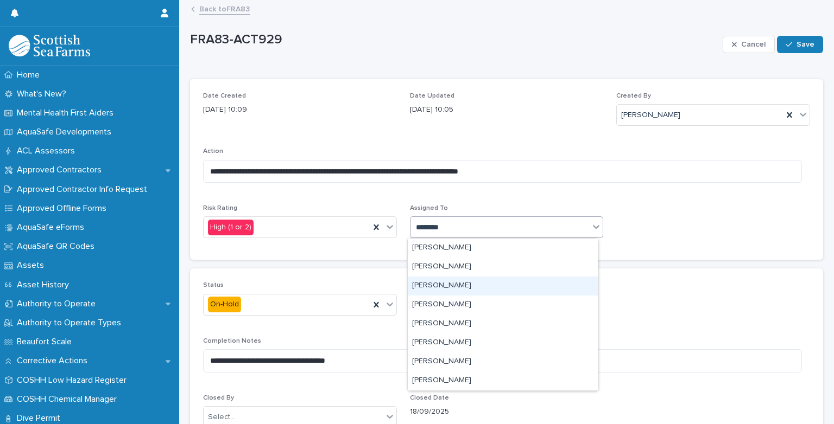
click at [449, 288] on div "[PERSON_NAME]" at bounding box center [503, 286] width 190 height 19
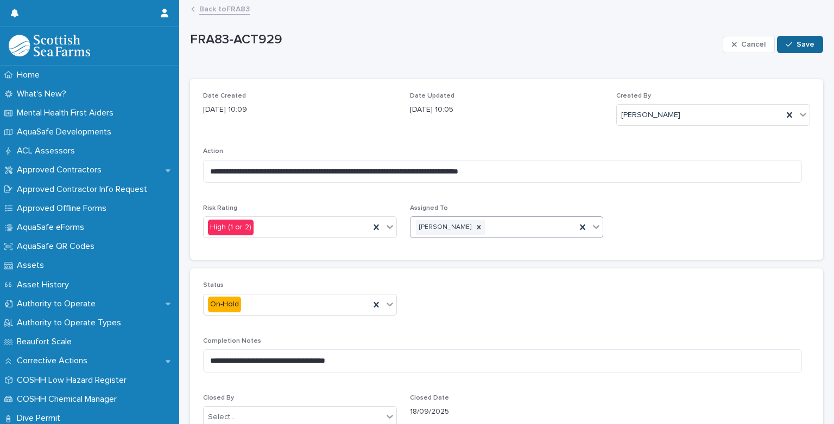
click at [783, 51] on button "Save" at bounding box center [800, 44] width 46 height 17
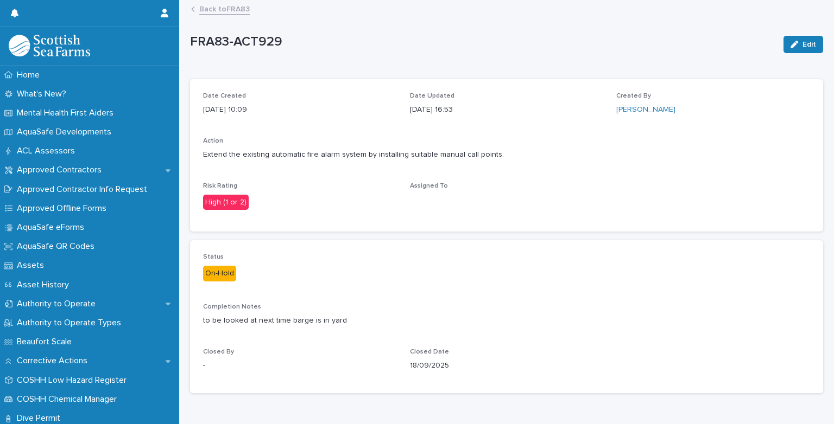
click at [235, 8] on link "Back to FRA83" at bounding box center [224, 8] width 50 height 12
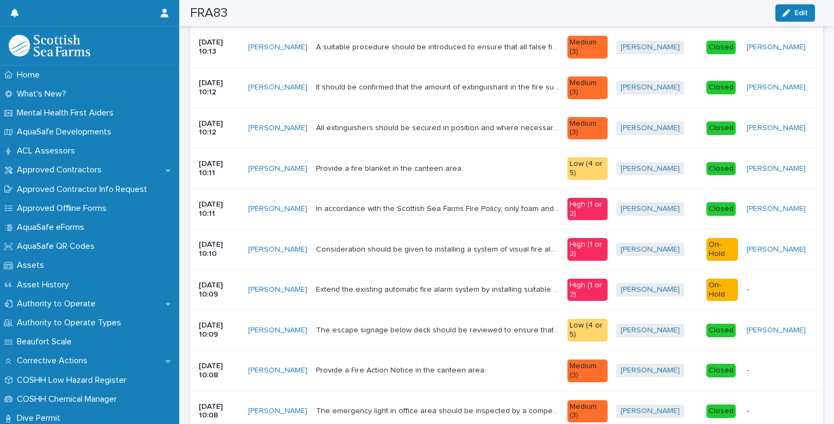
scroll to position [516, 0]
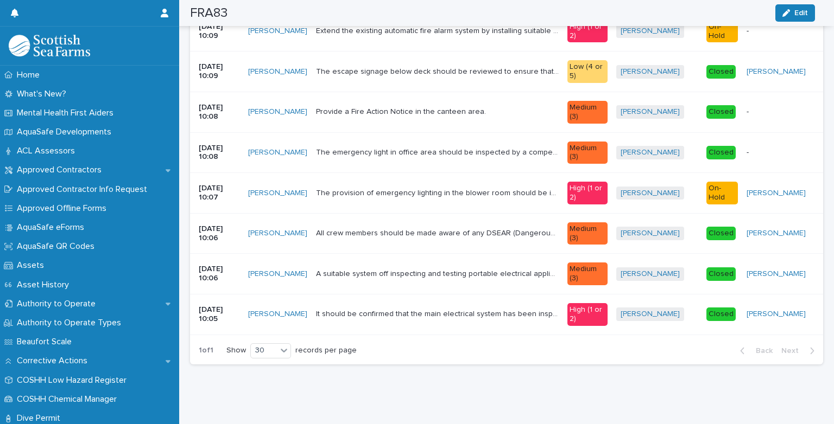
scroll to position [762, 0]
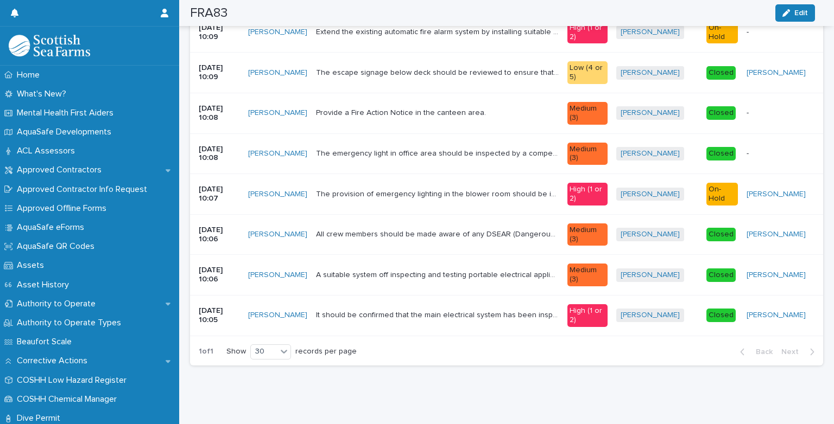
click at [686, 188] on div "Colin Maxwell + 0" at bounding box center [656, 195] width 81 height 14
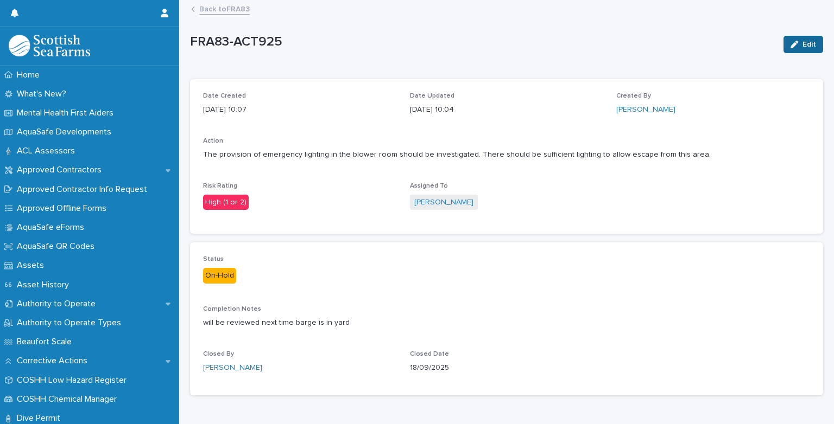
click at [792, 36] on button "Edit" at bounding box center [803, 44] width 40 height 17
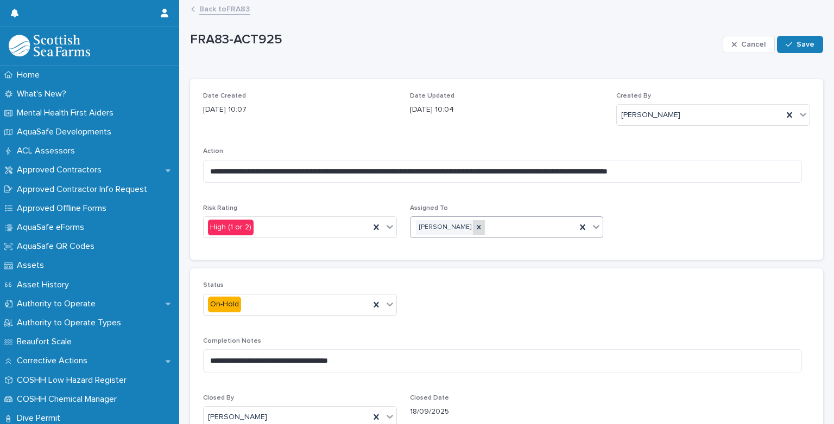
click at [475, 226] on icon at bounding box center [479, 228] width 8 height 8
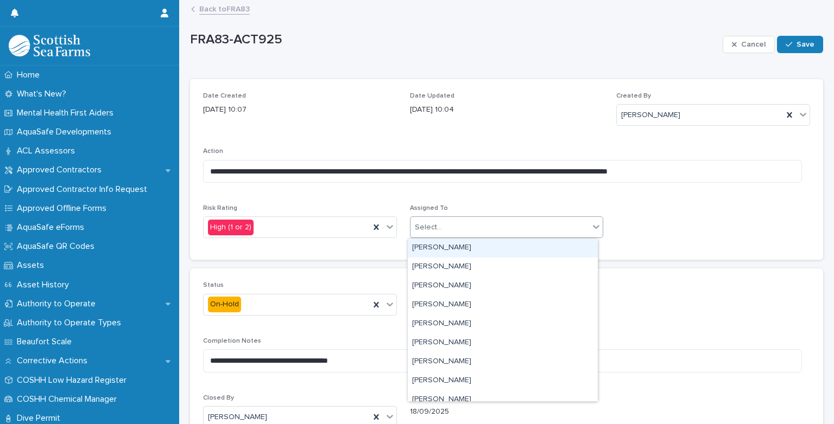
click at [465, 226] on div "Select..." at bounding box center [499, 228] width 179 height 18
type input "*********"
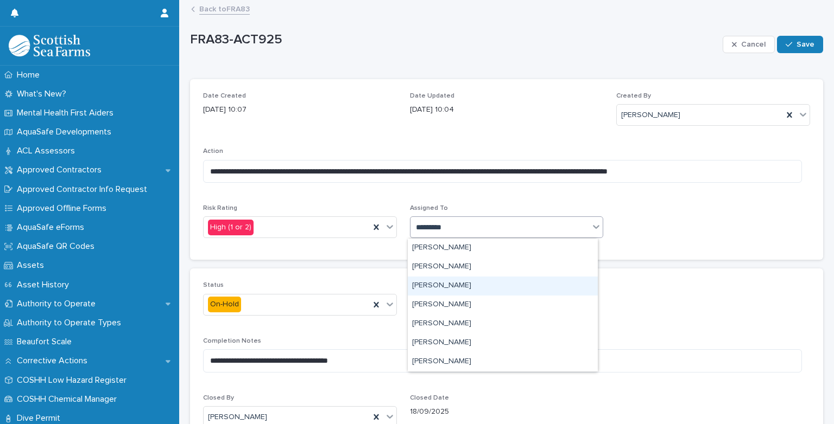
click at [458, 282] on div "[PERSON_NAME]" at bounding box center [503, 286] width 190 height 19
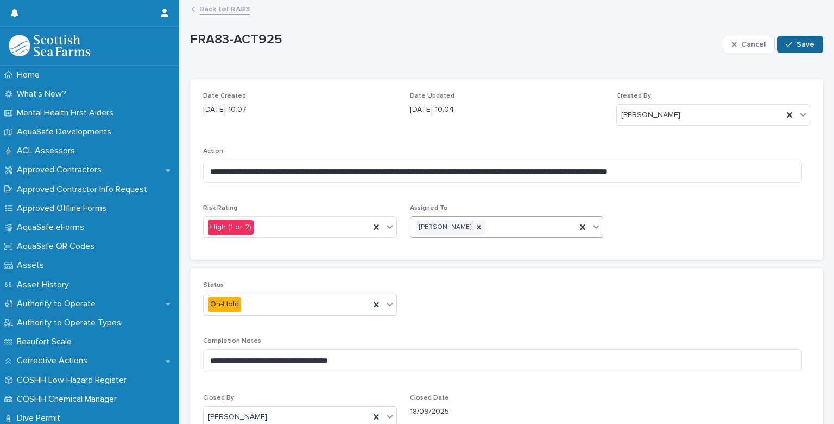
click at [796, 47] on span "Save" at bounding box center [805, 45] width 18 height 8
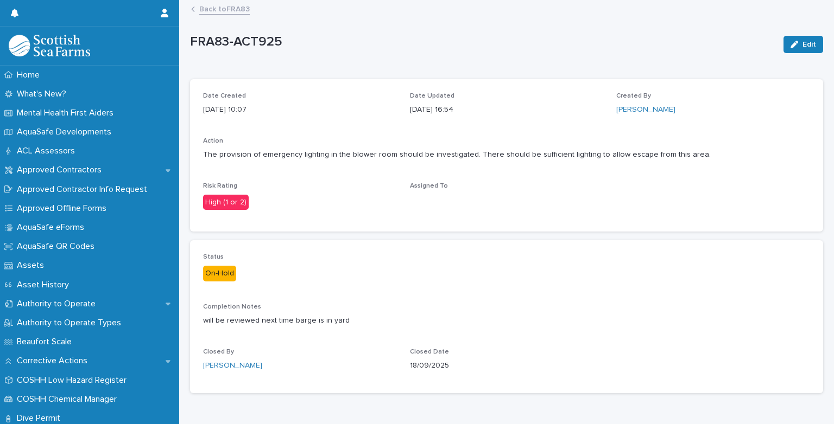
click at [232, 14] on link "Back to FRA83" at bounding box center [224, 8] width 50 height 12
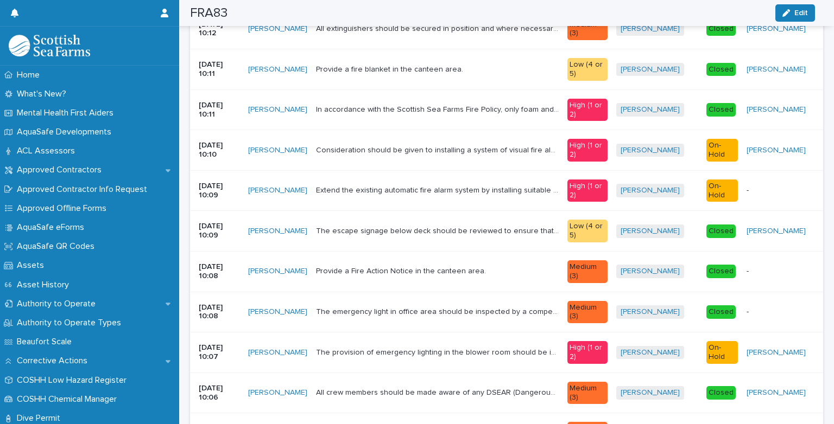
scroll to position [606, 0]
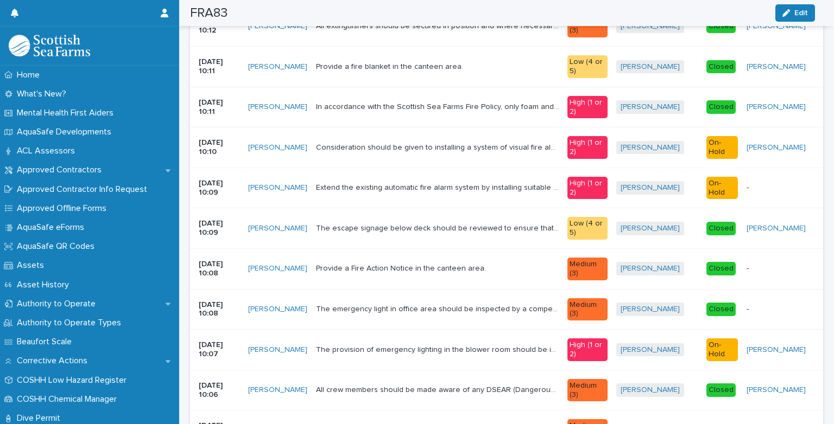
click at [673, 141] on div "Colin Maxwell + 0" at bounding box center [656, 148] width 81 height 14
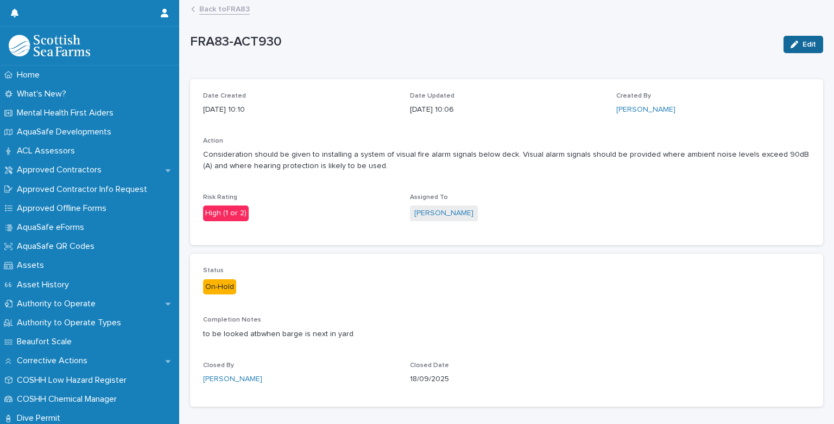
click at [790, 47] on icon "button" at bounding box center [794, 45] width 8 height 8
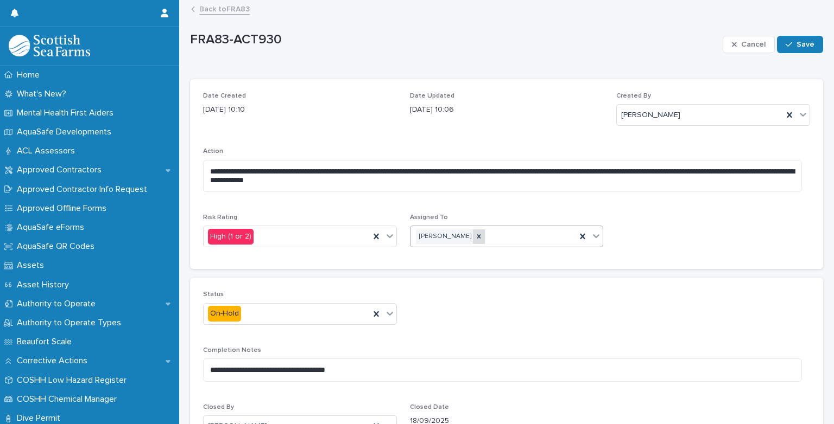
click at [475, 237] on icon at bounding box center [479, 237] width 8 height 8
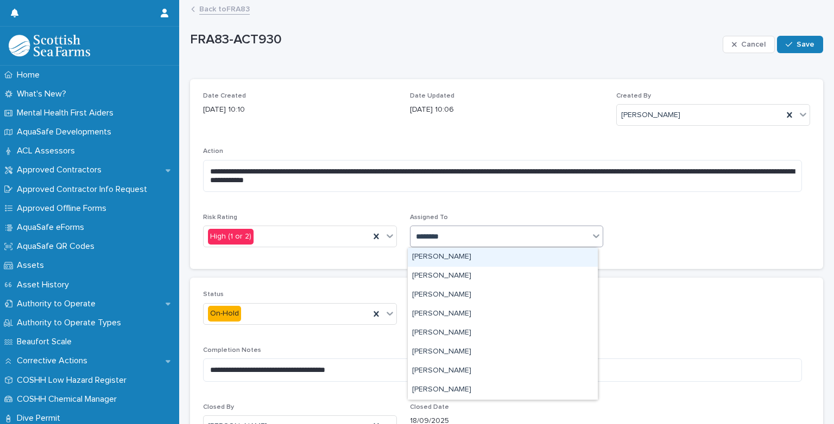
type input "*********"
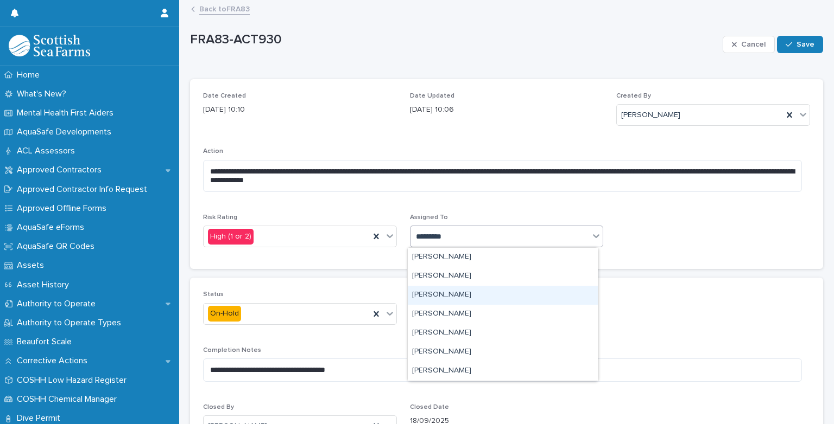
click at [454, 294] on div "[PERSON_NAME]" at bounding box center [503, 295] width 190 height 19
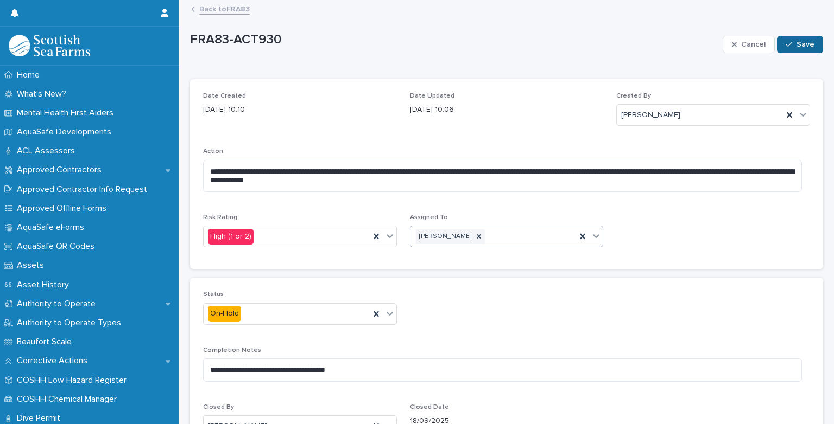
click at [786, 49] on button "Save" at bounding box center [800, 44] width 46 height 17
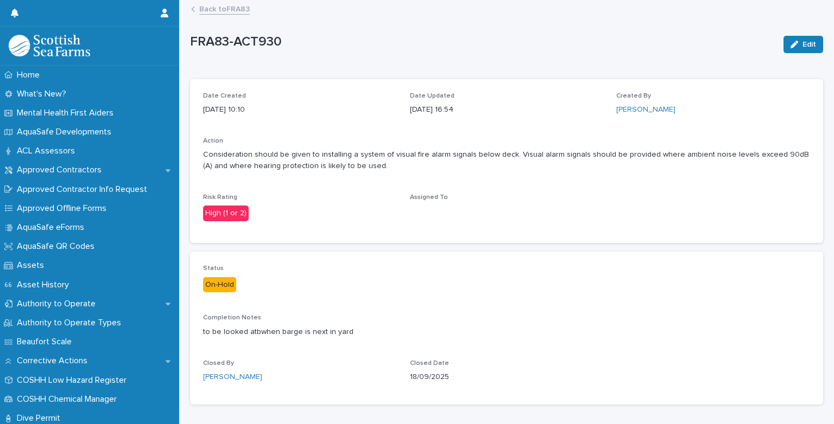
click at [232, 11] on link "Back to FRA83" at bounding box center [224, 8] width 50 height 12
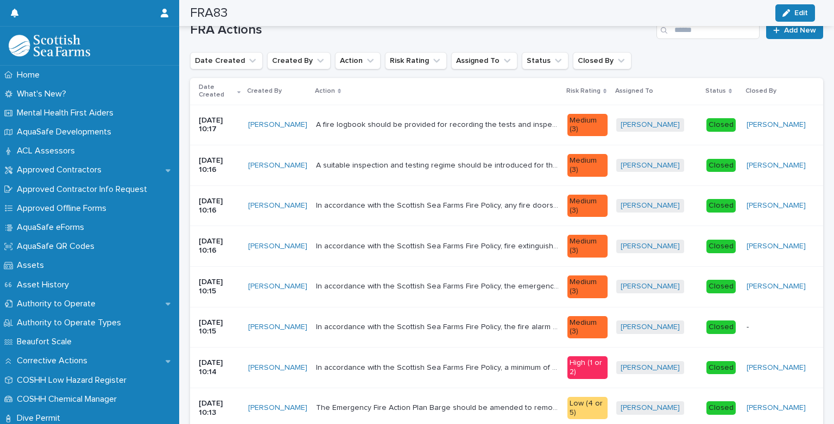
scroll to position [33, 0]
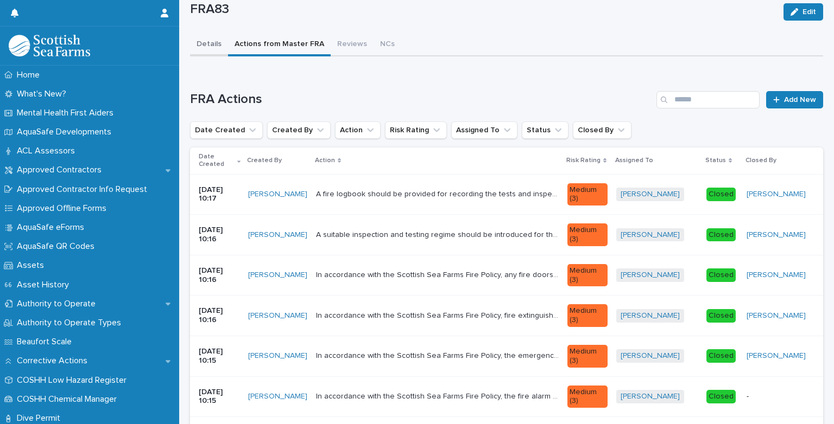
click at [208, 42] on button "Details" at bounding box center [209, 45] width 38 height 23
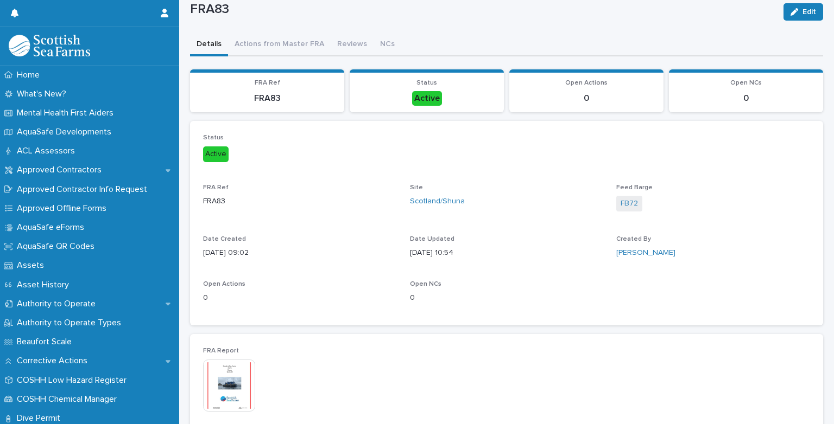
click at [228, 386] on img at bounding box center [229, 386] width 52 height 52
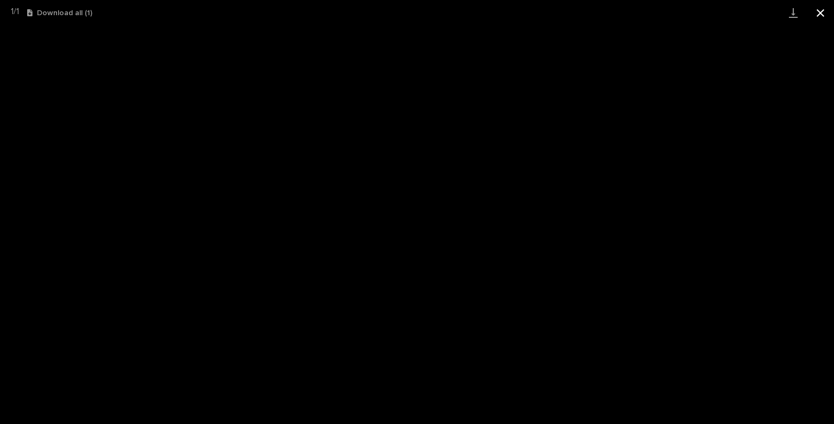
click at [820, 11] on button "Close gallery" at bounding box center [820, 13] width 27 height 26
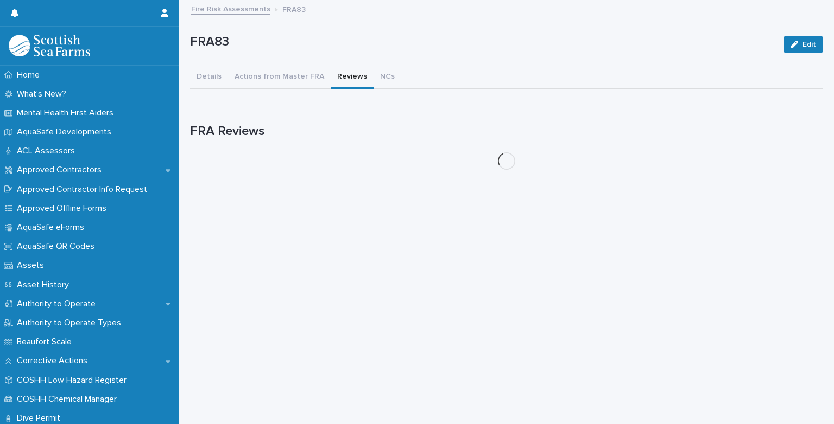
click at [352, 40] on div "FRA83 Edit FRA83 Edit Sorry, there was an error saving your record. Please try …" at bounding box center [506, 89] width 633 height 177
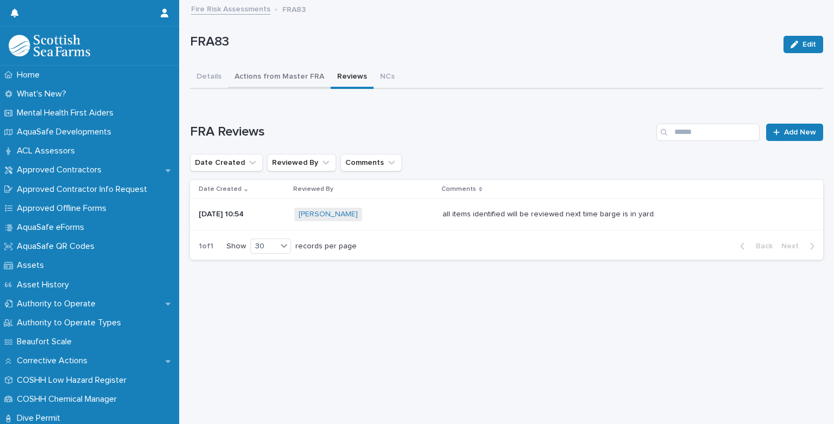
click at [287, 78] on button "Actions from Master FRA" at bounding box center [279, 77] width 103 height 23
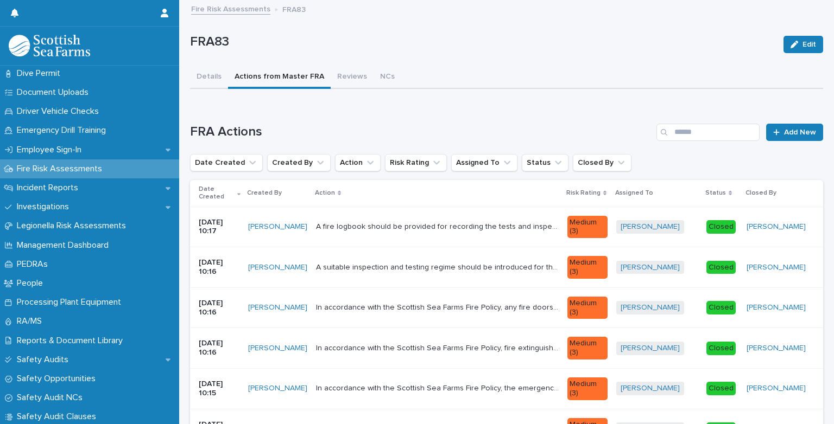
scroll to position [341, 0]
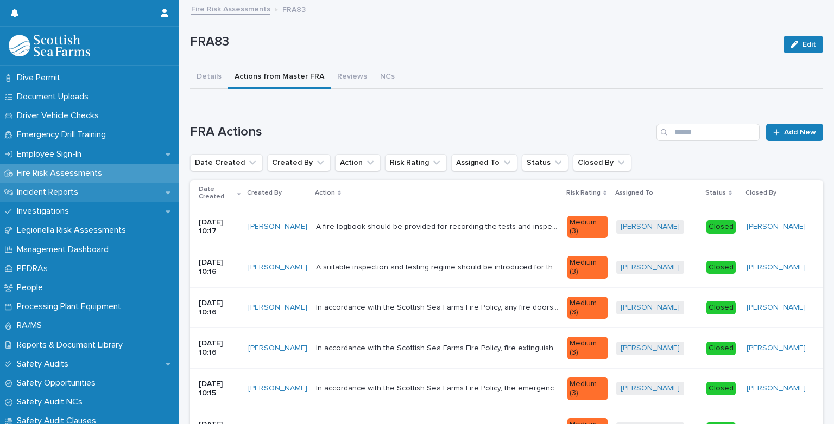
click at [69, 190] on p "Incident Reports" at bounding box center [49, 192] width 74 height 10
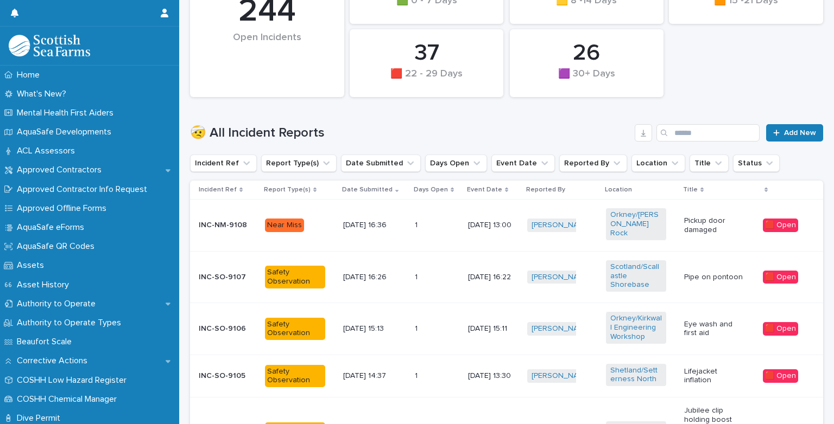
scroll to position [247, 0]
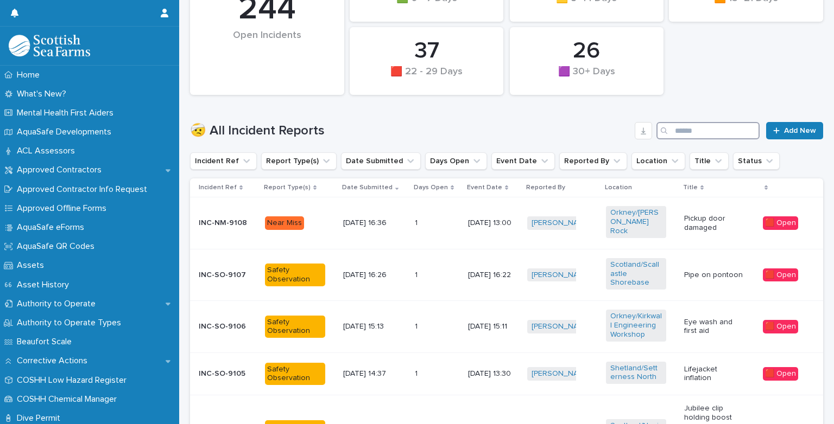
click at [683, 129] on input "Search" at bounding box center [707, 130] width 103 height 17
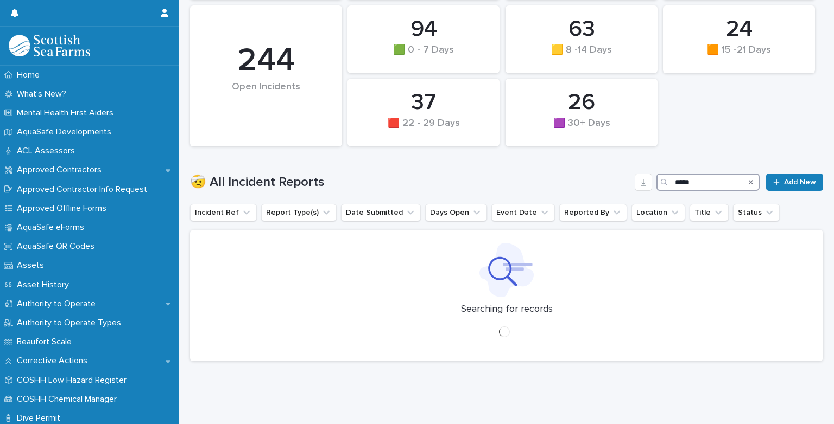
scroll to position [50, 0]
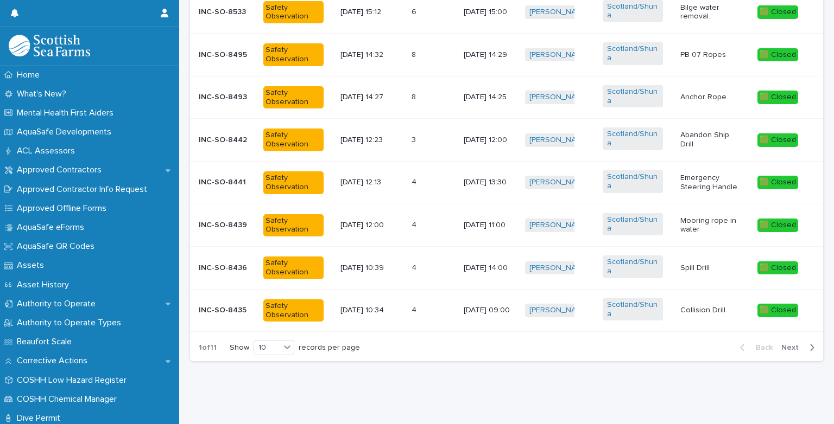
scroll to position [544, 0]
type input "*****"
click at [288, 344] on icon at bounding box center [287, 347] width 11 height 11
click at [278, 376] on div "30" at bounding box center [275, 382] width 40 height 13
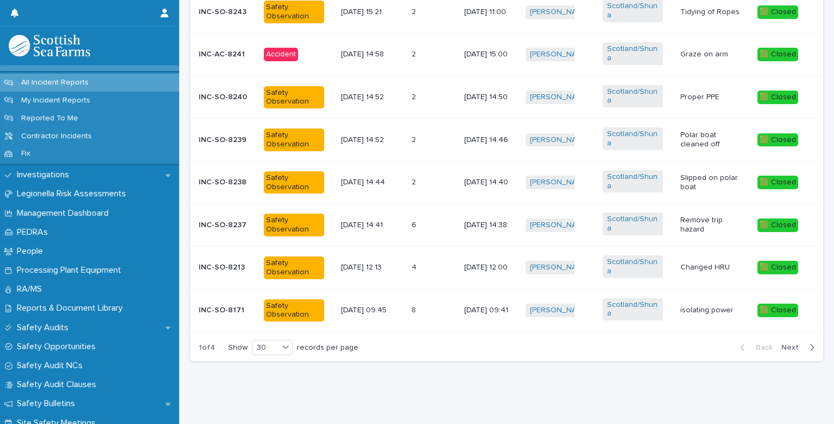
scroll to position [488, 0]
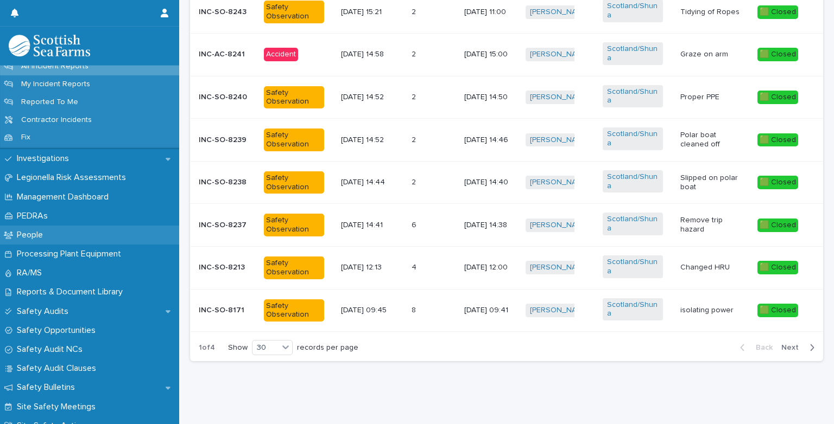
click at [45, 238] on p "People" at bounding box center [31, 235] width 39 height 10
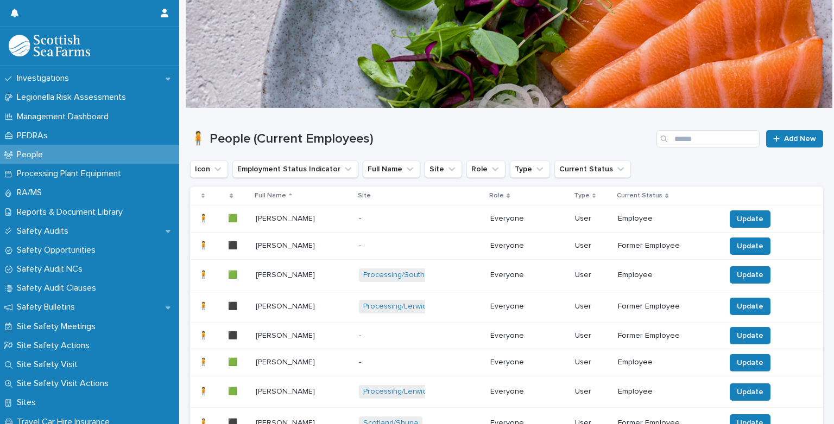
scroll to position [475, 0]
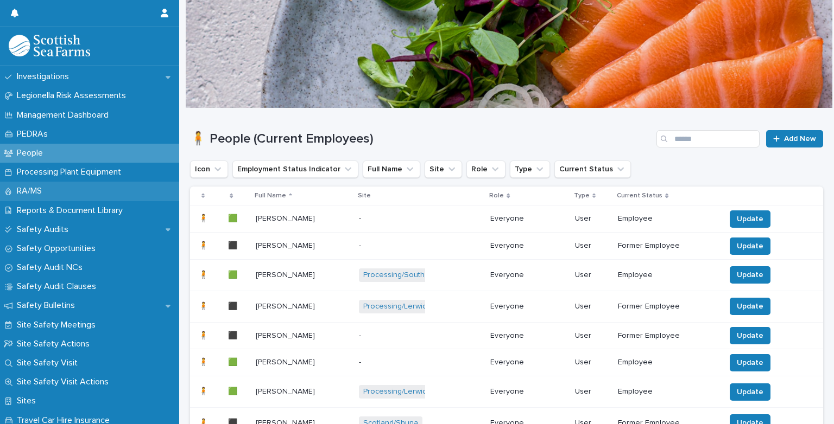
click at [30, 191] on p "RA/MS" at bounding box center [31, 191] width 38 height 10
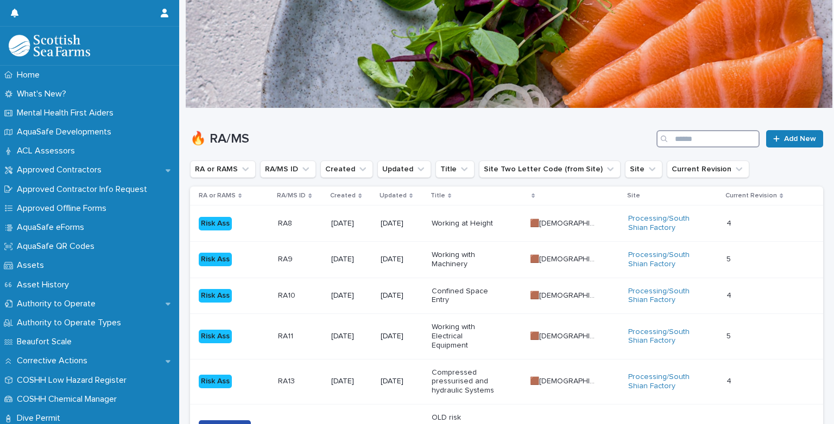
click at [697, 139] on input "Search" at bounding box center [707, 138] width 103 height 17
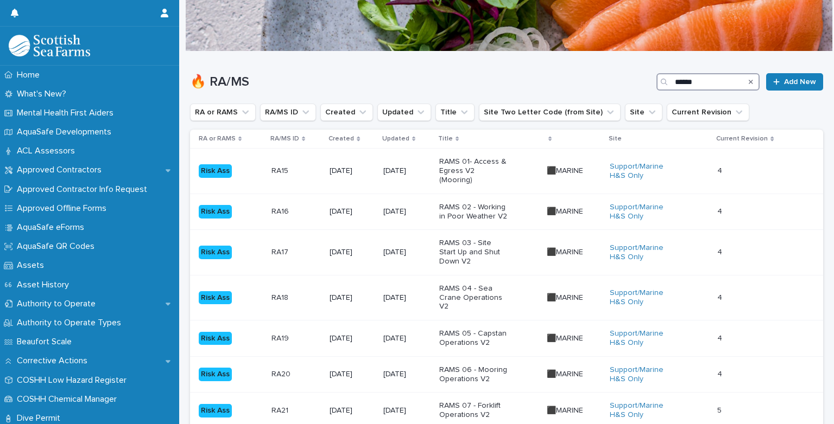
scroll to position [61, 0]
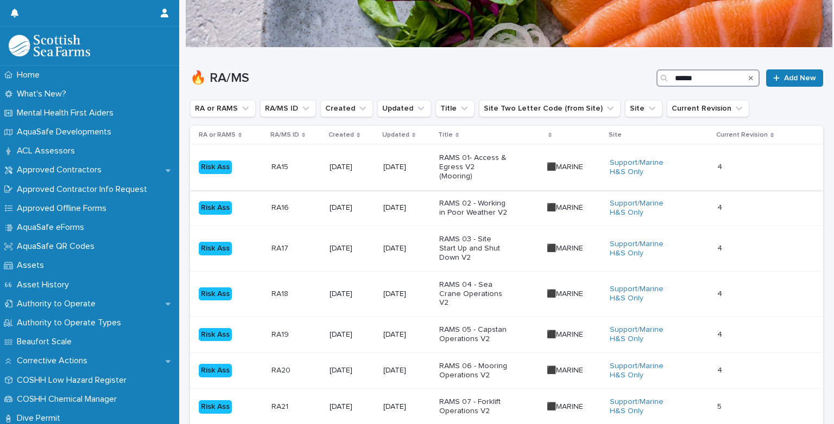
type input "******"
click at [435, 164] on td "6/6/2025" at bounding box center [407, 167] width 56 height 45
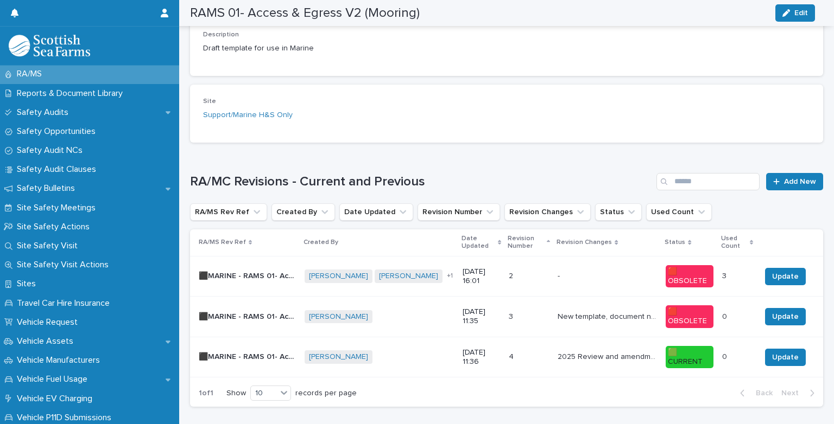
scroll to position [595, 0]
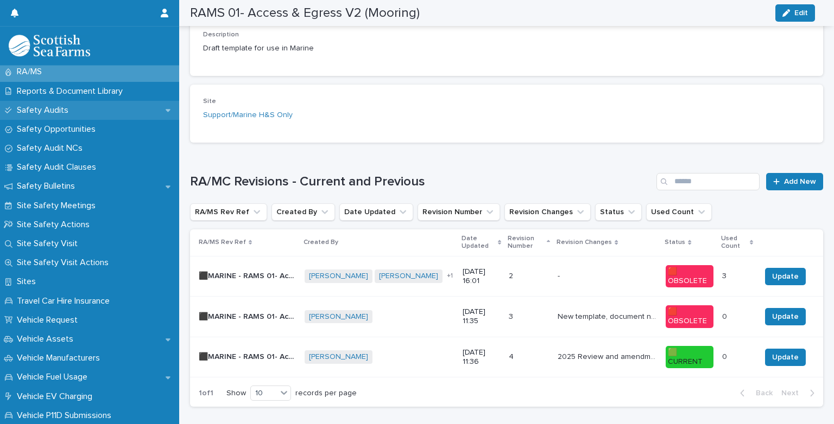
click at [36, 111] on p "Safety Audits" at bounding box center [44, 110] width 65 height 10
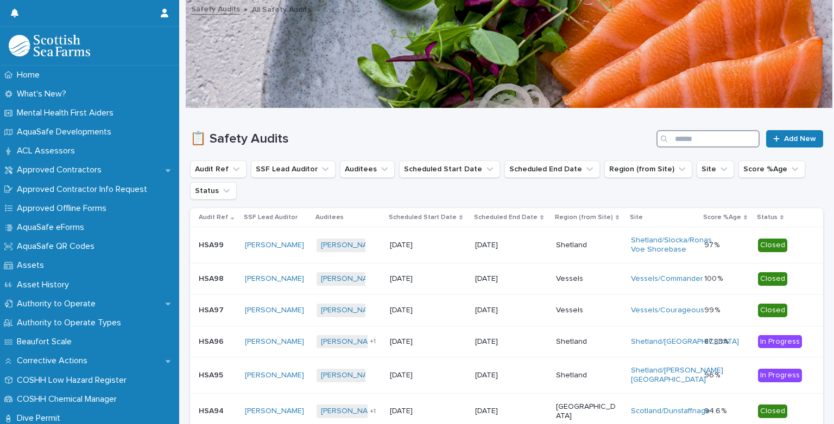
click at [671, 137] on input "Search" at bounding box center [707, 138] width 103 height 17
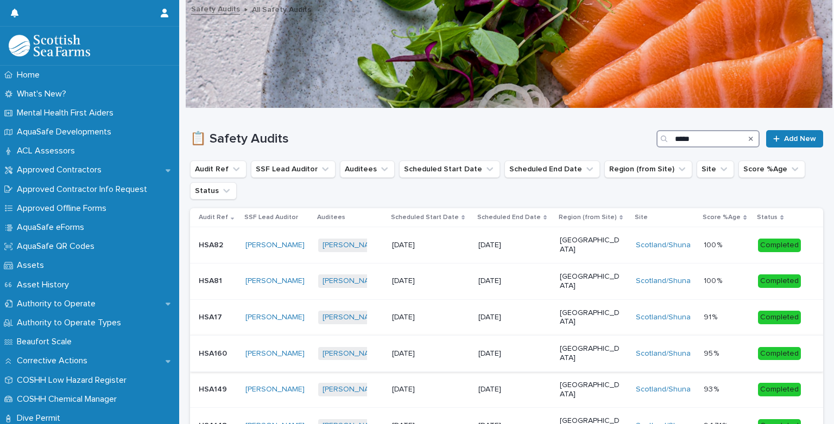
type input "*****"
click at [457, 345] on div "24/2/2025" at bounding box center [431, 354] width 78 height 18
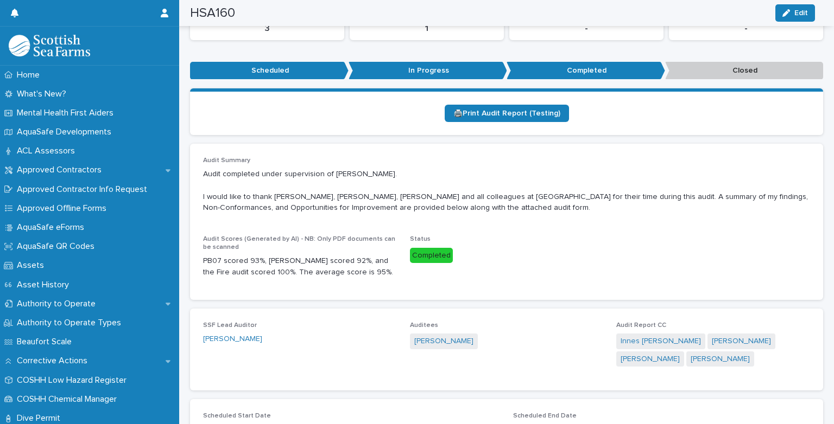
scroll to position [206, 0]
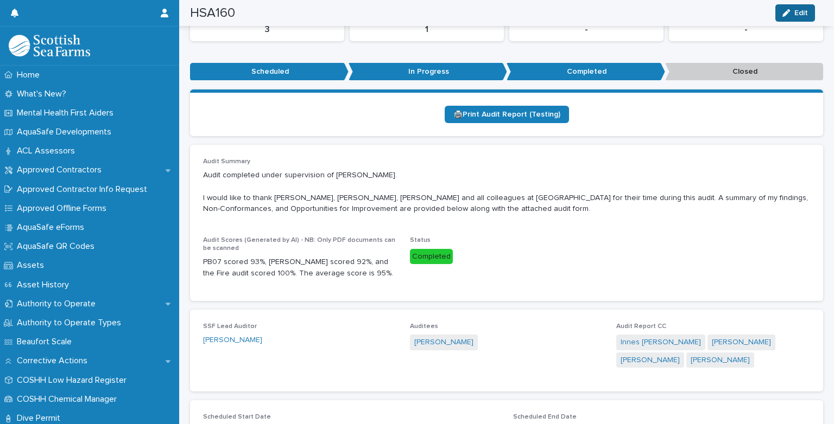
click at [803, 6] on button "Edit" at bounding box center [795, 12] width 40 height 17
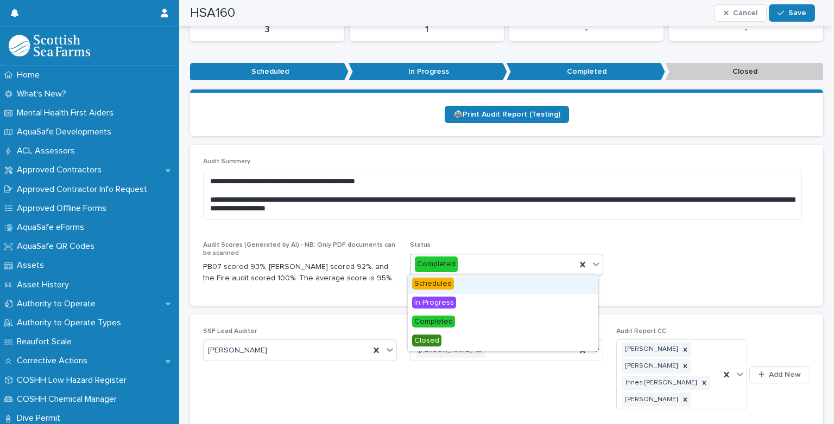
click at [595, 264] on icon at bounding box center [596, 264] width 11 height 11
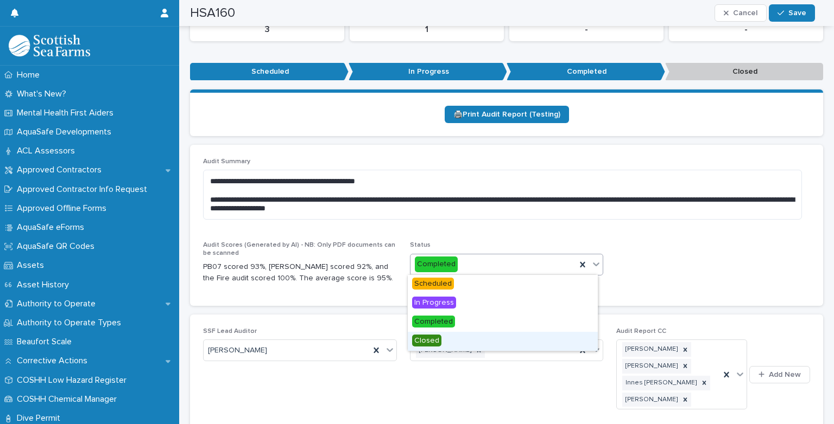
click at [467, 338] on div "Closed" at bounding box center [503, 341] width 190 height 19
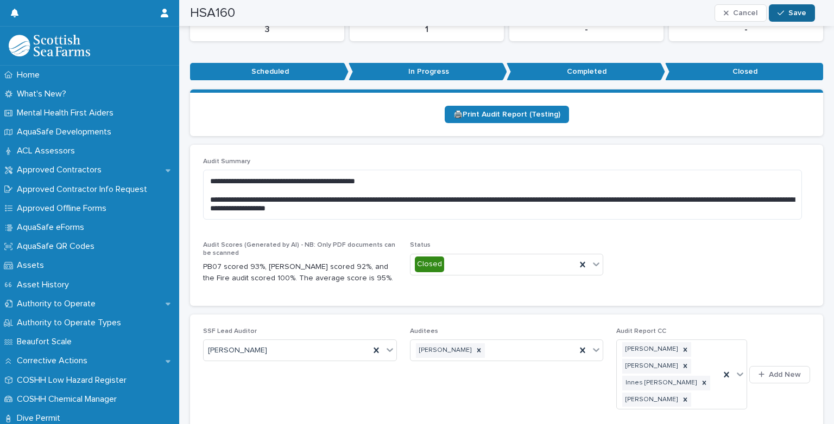
click at [788, 16] on button "Save" at bounding box center [792, 12] width 46 height 17
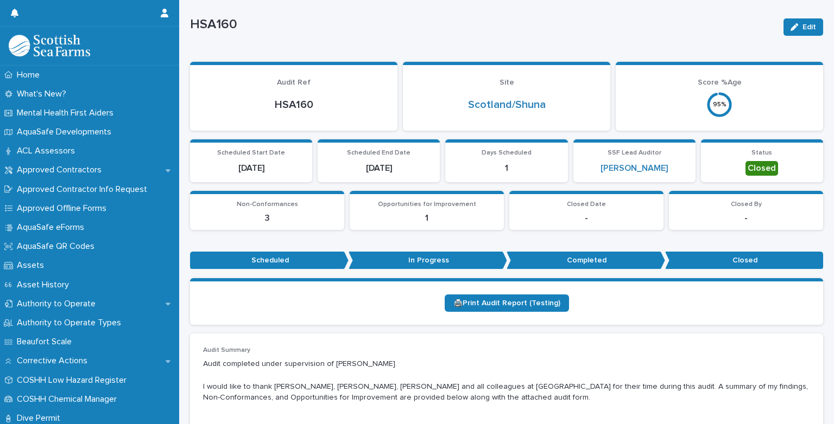
scroll to position [0, 0]
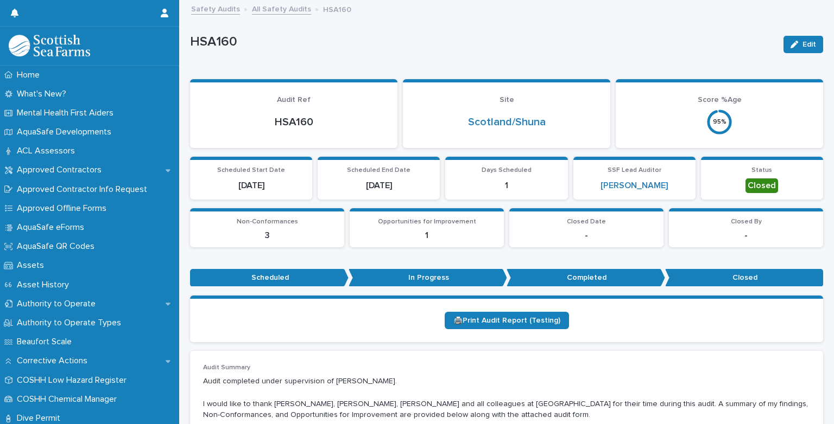
click at [269, 10] on link "All Safety Audits" at bounding box center [281, 8] width 59 height 12
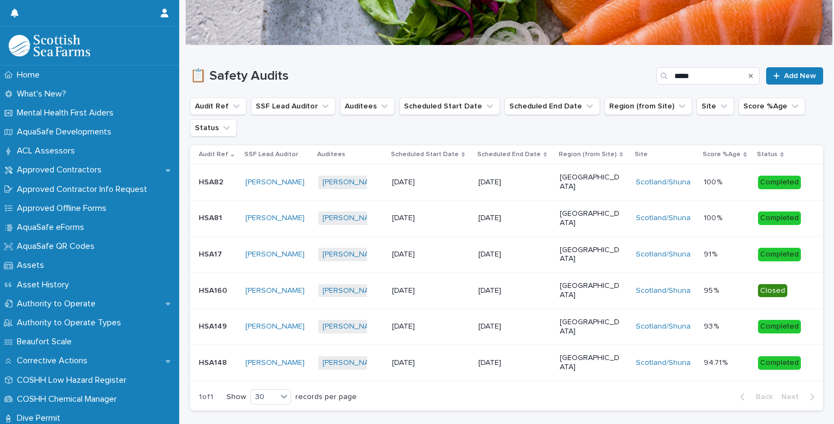
scroll to position [66, 0]
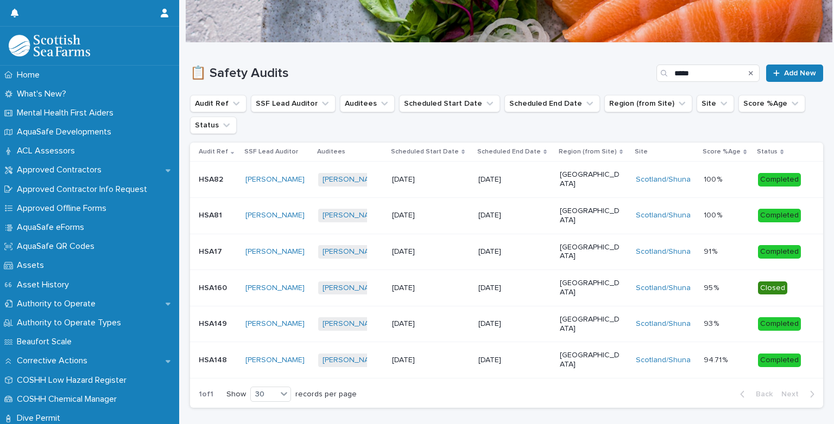
click at [513, 356] on p "4/7/2024" at bounding box center [508, 360] width 60 height 9
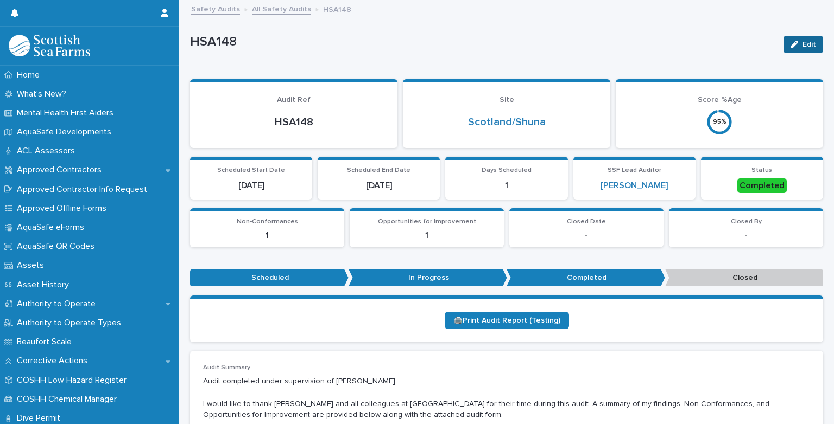
click at [802, 42] on span "Edit" at bounding box center [809, 45] width 14 height 8
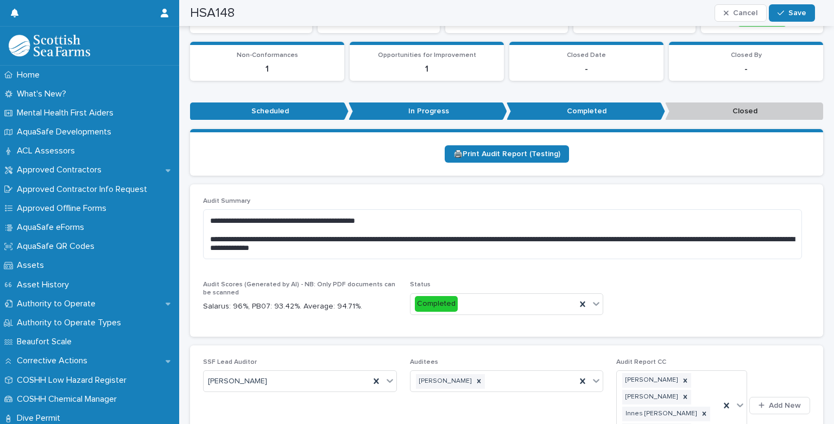
scroll to position [185, 0]
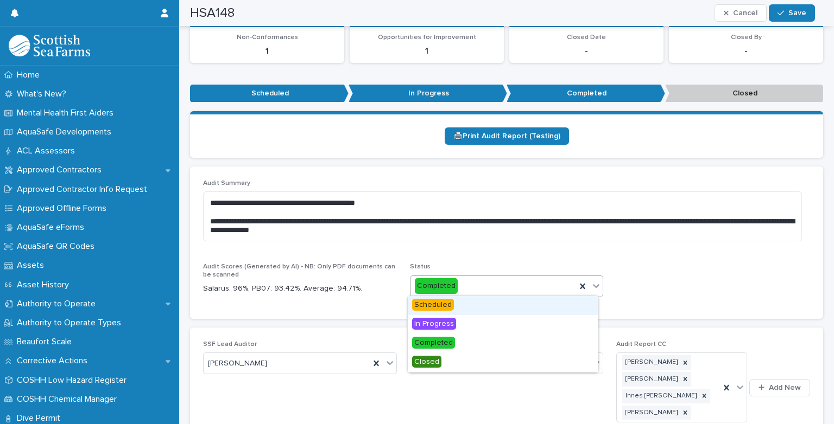
click at [592, 286] on icon at bounding box center [596, 286] width 11 height 11
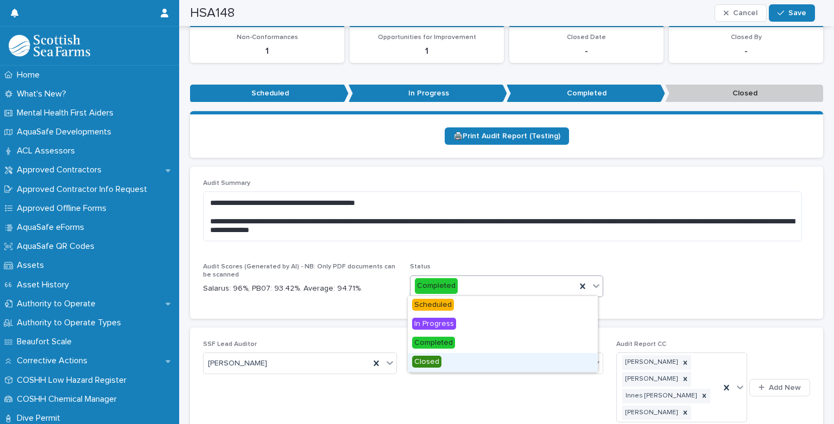
click at [465, 365] on div "Closed" at bounding box center [503, 362] width 190 height 19
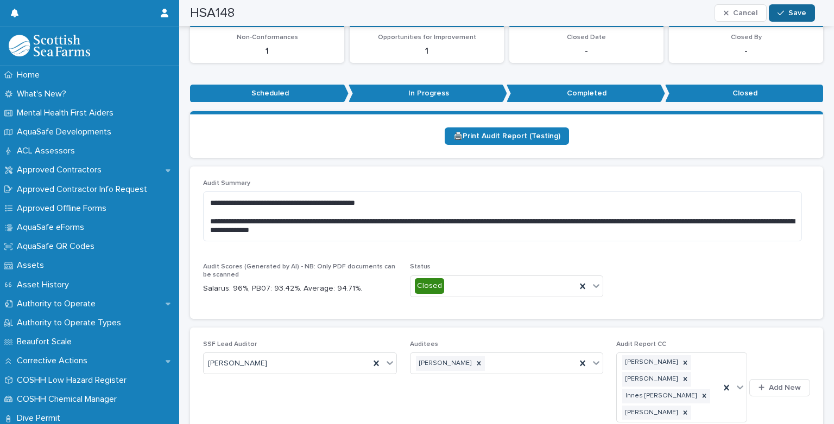
click at [801, 14] on span "Save" at bounding box center [797, 13] width 18 height 8
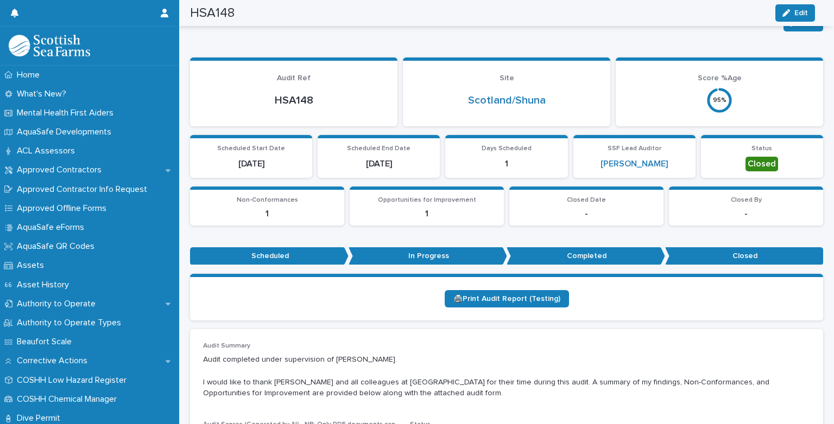
scroll to position [0, 0]
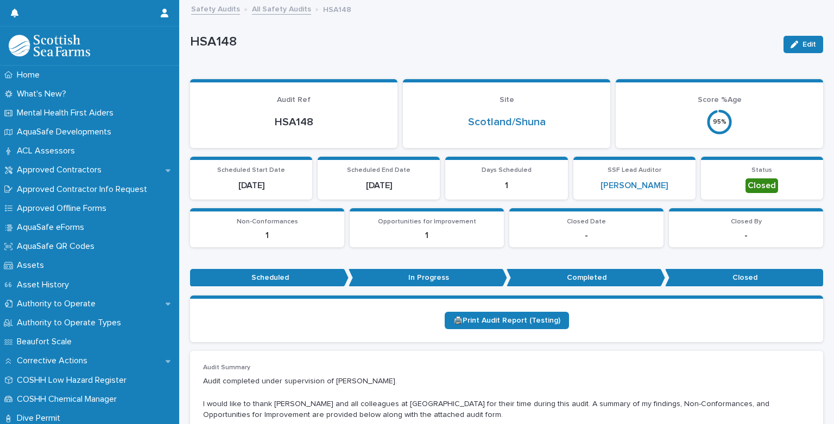
click at [280, 11] on link "All Safety Audits" at bounding box center [281, 8] width 59 height 12
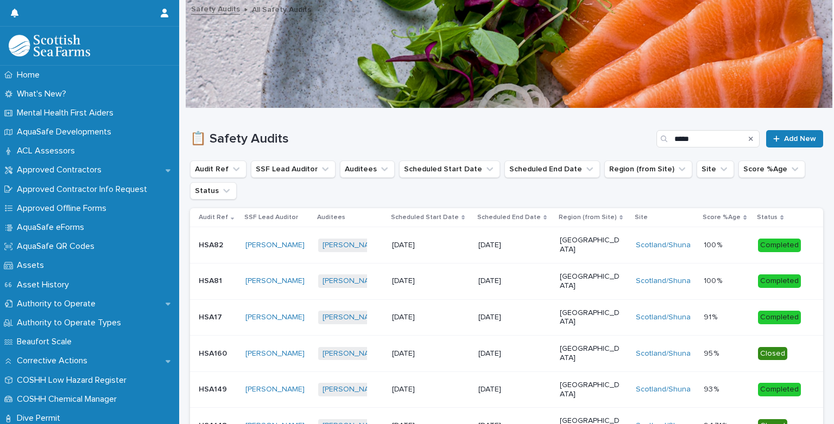
click at [574, 245] on p "Scotland" at bounding box center [590, 245] width 60 height 18
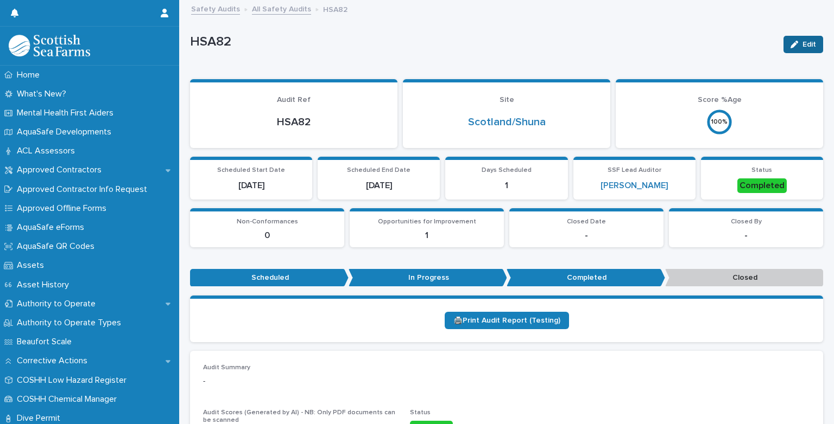
click at [802, 45] on span "Edit" at bounding box center [809, 45] width 14 height 8
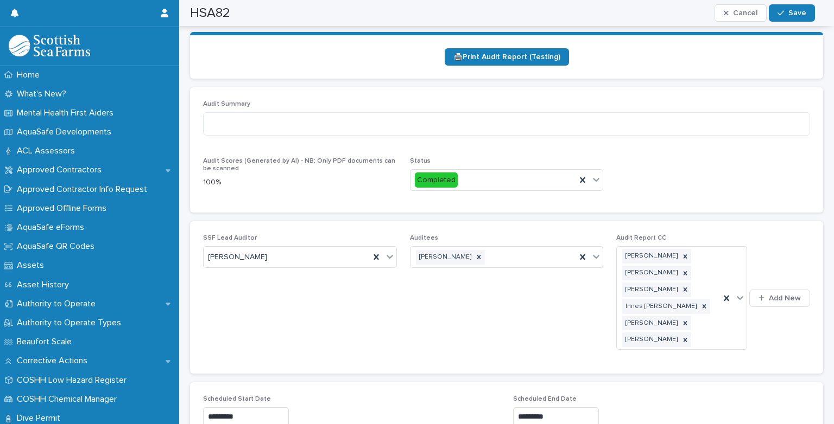
scroll to position [267, 0]
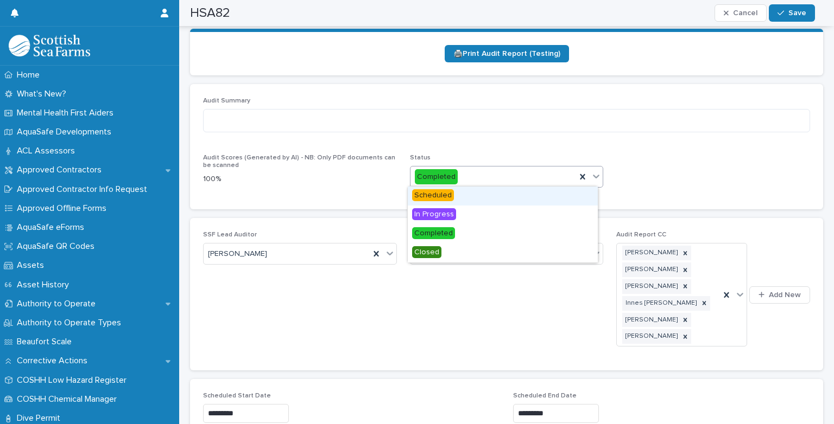
click at [593, 173] on icon at bounding box center [596, 176] width 11 height 11
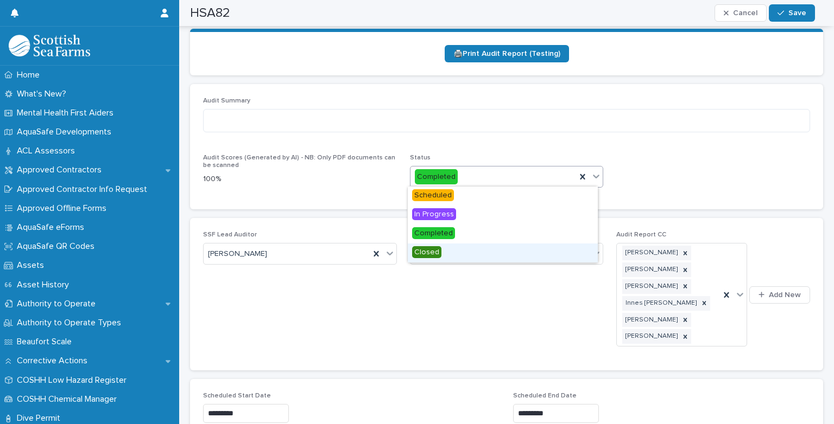
click at [451, 249] on div "Closed" at bounding box center [503, 253] width 190 height 19
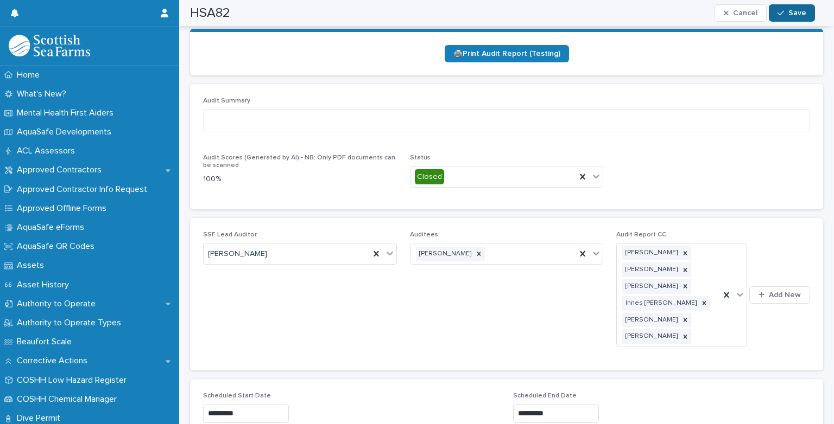
click at [783, 12] on icon "button" at bounding box center [780, 13] width 7 height 8
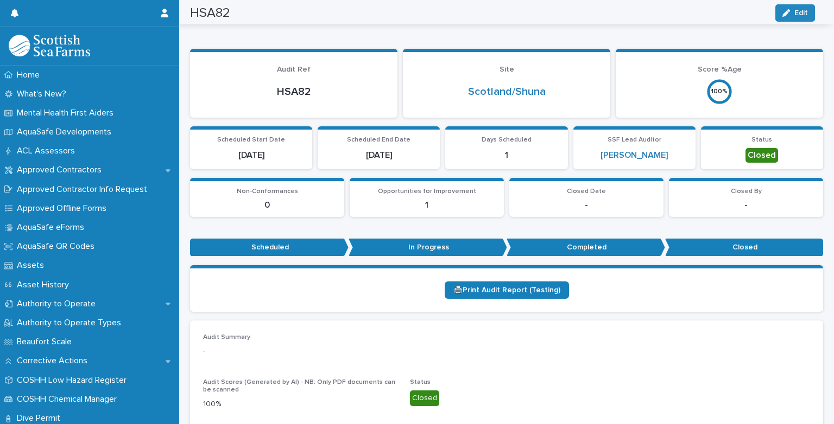
scroll to position [0, 0]
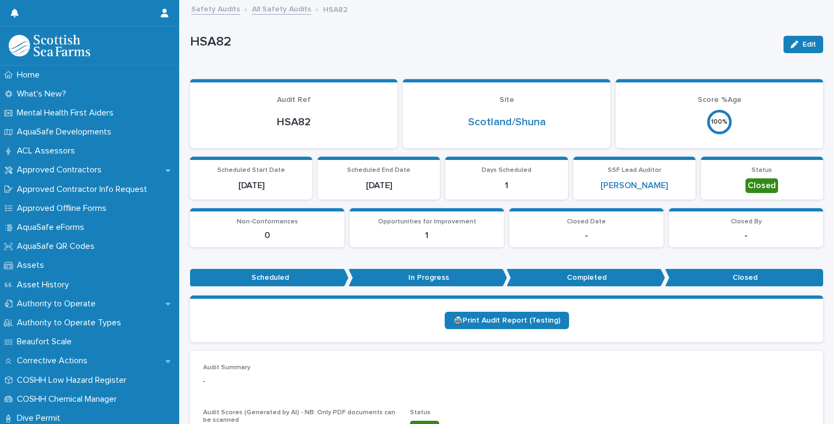
click at [215, 8] on link "Safety Audits" at bounding box center [215, 8] width 49 height 12
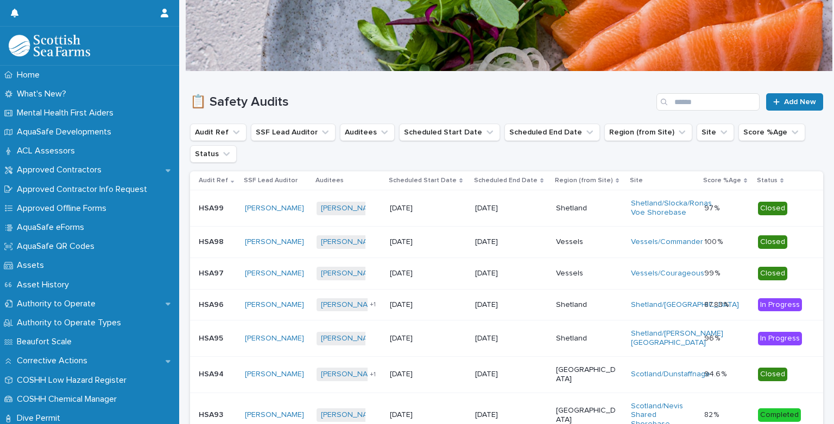
scroll to position [34, 0]
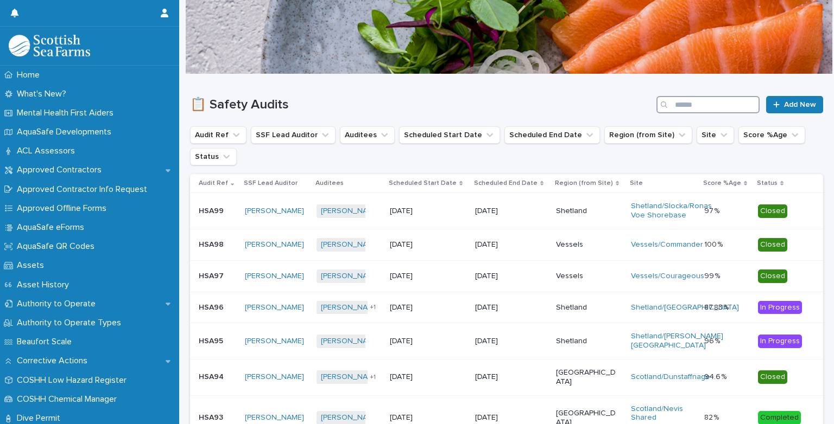
click at [691, 106] on input "Search" at bounding box center [707, 104] width 103 height 17
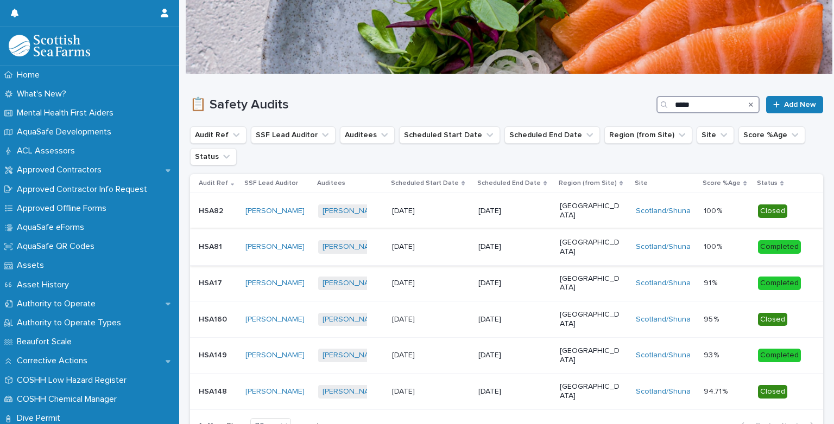
type input "*****"
click at [579, 238] on p "Scotland" at bounding box center [590, 247] width 60 height 18
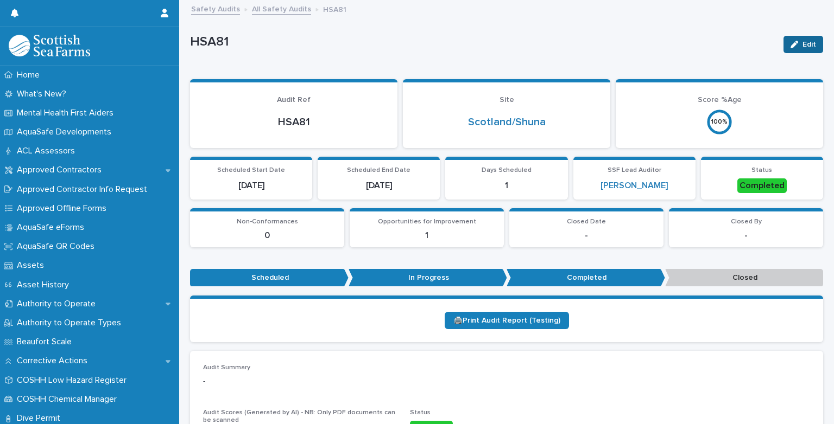
click at [793, 47] on div "button" at bounding box center [796, 45] width 12 height 8
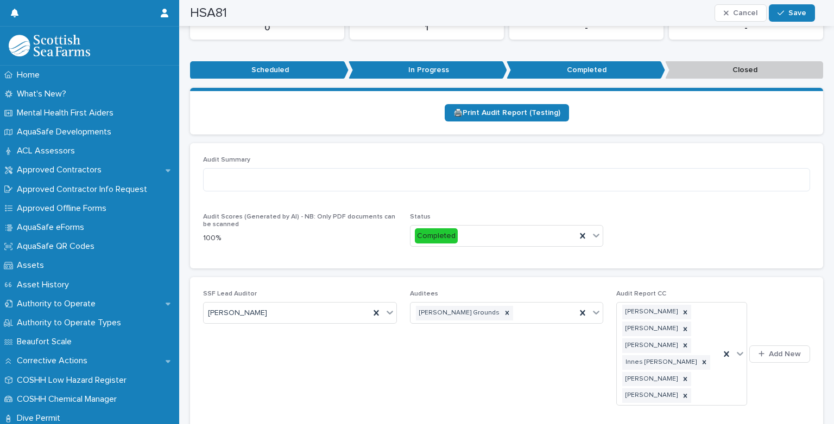
scroll to position [230, 0]
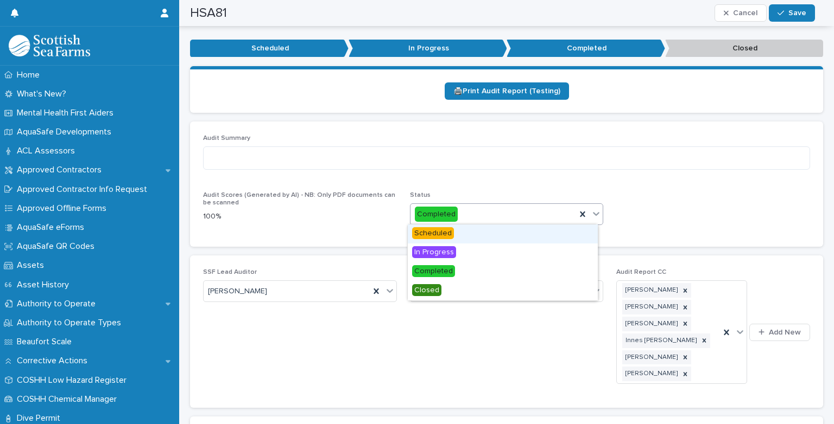
click at [592, 211] on icon at bounding box center [596, 213] width 11 height 11
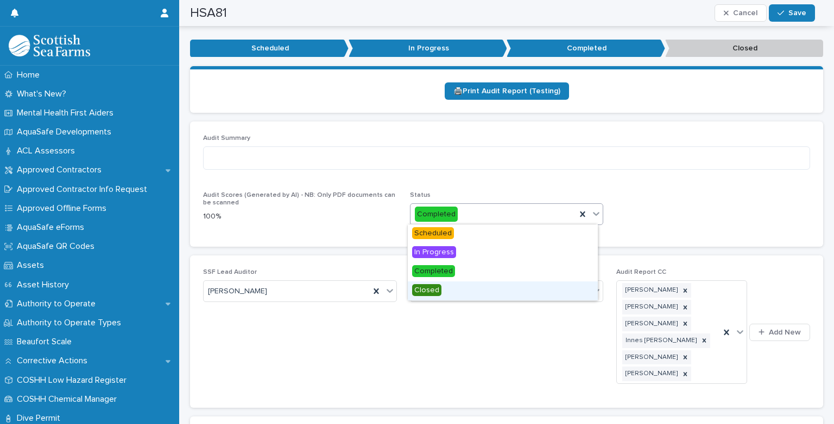
click at [461, 289] on div "Closed" at bounding box center [503, 291] width 190 height 19
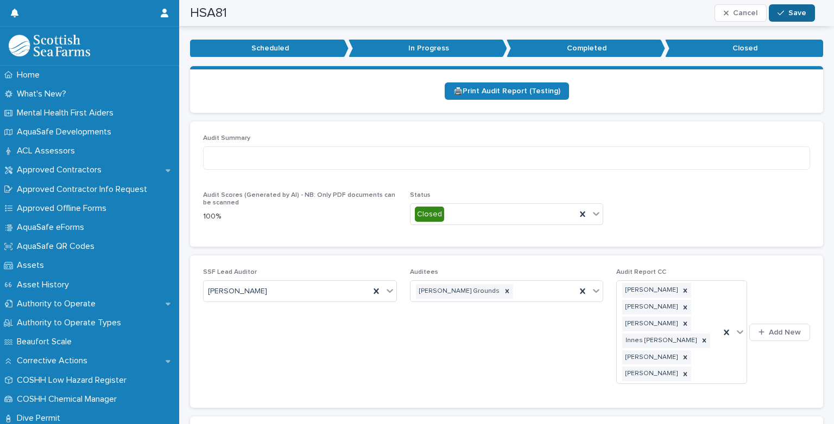
click at [788, 16] on button "Save" at bounding box center [792, 12] width 46 height 17
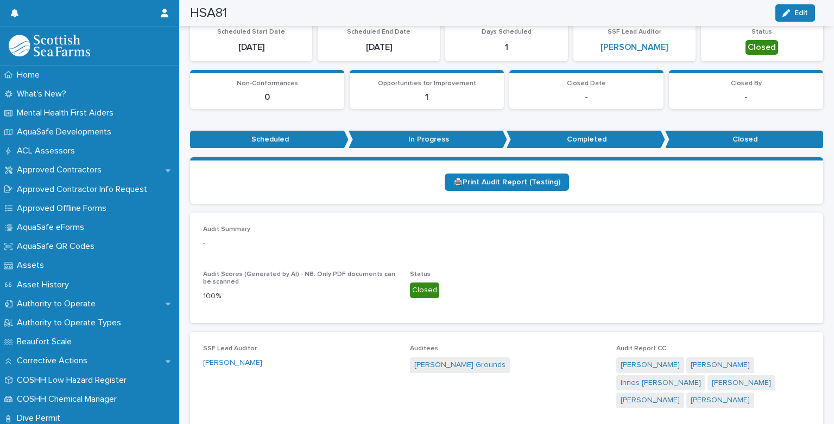
scroll to position [0, 0]
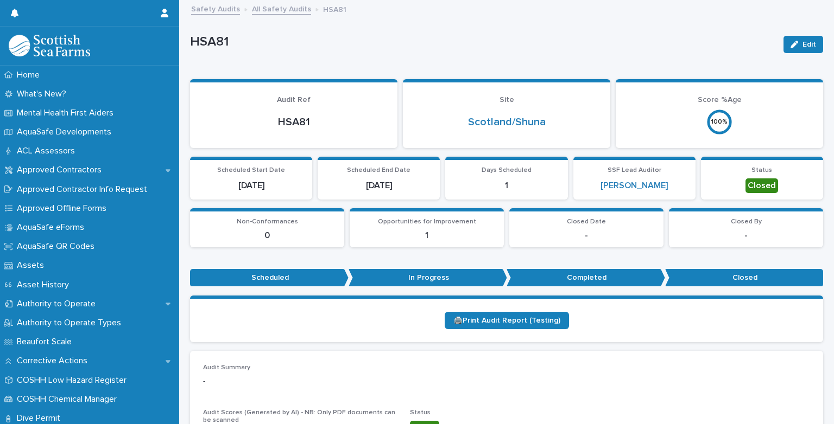
click at [267, 14] on link "All Safety Audits" at bounding box center [281, 8] width 59 height 12
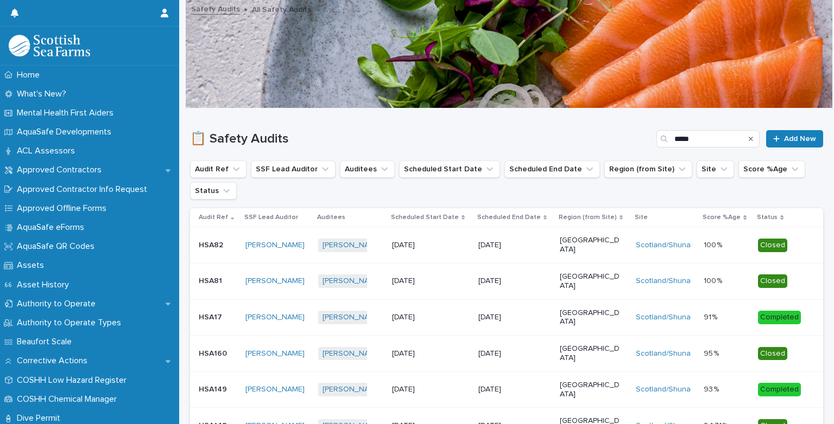
click at [536, 313] on p "6/10/2022" at bounding box center [508, 317] width 60 height 9
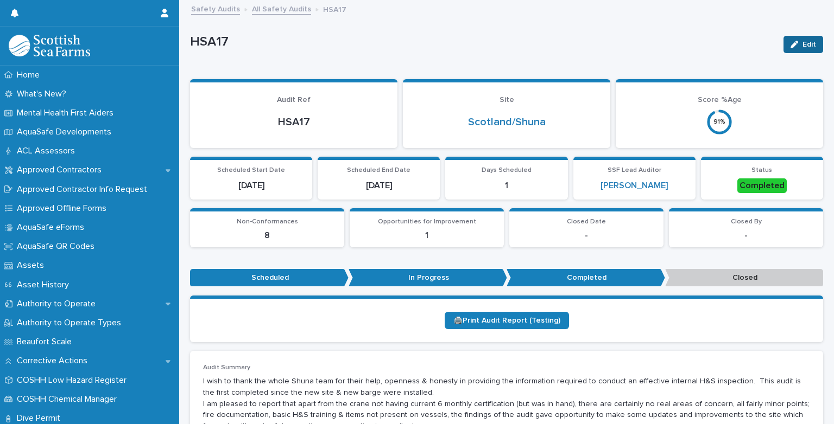
click at [796, 38] on button "Edit" at bounding box center [803, 44] width 40 height 17
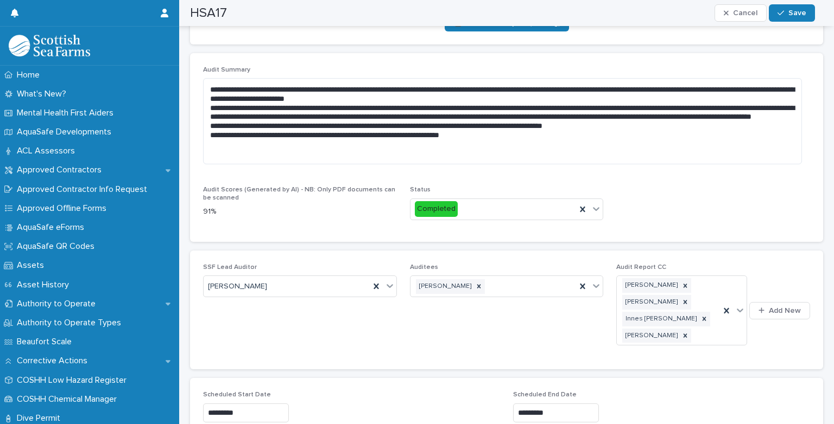
scroll to position [300, 0]
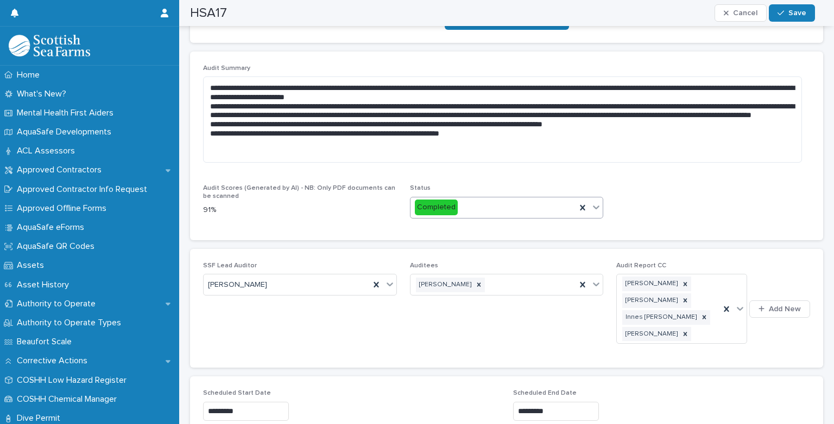
click at [591, 208] on icon at bounding box center [596, 207] width 11 height 11
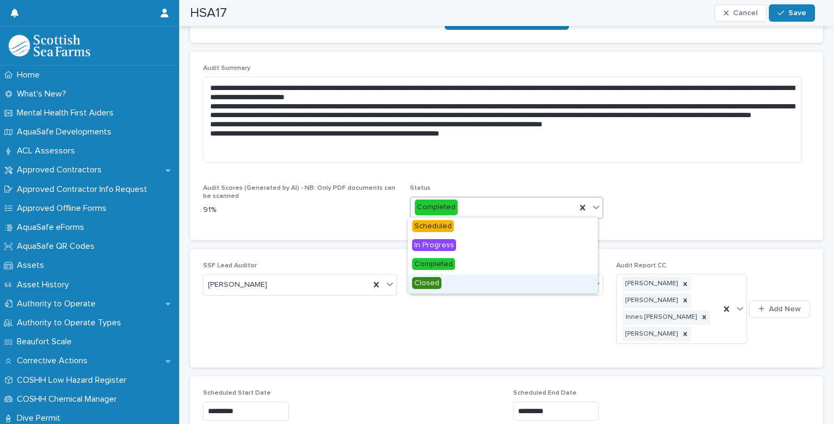
click at [449, 279] on div "Closed" at bounding box center [503, 284] width 190 height 19
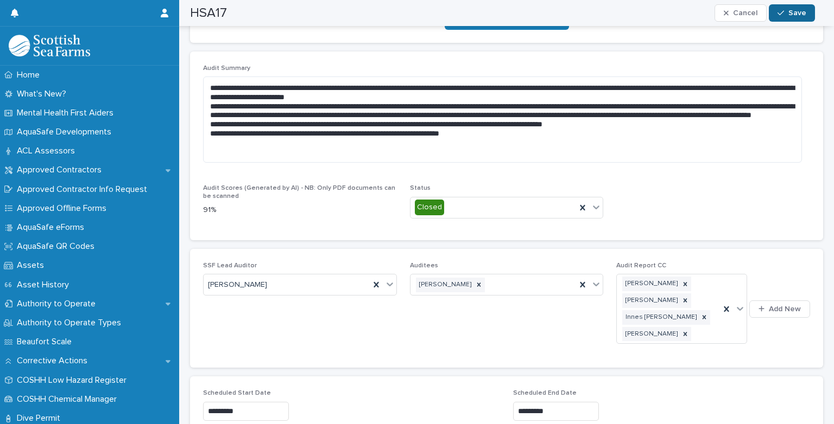
click at [797, 16] on span "Save" at bounding box center [797, 13] width 18 height 8
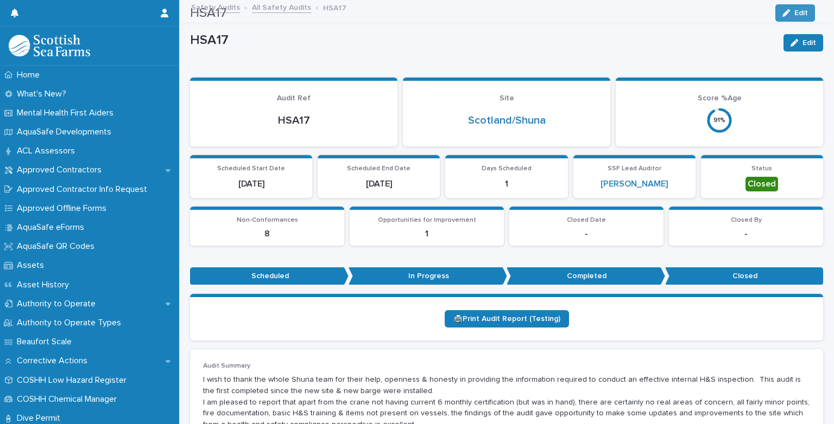
scroll to position [0, 0]
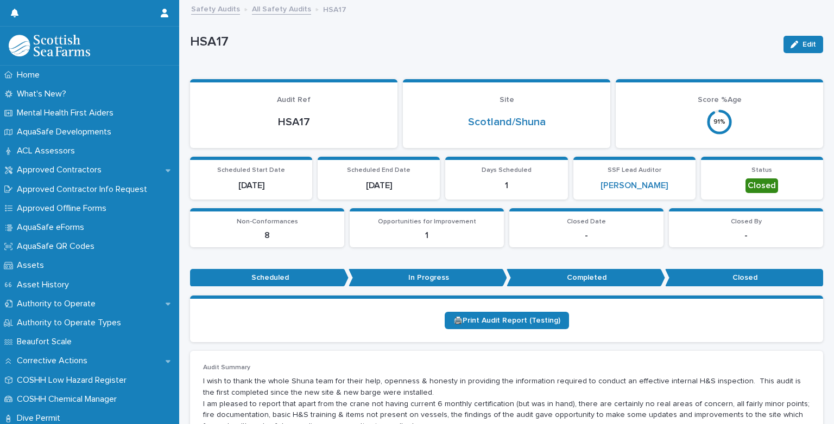
click at [271, 8] on link "All Safety Audits" at bounding box center [281, 8] width 59 height 12
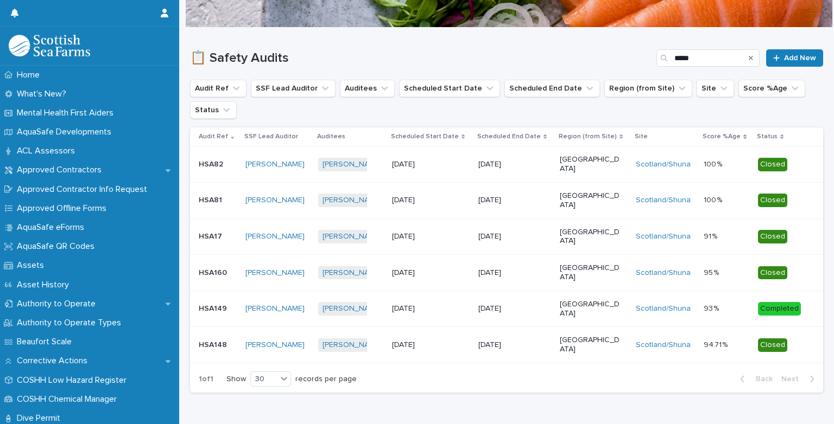
scroll to position [81, 0]
click at [562, 300] on p "Scotland" at bounding box center [590, 309] width 60 height 18
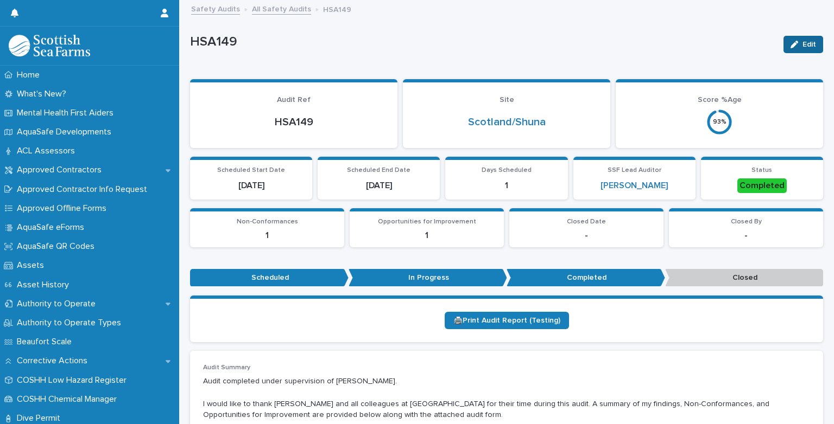
click at [802, 45] on span "Edit" at bounding box center [809, 45] width 14 height 8
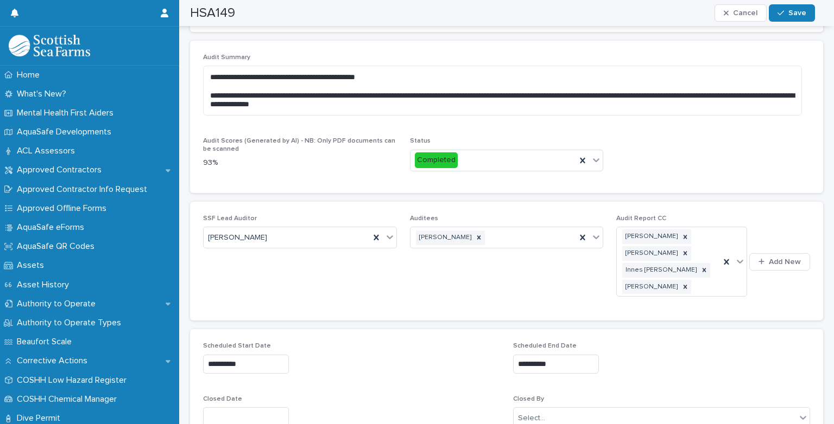
scroll to position [300, 0]
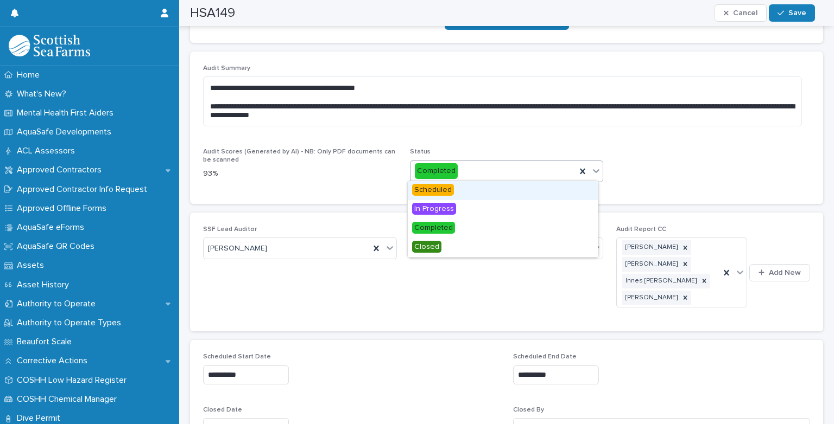
click at [591, 167] on icon at bounding box center [596, 171] width 11 height 11
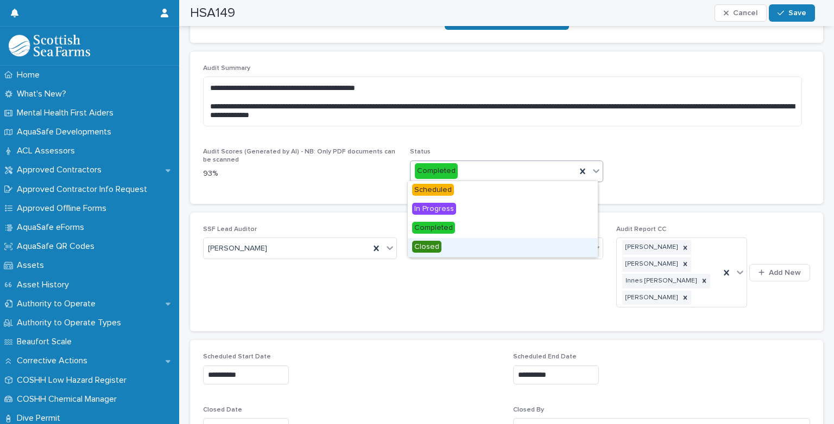
click at [448, 248] on div "Closed" at bounding box center [503, 247] width 190 height 19
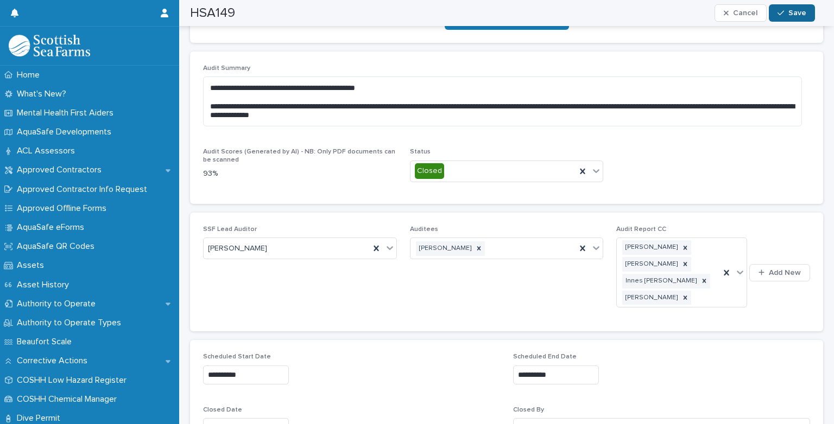
click at [792, 14] on span "Save" at bounding box center [797, 13] width 18 height 8
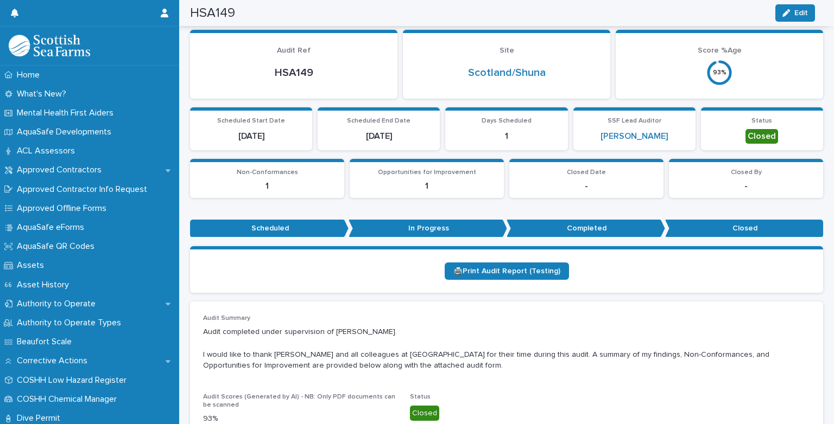
scroll to position [0, 0]
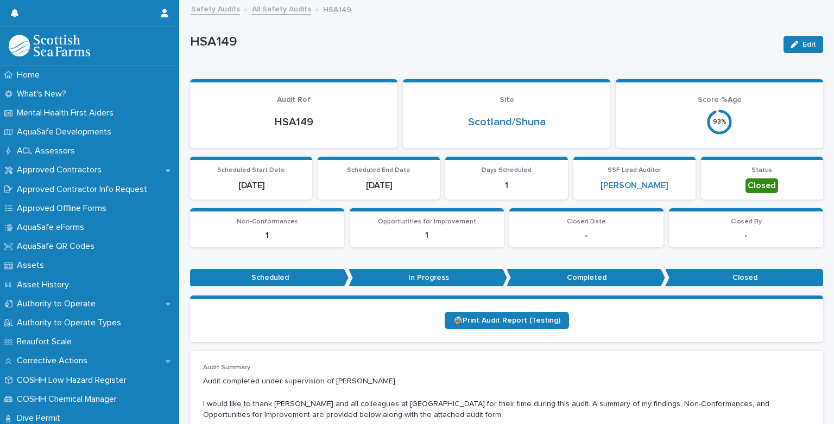
click at [223, 10] on link "Safety Audits" at bounding box center [215, 8] width 49 height 12
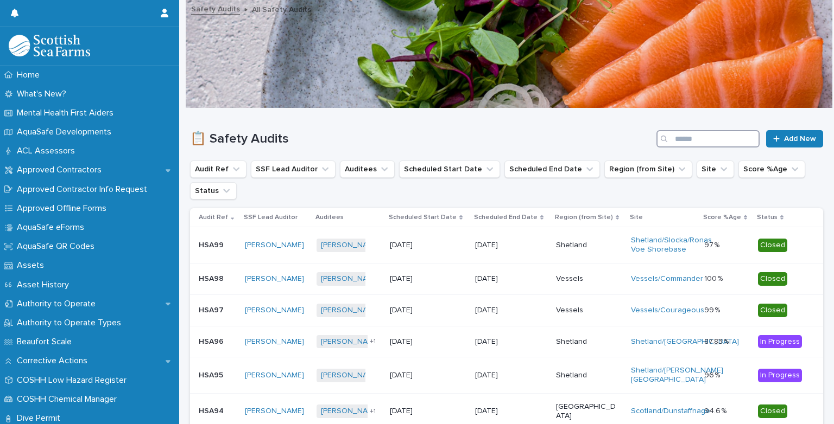
click at [677, 144] on input "Search" at bounding box center [707, 138] width 103 height 17
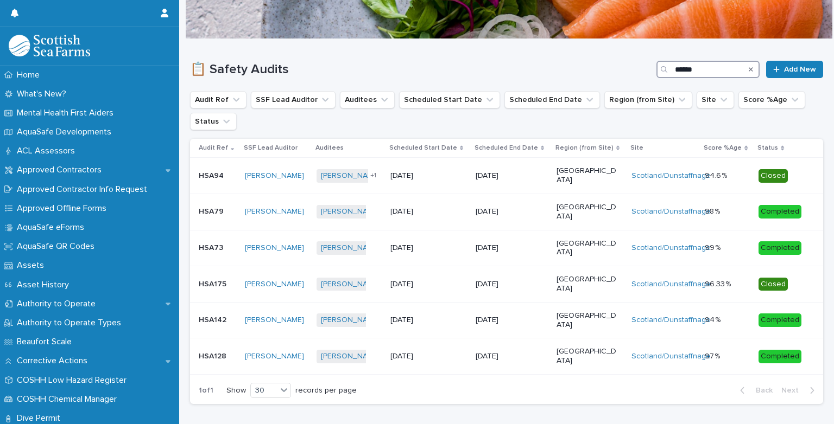
scroll to position [69, 0]
type input "******"
click at [425, 209] on div "1/5/2023" at bounding box center [428, 212] width 77 height 18
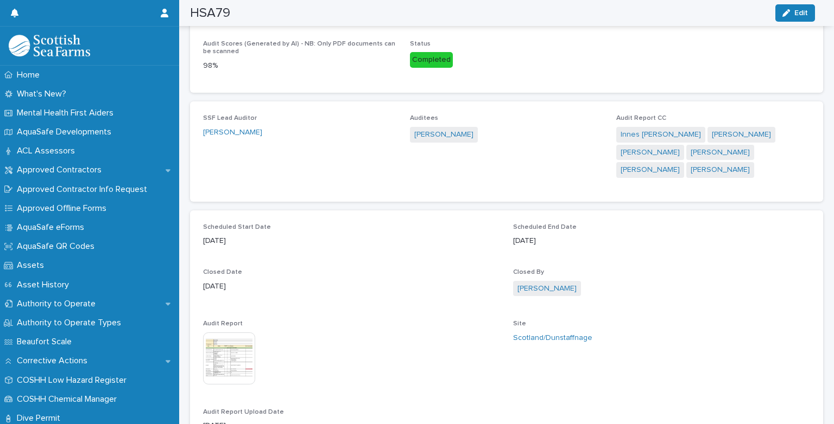
scroll to position [385, 0]
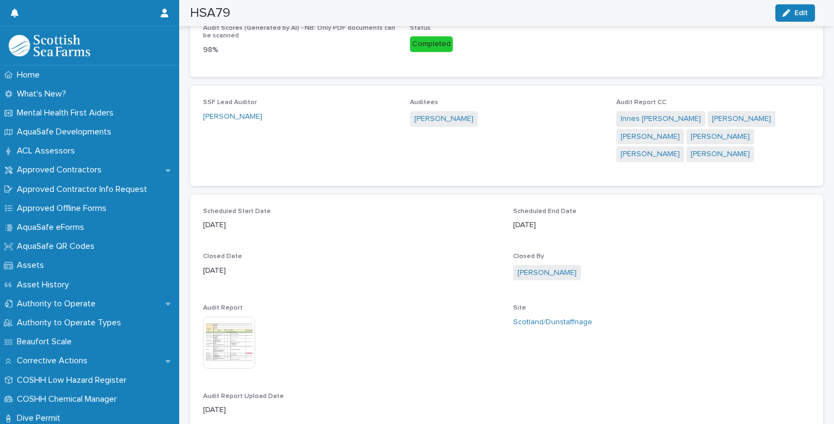
click at [206, 339] on img at bounding box center [229, 343] width 52 height 52
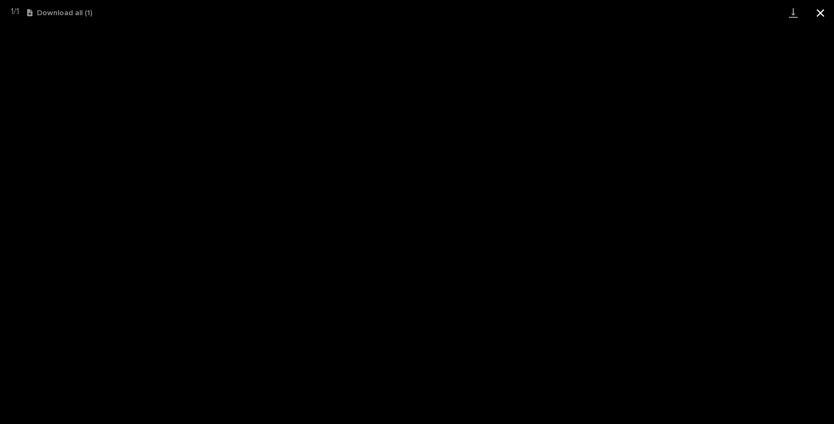
click at [817, 19] on button "Close gallery" at bounding box center [820, 13] width 27 height 26
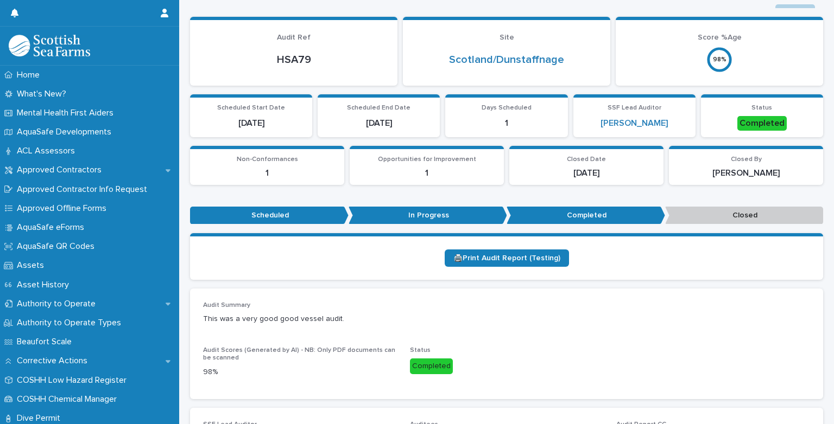
scroll to position [0, 0]
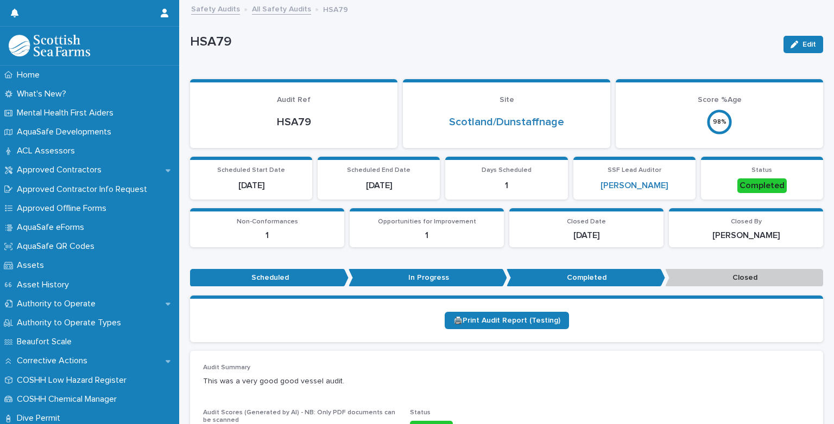
click at [282, 8] on link "All Safety Audits" at bounding box center [281, 8] width 59 height 12
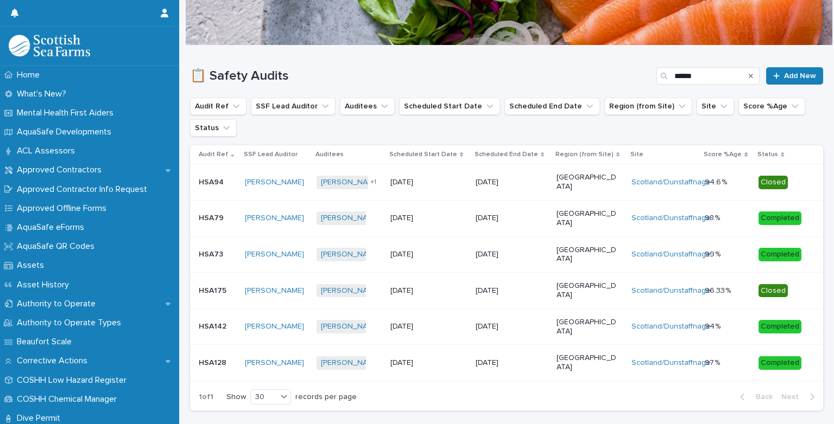
scroll to position [66, 0]
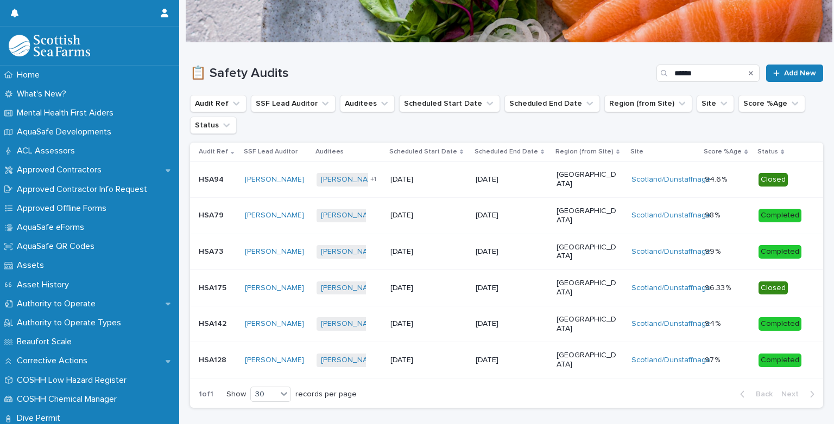
click at [431, 284] on p "14/4/2025" at bounding box center [420, 288] width 60 height 9
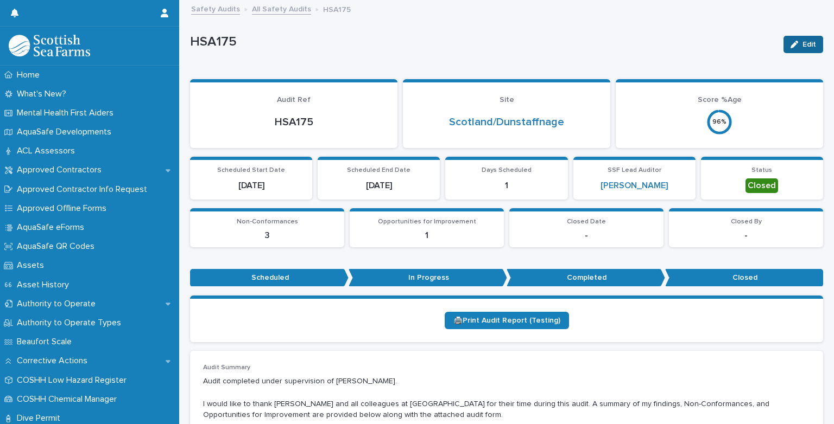
click at [802, 43] on span "Edit" at bounding box center [809, 45] width 14 height 8
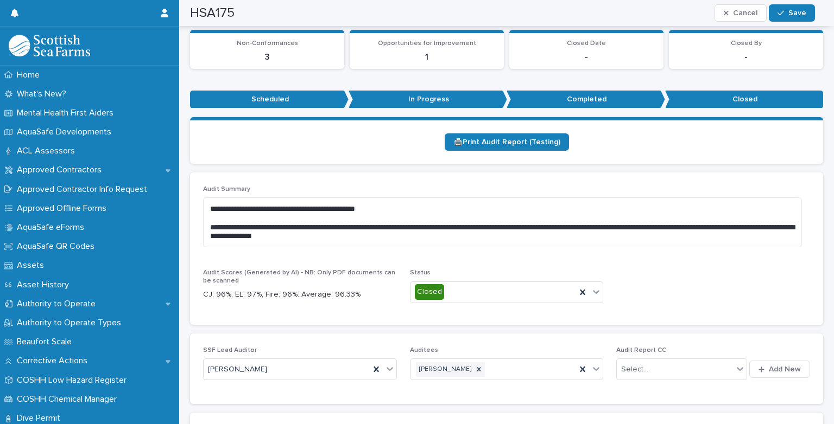
scroll to position [200, 0]
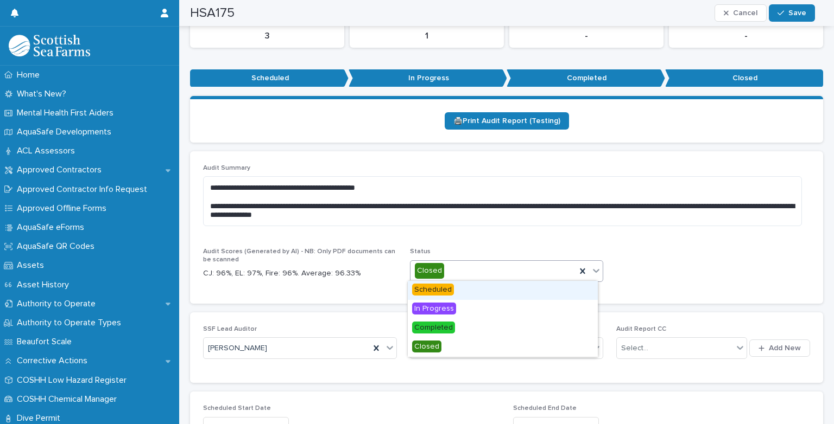
click at [593, 270] on icon at bounding box center [596, 271] width 7 height 4
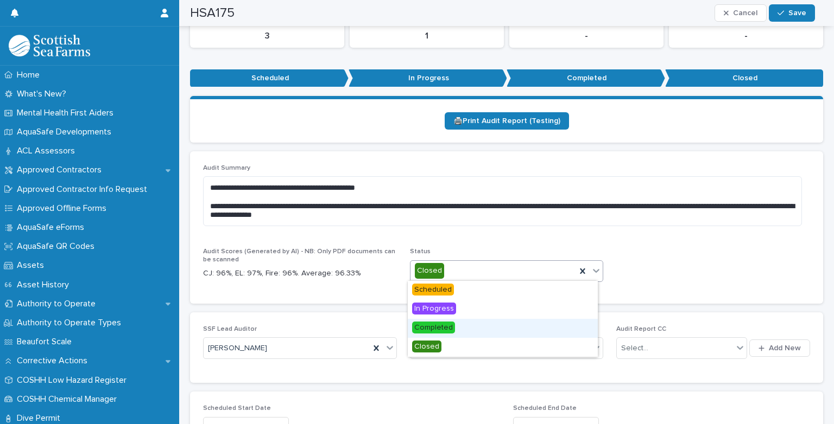
click at [473, 326] on div "Completed" at bounding box center [503, 328] width 190 height 19
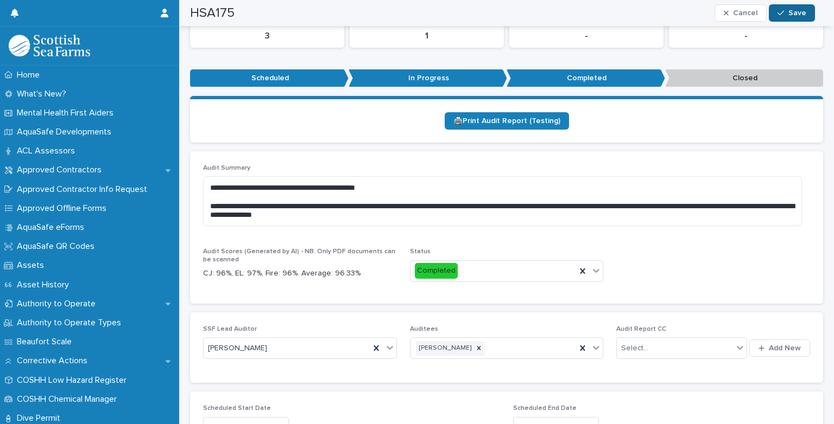
click at [788, 11] on div "button" at bounding box center [782, 13] width 11 height 8
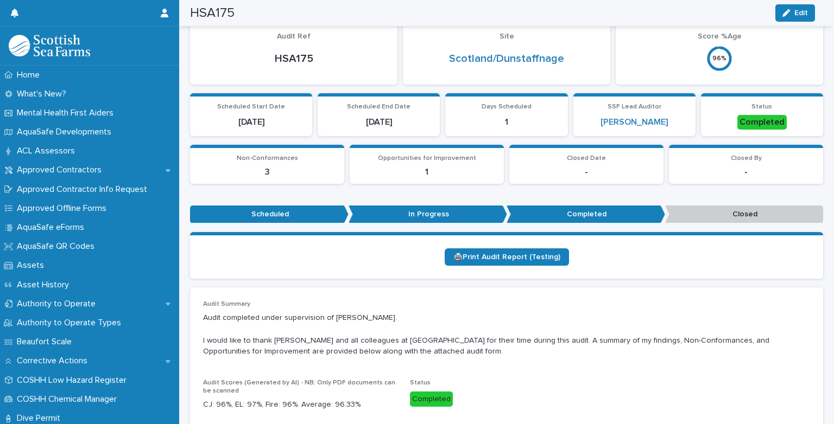
scroll to position [0, 0]
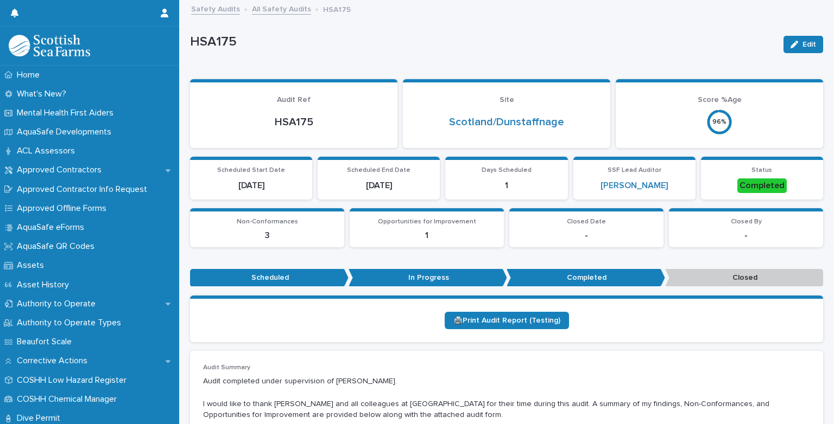
click at [224, 10] on link "Safety Audits" at bounding box center [215, 8] width 49 height 12
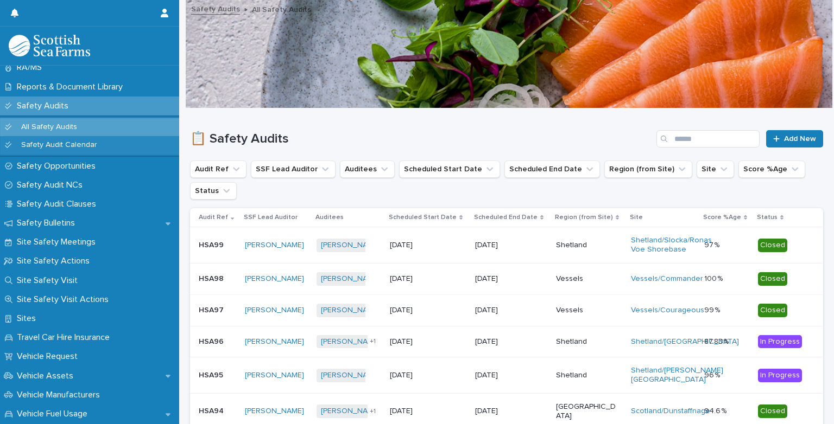
scroll to position [596, 0]
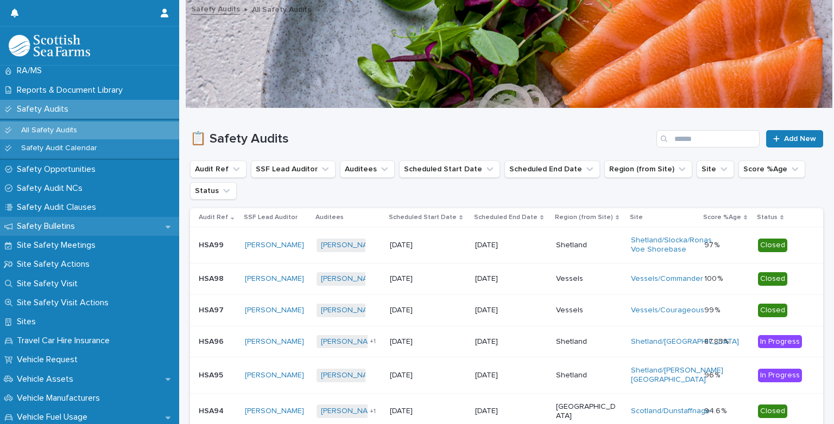
click at [66, 224] on p "Safety Bulletins" at bounding box center [47, 226] width 71 height 10
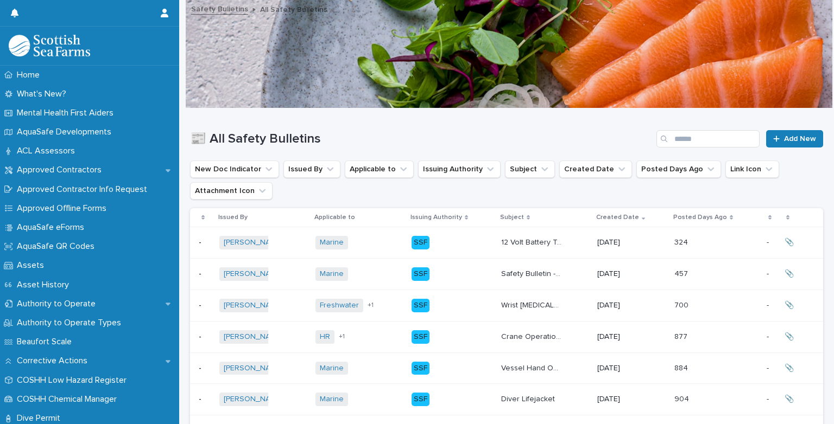
click at [502, 233] on td "12 Volt Battery Terminal Connectors 12 Volt Battery Terminal Connectors" at bounding box center [545, 242] width 96 height 31
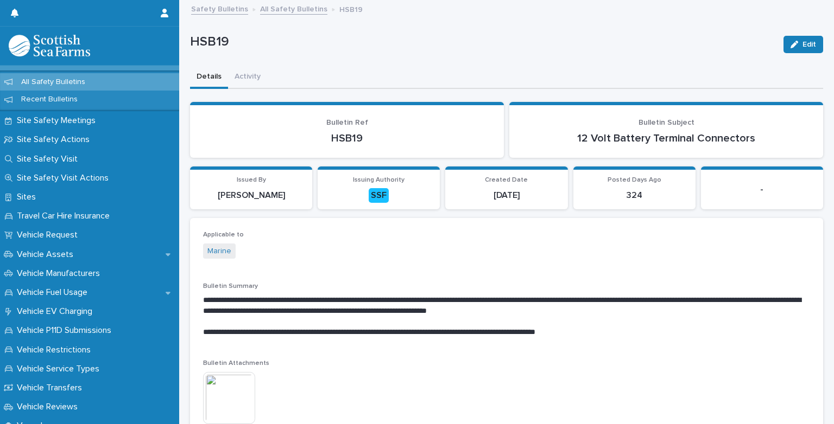
scroll to position [712, 0]
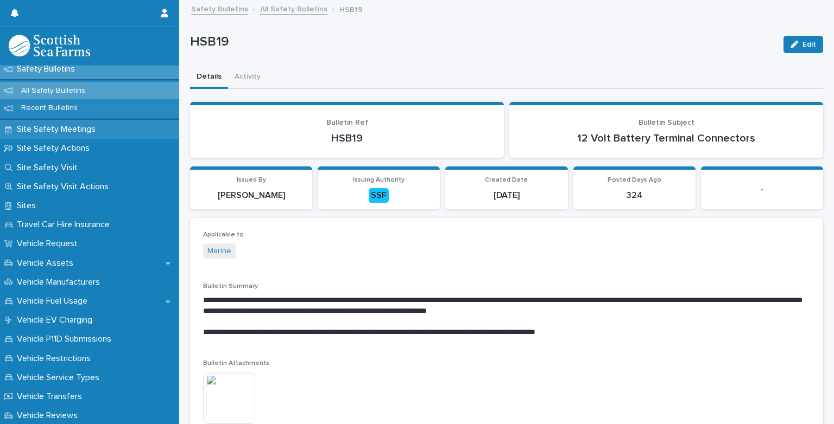
click at [74, 134] on p "Site Safety Meetings" at bounding box center [58, 129] width 92 height 10
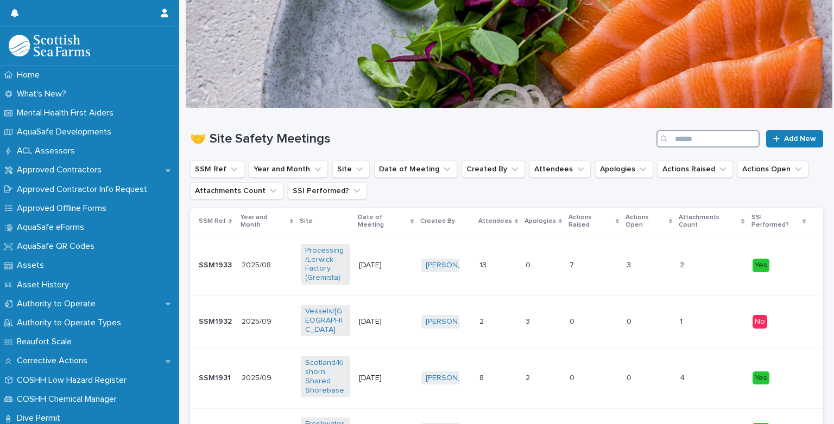
click at [674, 140] on input "Search" at bounding box center [707, 138] width 103 height 17
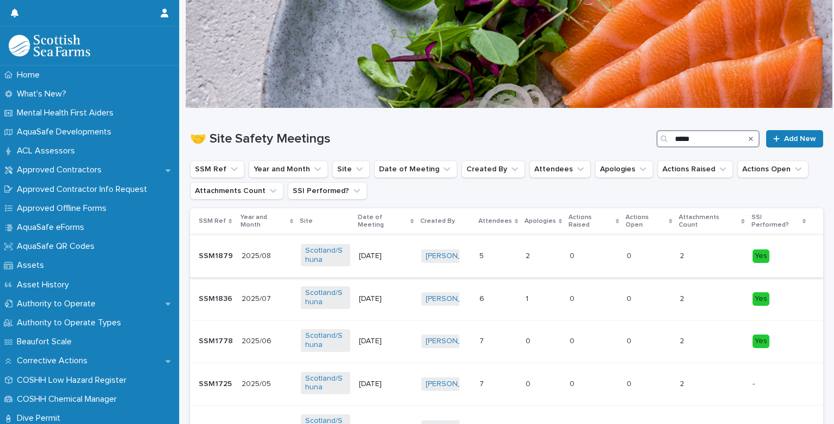
type input "*****"
click at [262, 251] on p "2025/08" at bounding box center [257, 255] width 31 height 11
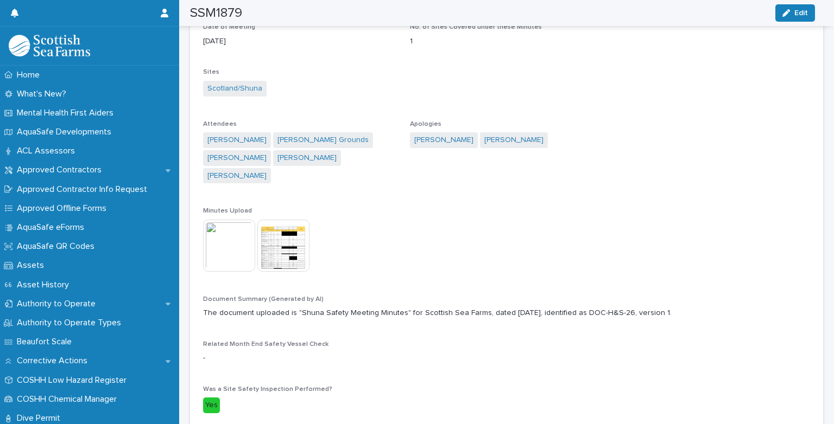
scroll to position [183, 0]
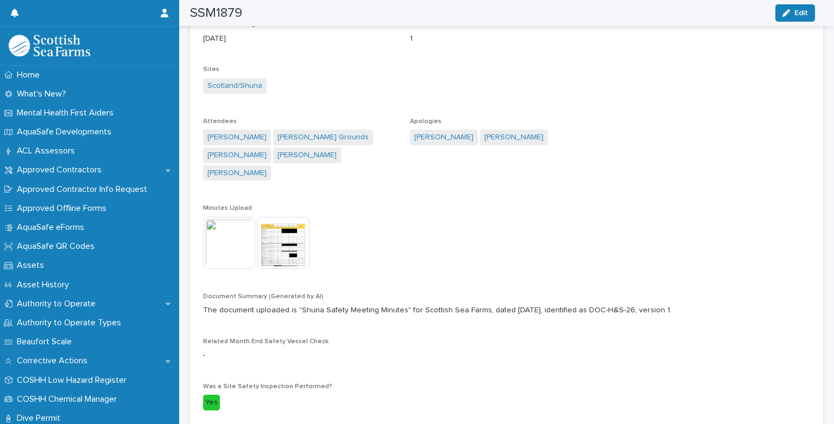
click at [232, 236] on img at bounding box center [229, 243] width 52 height 52
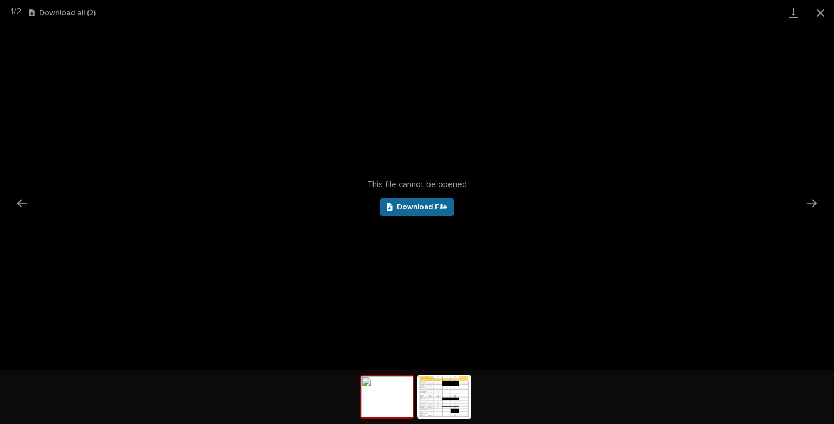
scroll to position [0, 0]
click at [421, 201] on link "Download File" at bounding box center [416, 207] width 75 height 17
click at [817, 17] on button "Close gallery" at bounding box center [820, 13] width 27 height 26
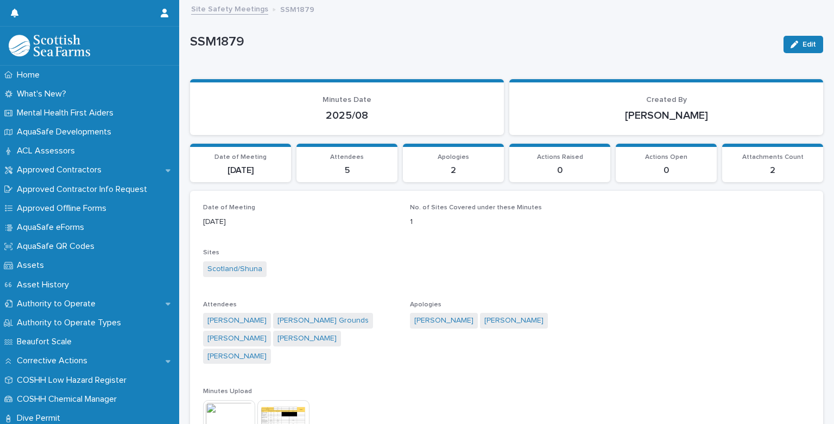
click at [226, 8] on link "Site Safety Meetings" at bounding box center [229, 8] width 77 height 12
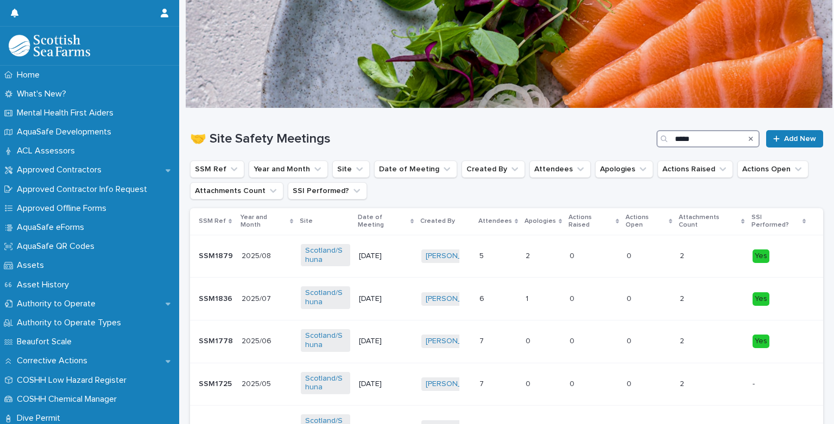
click at [717, 139] on input "*****" at bounding box center [707, 138] width 103 height 17
type input "*"
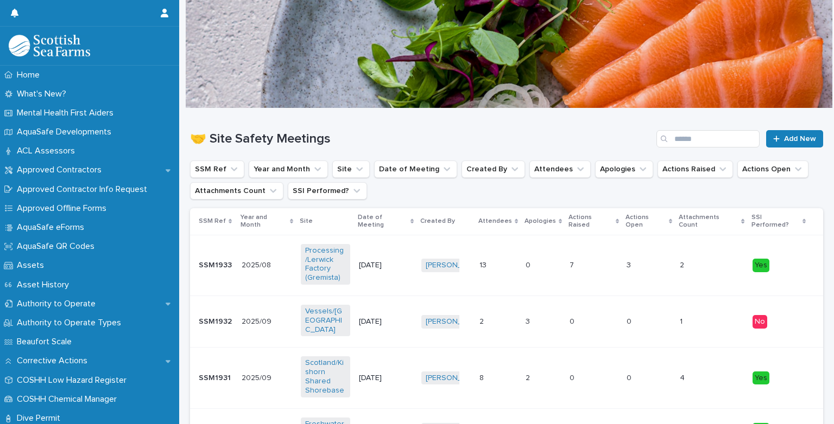
click at [569, 137] on h1 "🤝 Site Safety Meetings" at bounding box center [421, 139] width 462 height 16
click at [675, 143] on input "Search" at bounding box center [707, 138] width 103 height 17
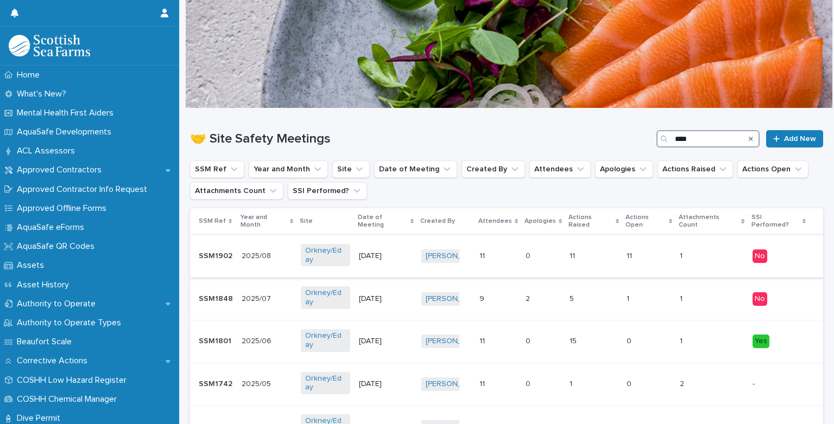
type input "****"
click at [256, 254] on div "2025/08 2025/08" at bounding box center [267, 257] width 50 height 18
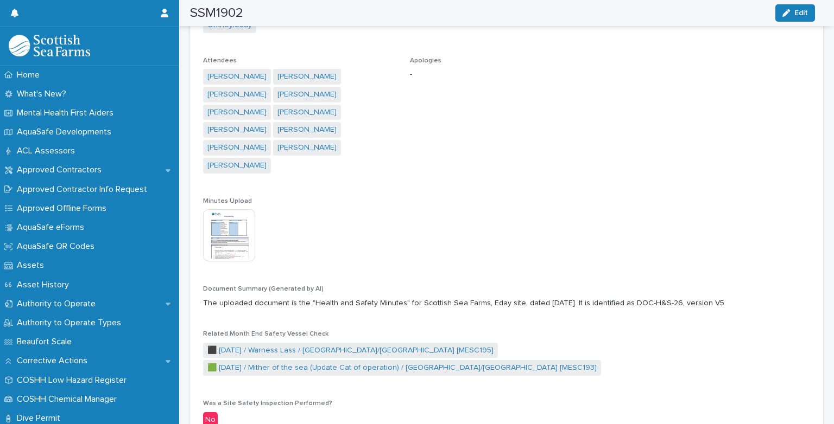
scroll to position [262, 0]
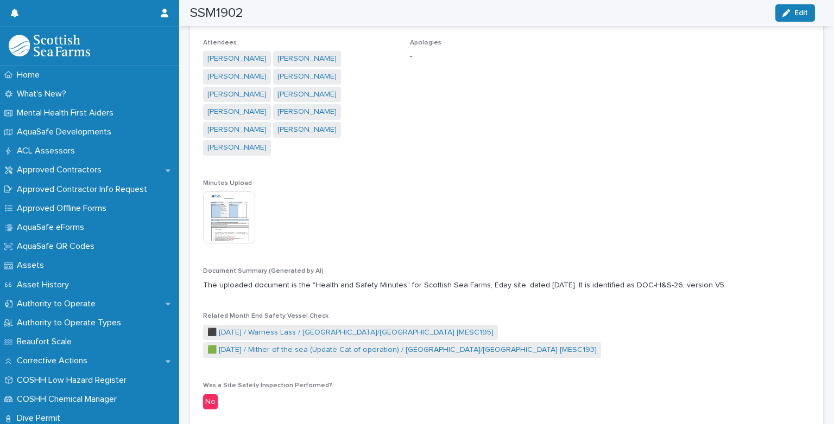
click at [234, 196] on img at bounding box center [229, 218] width 52 height 52
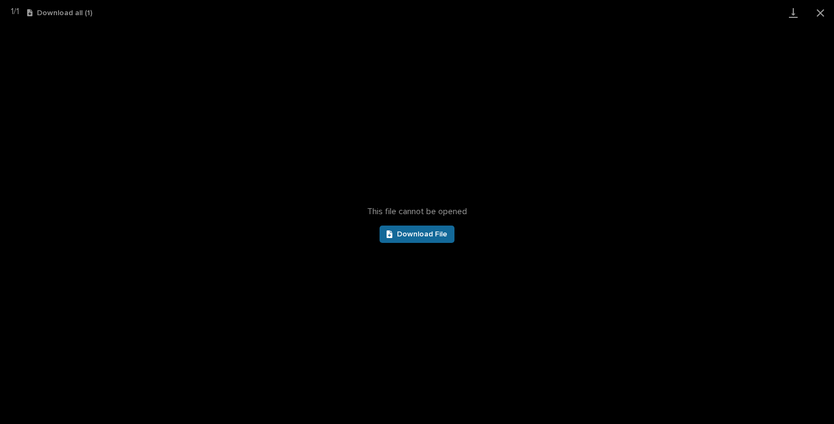
click at [396, 239] on link "Download File" at bounding box center [416, 234] width 75 height 17
click at [819, 13] on button "Close gallery" at bounding box center [820, 13] width 27 height 26
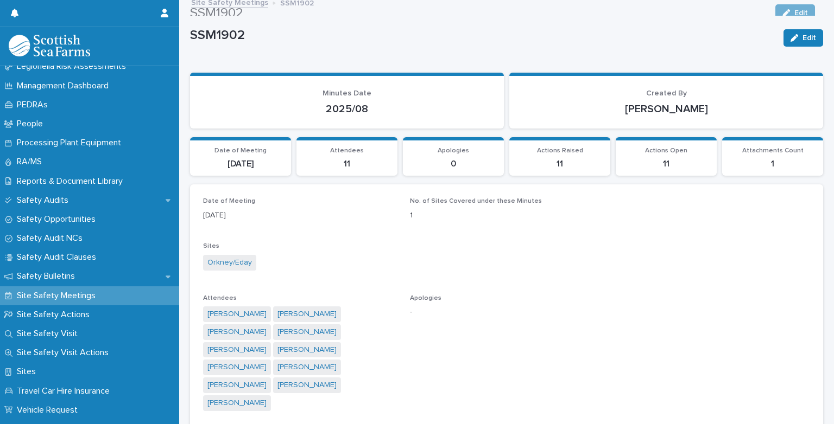
scroll to position [0, 0]
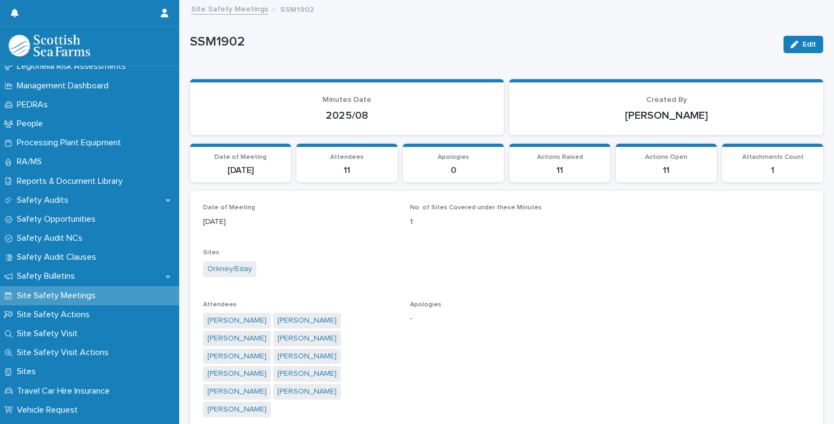
click at [242, 12] on link "Site Safety Meetings" at bounding box center [229, 8] width 77 height 12
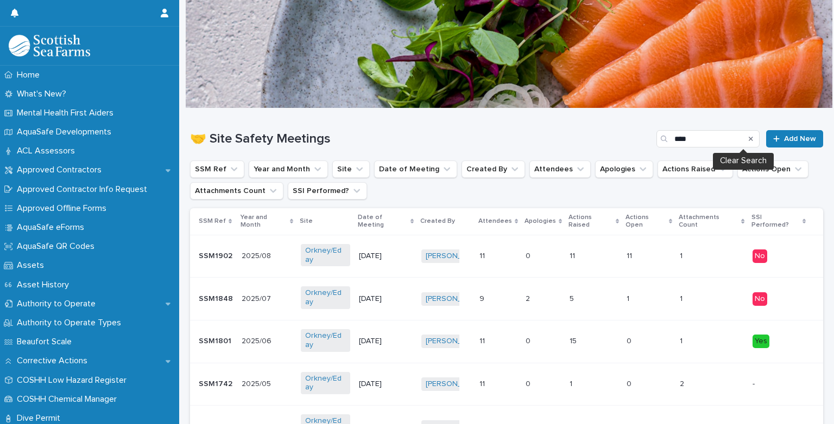
click at [748, 138] on icon "Search" at bounding box center [750, 139] width 4 height 7
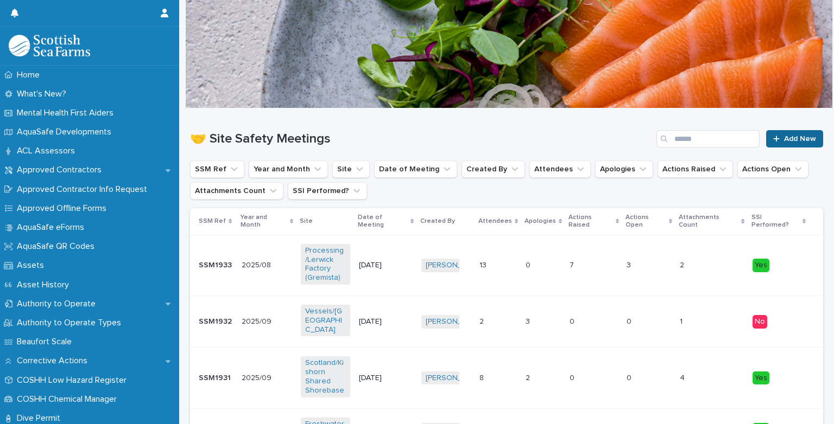
click at [773, 141] on div at bounding box center [778, 139] width 11 height 8
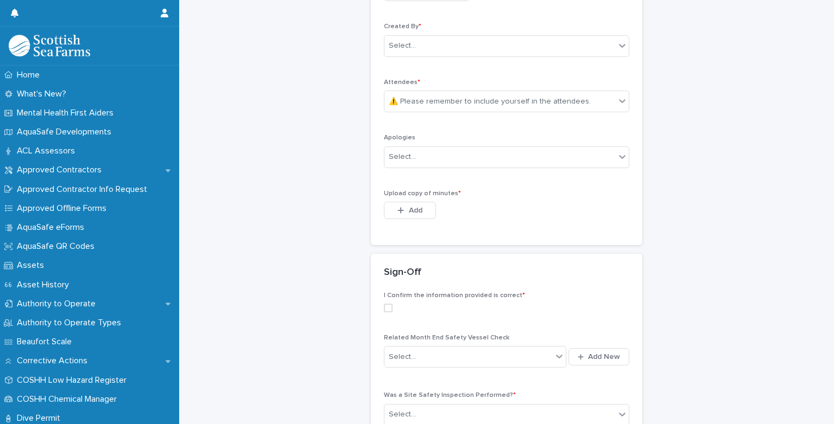
scroll to position [306, 0]
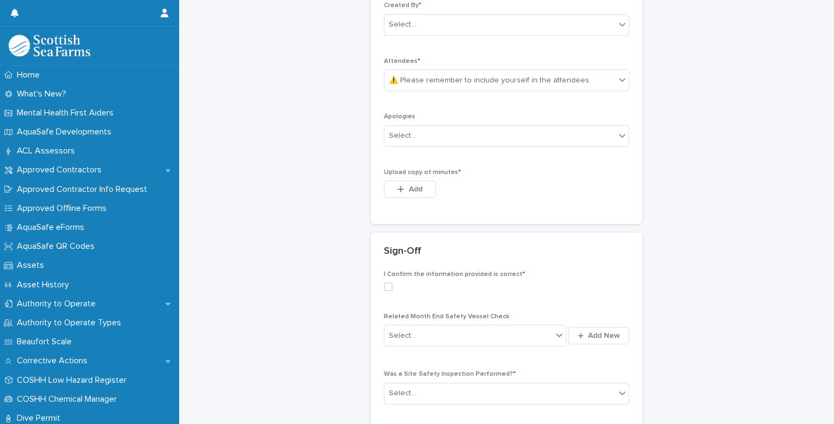
click at [384, 286] on span at bounding box center [388, 287] width 9 height 9
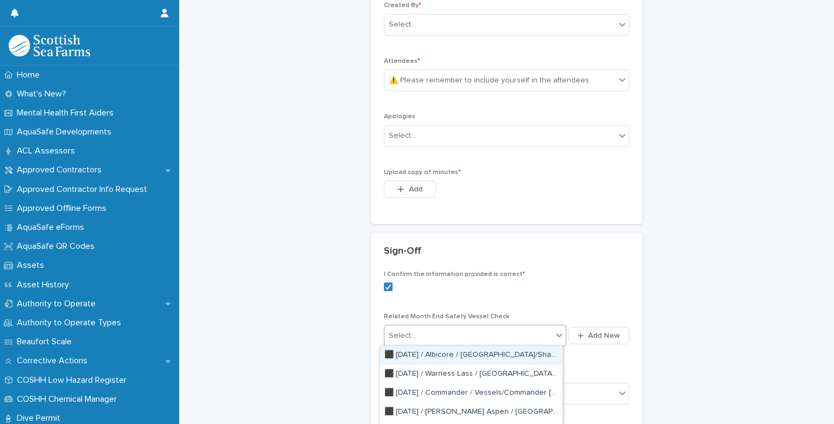
click at [554, 336] on icon at bounding box center [559, 335] width 11 height 11
click at [417, 358] on div "⬛️ 2025-08-26 / Albicore / Orkney/Shapinsay [MESC187]" at bounding box center [471, 355] width 182 height 19
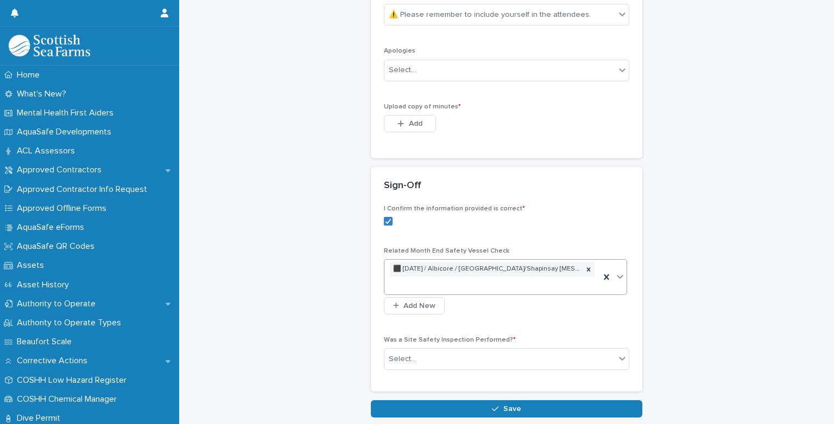
scroll to position [384, 0]
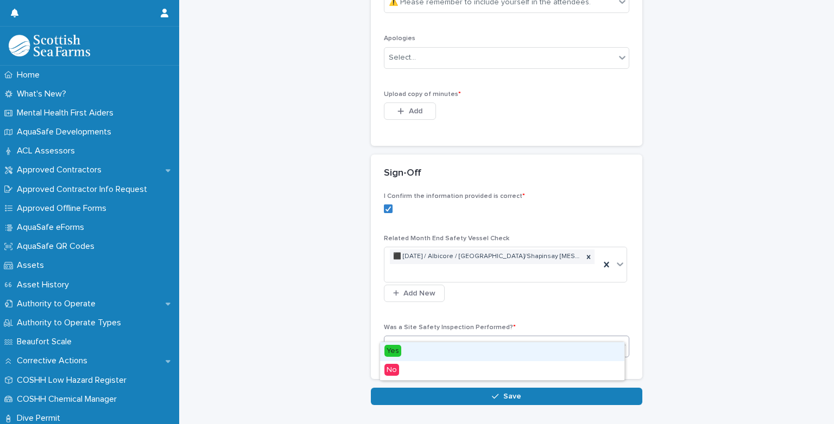
click at [460, 338] on div "Select..." at bounding box center [499, 347] width 231 height 18
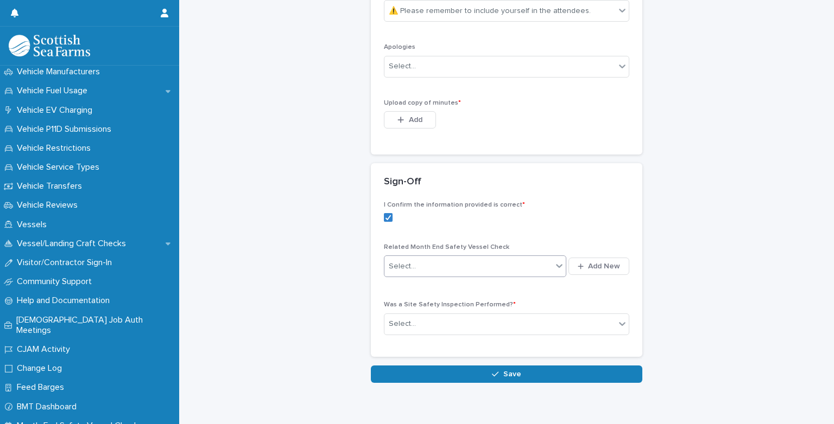
scroll to position [969, 0]
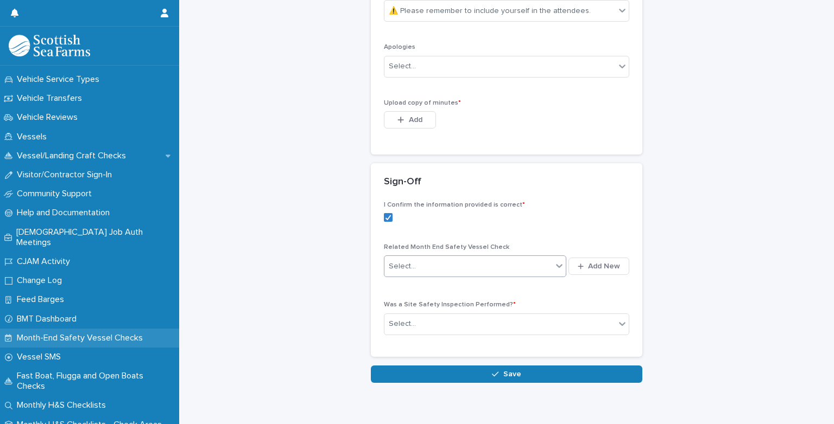
click at [49, 333] on p "Month-End Safety Vessel Checks" at bounding box center [81, 338] width 139 height 10
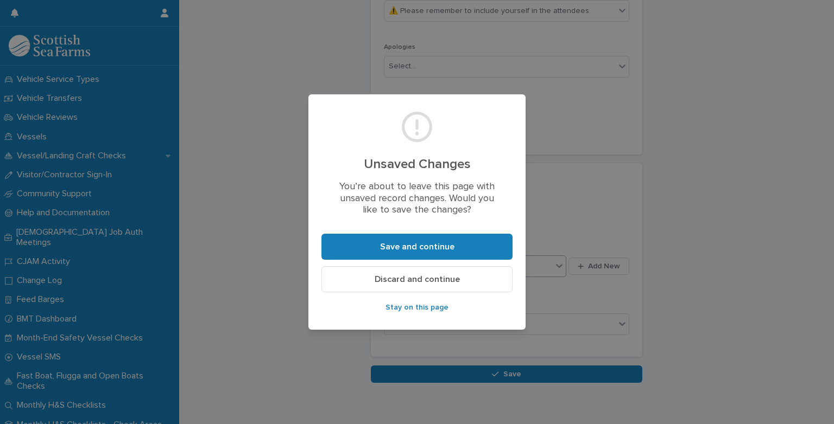
click at [364, 281] on button "Discard and continue" at bounding box center [416, 280] width 191 height 26
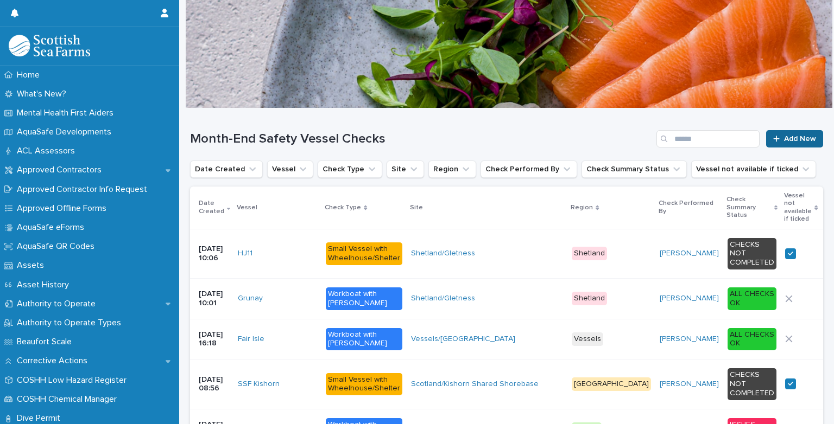
click at [792, 137] on span "Add New" at bounding box center [800, 139] width 32 height 8
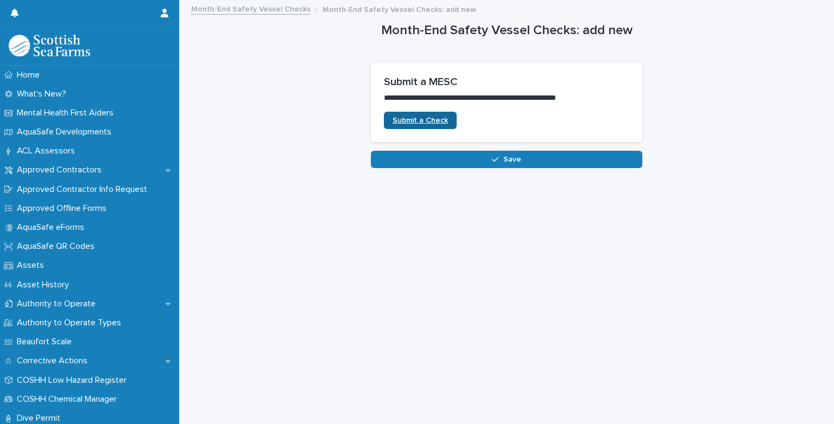
click at [439, 124] on span "Submit a Check" at bounding box center [419, 121] width 55 height 8
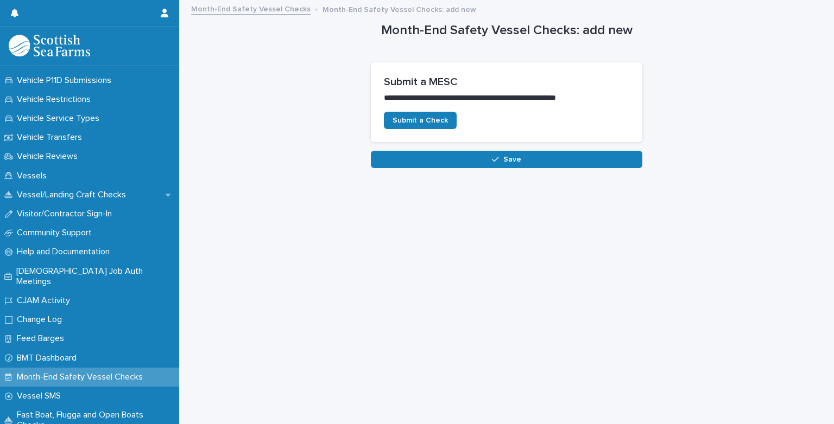
scroll to position [935, 0]
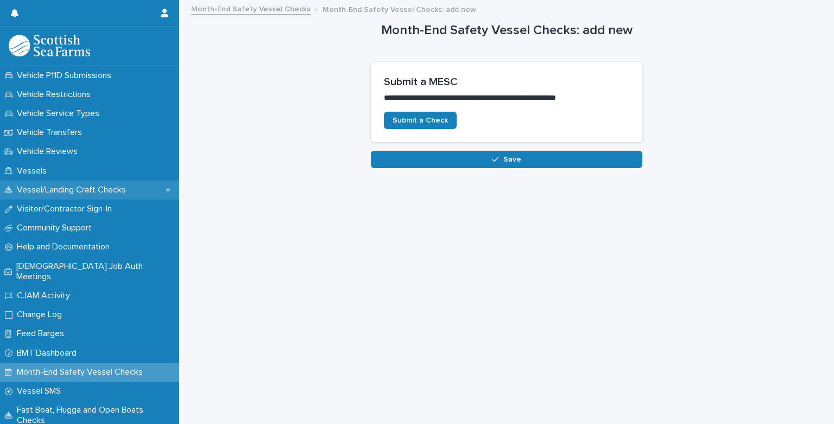
click at [74, 197] on div "Vessel/Landing Craft Checks" at bounding box center [89, 190] width 179 height 19
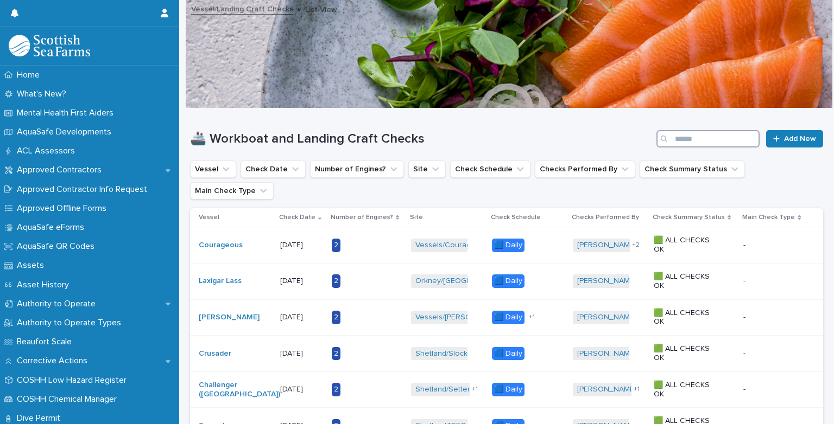
click at [684, 142] on input "Search" at bounding box center [707, 138] width 103 height 17
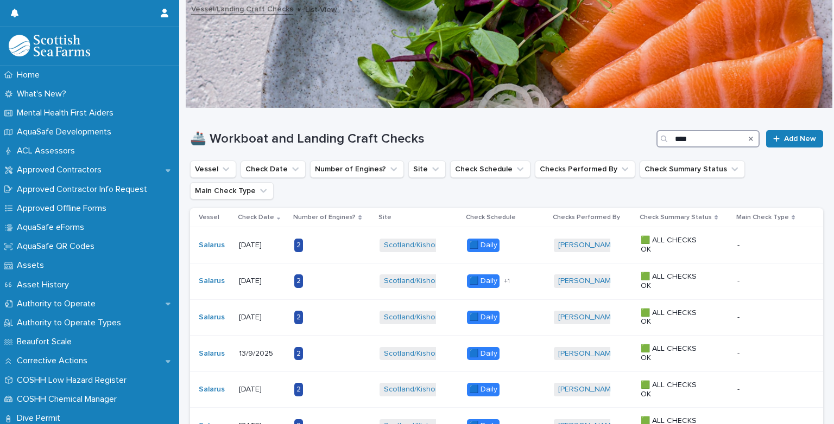
type input "****"
click at [748, 138] on icon "Search" at bounding box center [750, 139] width 4 height 4
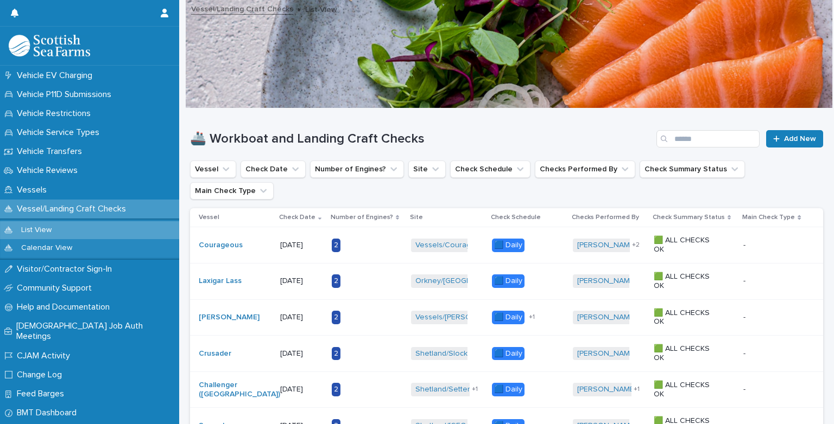
scroll to position [1010, 0]
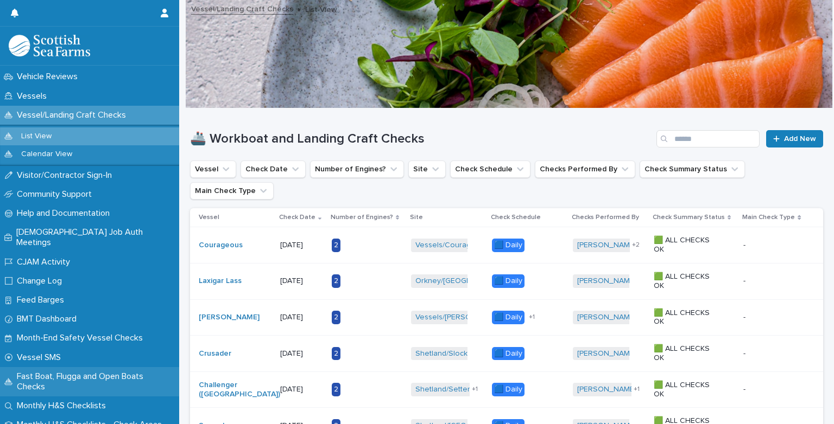
click at [40, 372] on p "Fast Boat, Flugga and Open Boats Checks" at bounding box center [95, 382] width 167 height 21
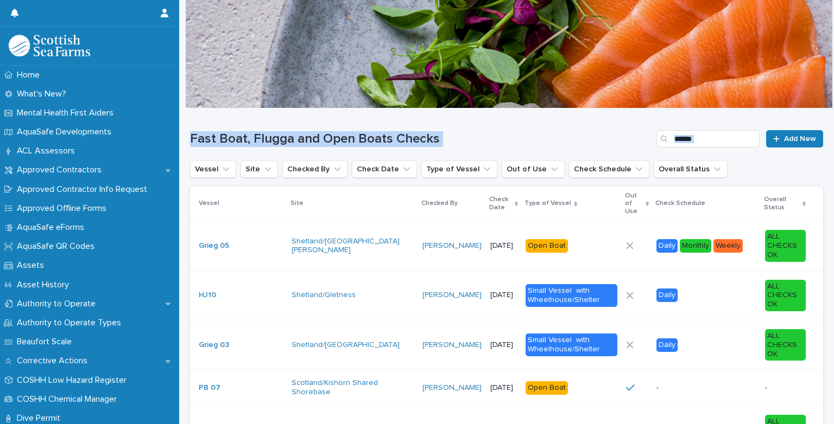
scroll to position [0, 7]
drag, startPoint x: 825, startPoint y: 88, endPoint x: 827, endPoint y: 142, distance: 53.8
click at [827, 142] on div "Home What's New? Mental Health First Aiders AquaSafe Developments ACL Assessors…" at bounding box center [417, 212] width 834 height 424
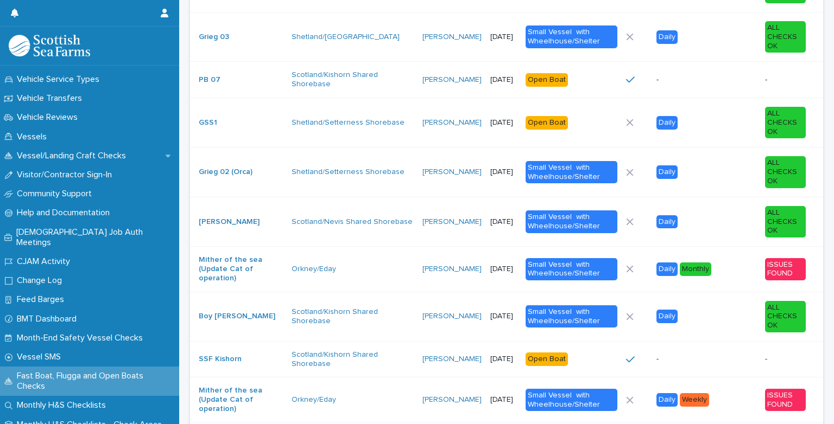
scroll to position [325, 0]
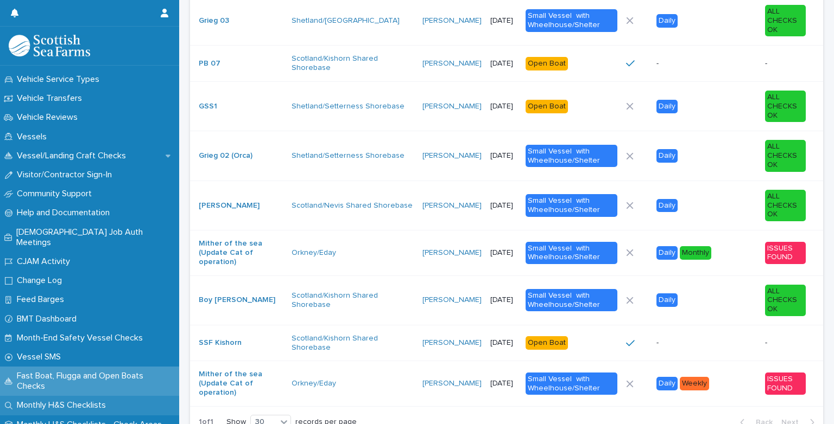
click at [85, 401] on p "Monthly H&S Checklists" at bounding box center [63, 406] width 102 height 10
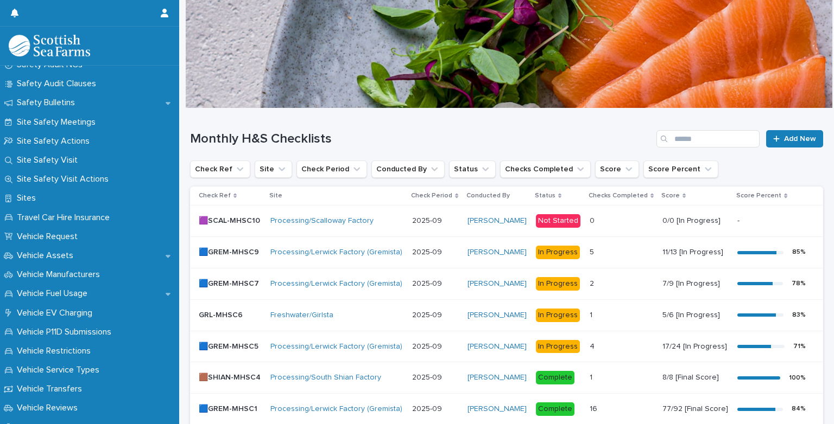
scroll to position [969, 0]
